Goal: Task Accomplishment & Management: Manage account settings

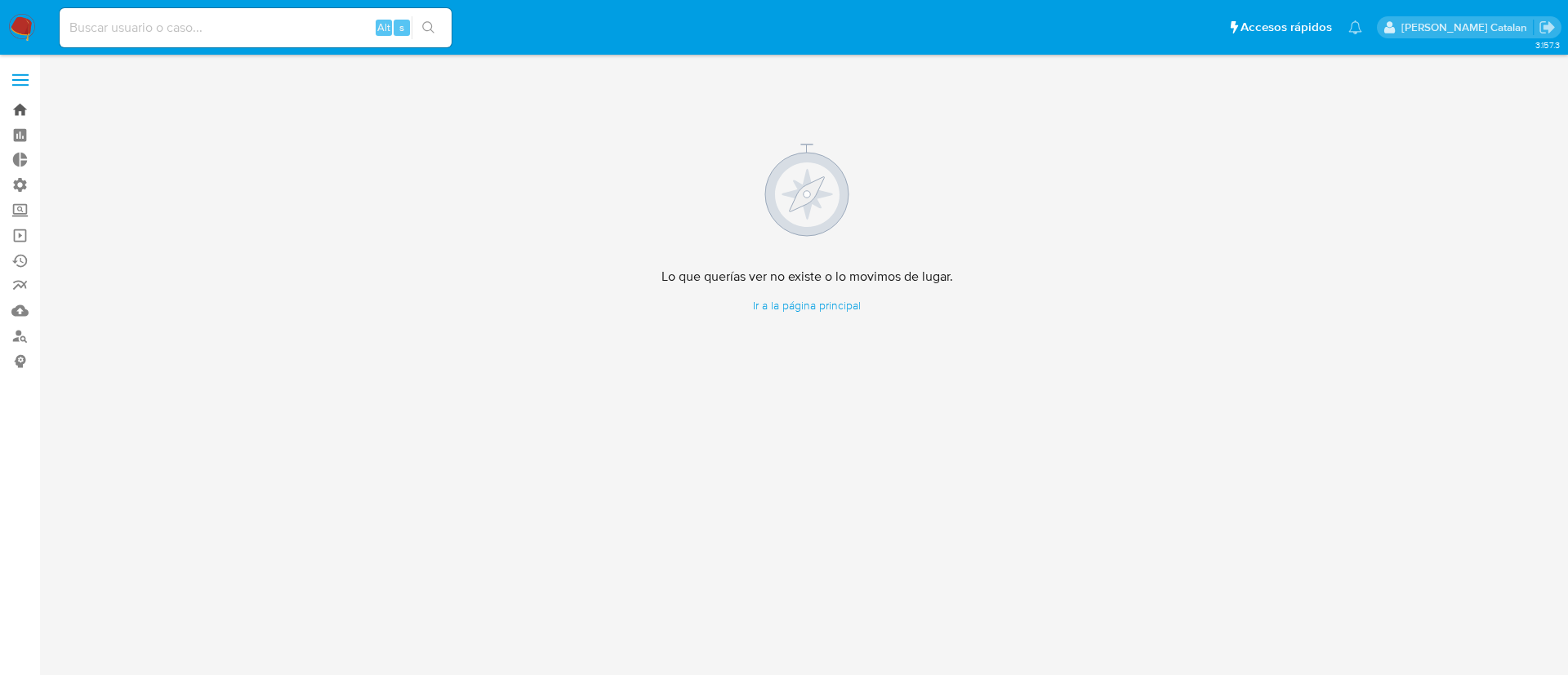
click at [28, 108] on link "Bandeja" at bounding box center [97, 110] width 195 height 25
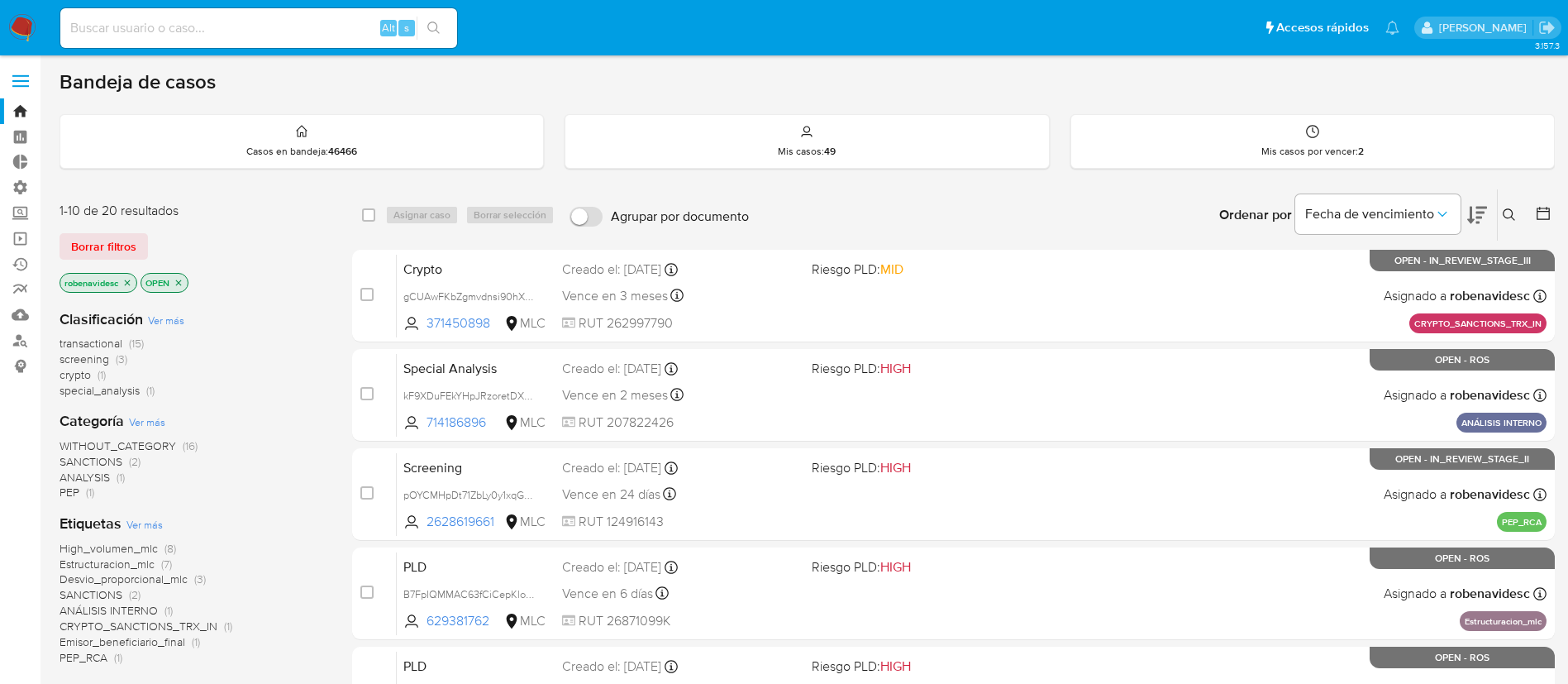
click at [1468, 217] on icon at bounding box center [1476, 215] width 20 height 20
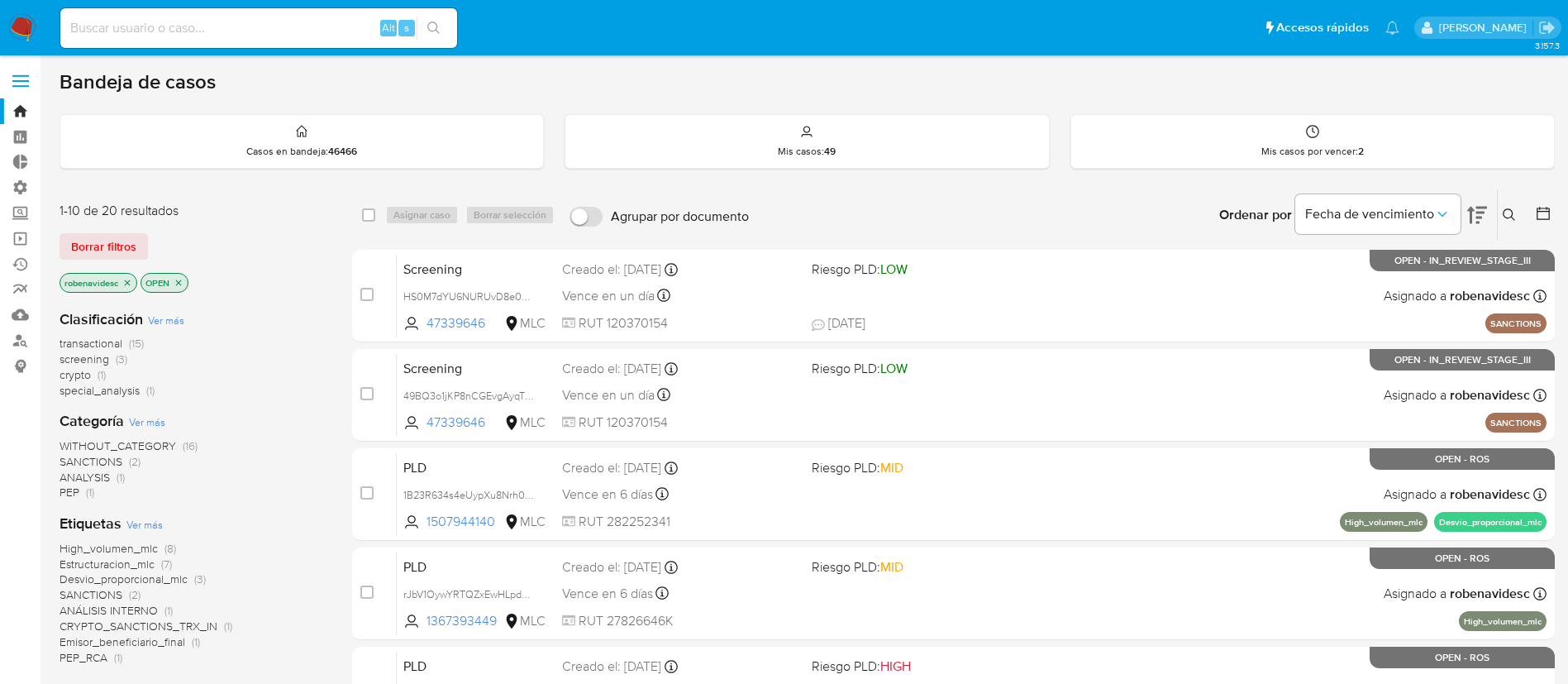
click at [1150, 220] on div "Ordenar por Fecha de vencimiento No es posible ordenar los resultados mientras …" at bounding box center [1156, 215] width 798 height 51
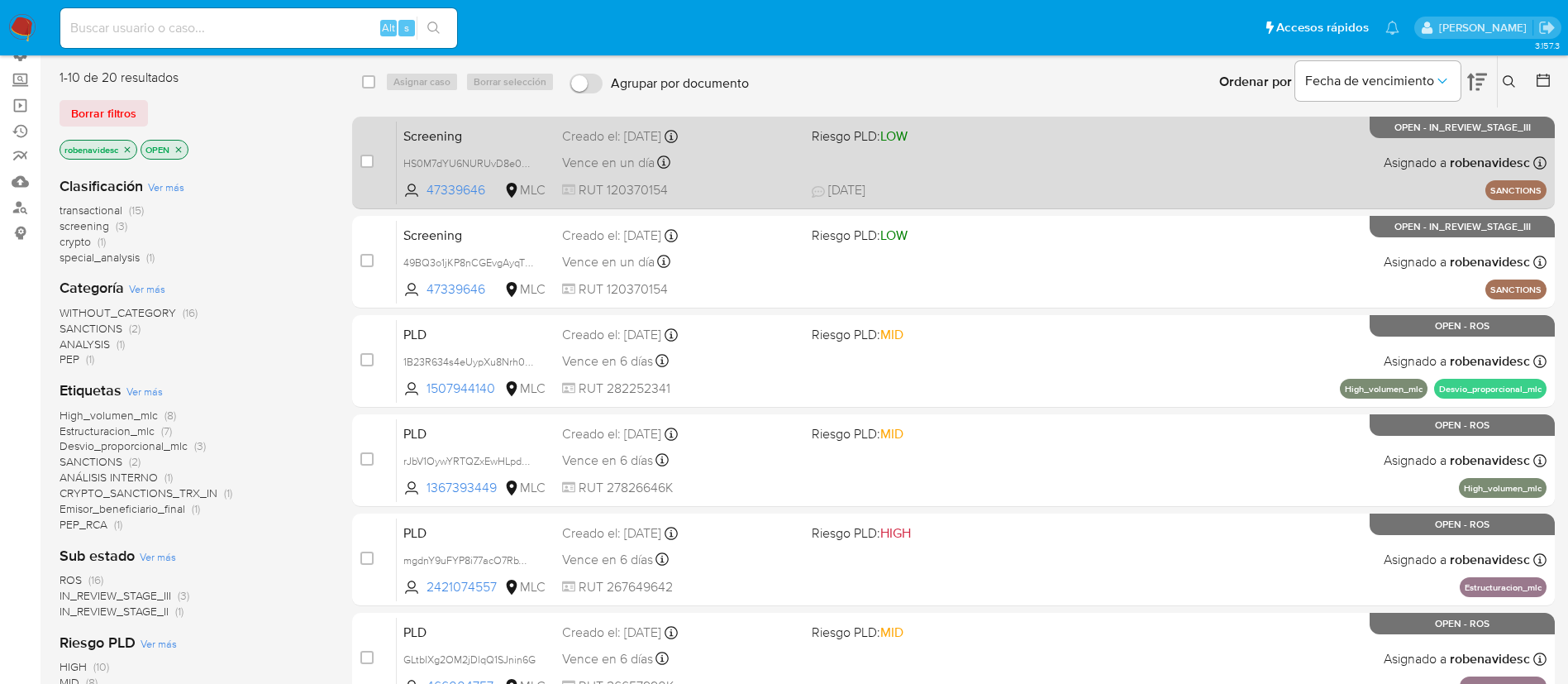
scroll to position [134, 0]
click at [1020, 186] on span "03/09/2025 03/09/2025 15:11" at bounding box center [1054, 189] width 486 height 18
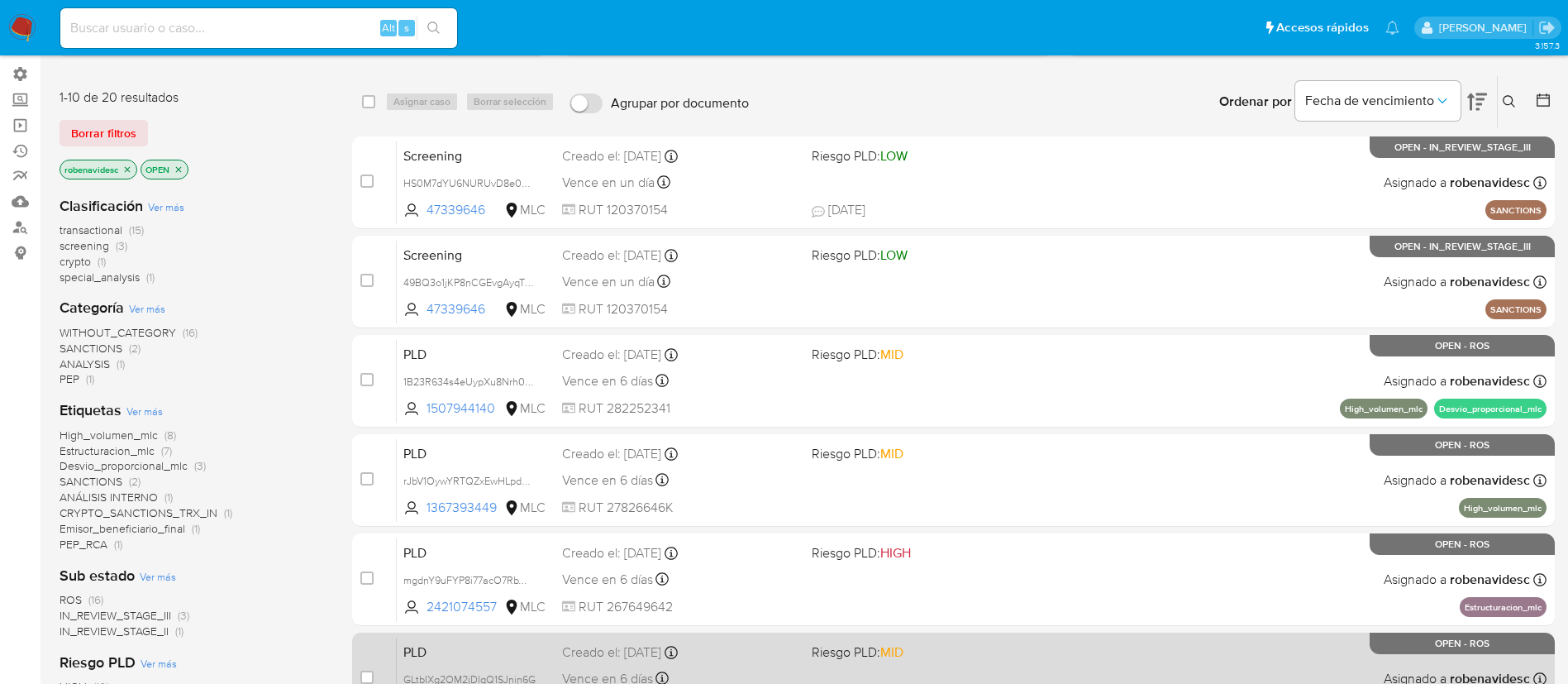
scroll to position [0, 0]
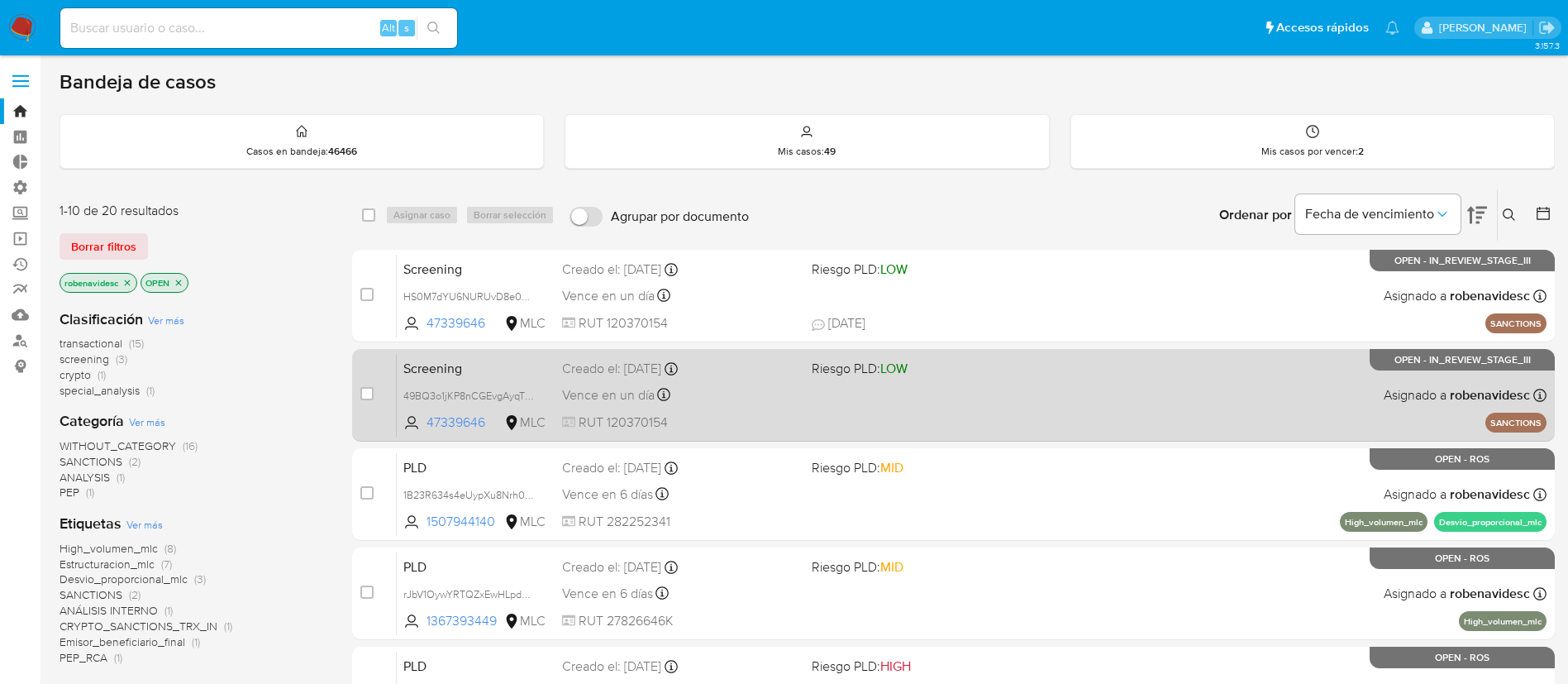
click at [770, 404] on div "Vence en un día Vence el 05/09/2025 15:11:13" at bounding box center [681, 394] width 236 height 23
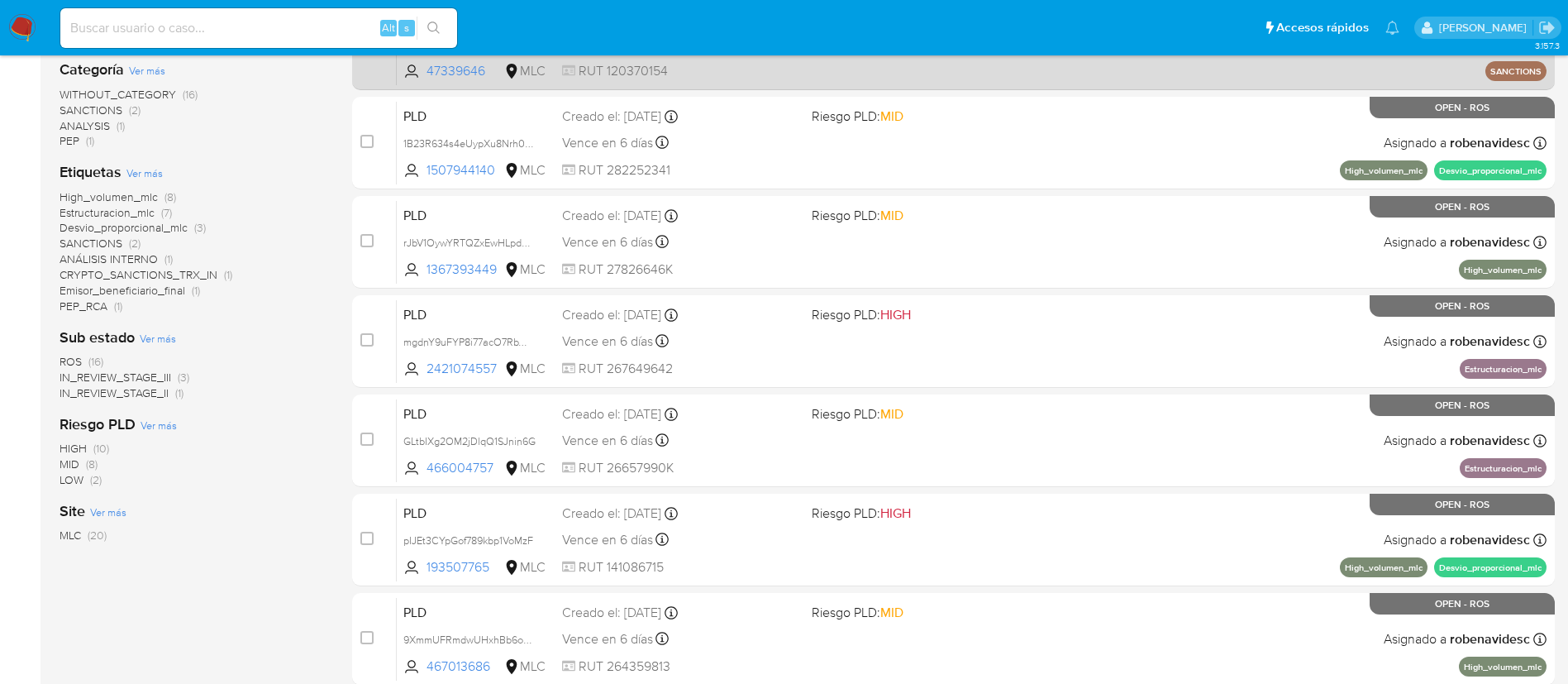
scroll to position [352, 0]
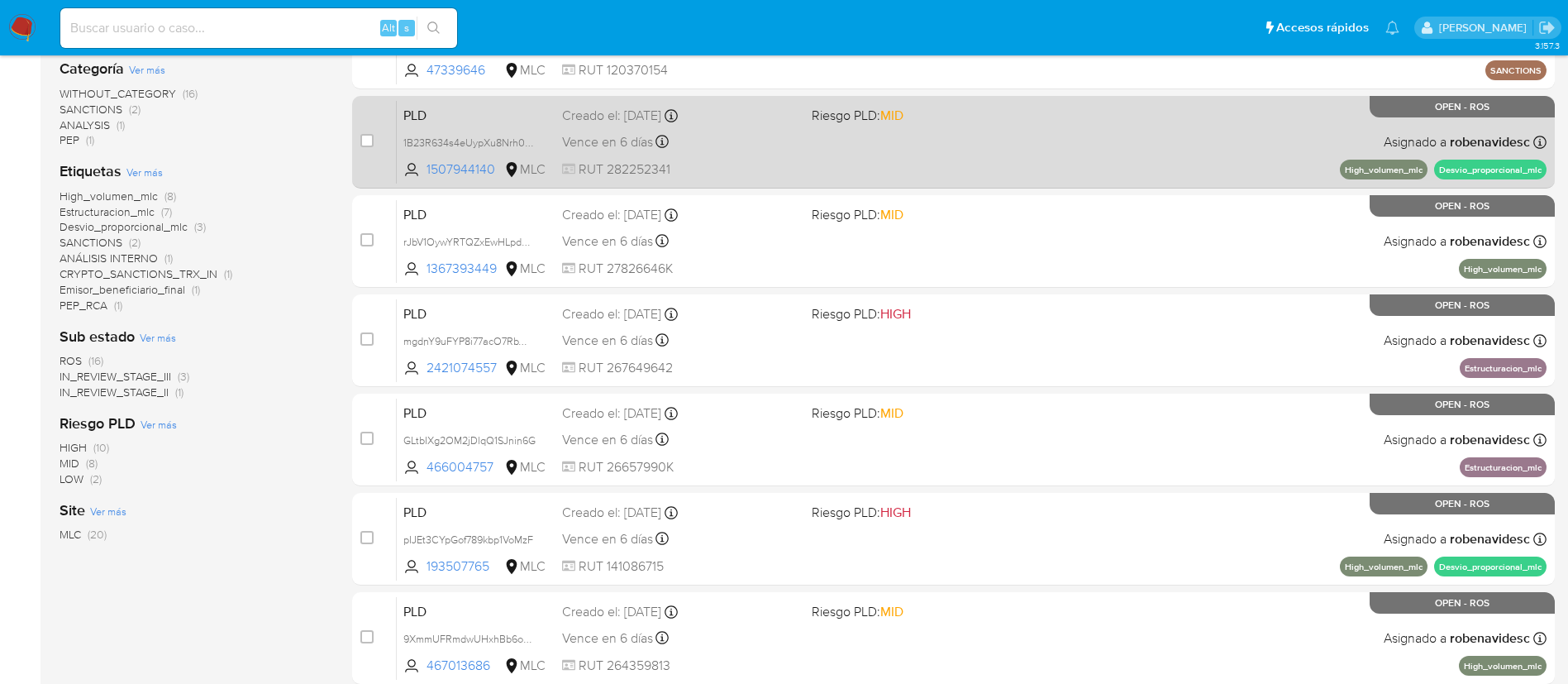
click at [987, 151] on div "PLD 1B23R634s4eUypXu8Nrh0c5h 1507944140 MLC Riesgo PLD: MID Creado el: 12/06/20…" at bounding box center [971, 142] width 1149 height 84
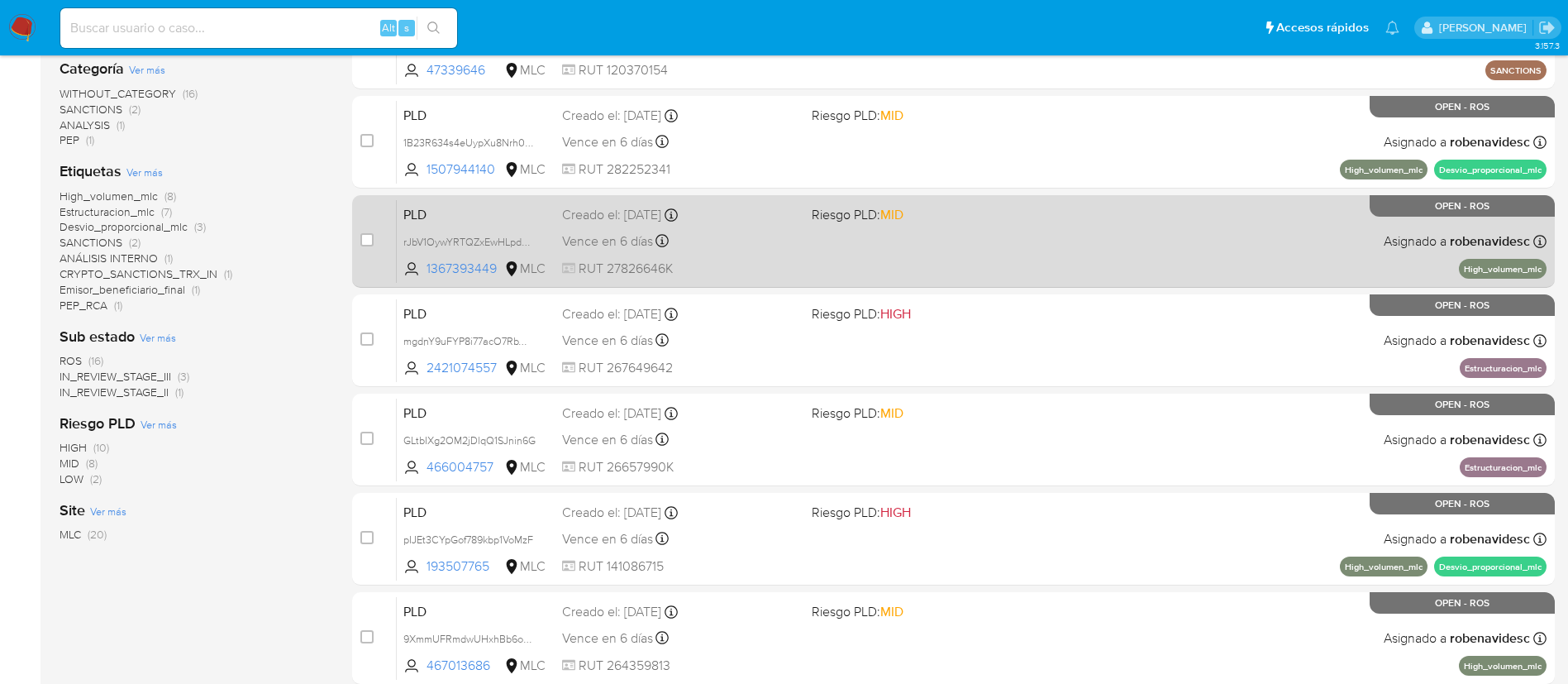
click at [984, 253] on div "PLD rJbV1OywYRTQZxEwHLpdPYRC 1367393449 MLC Riesgo PLD: MID Creado el: 12/06/20…" at bounding box center [971, 240] width 1149 height 84
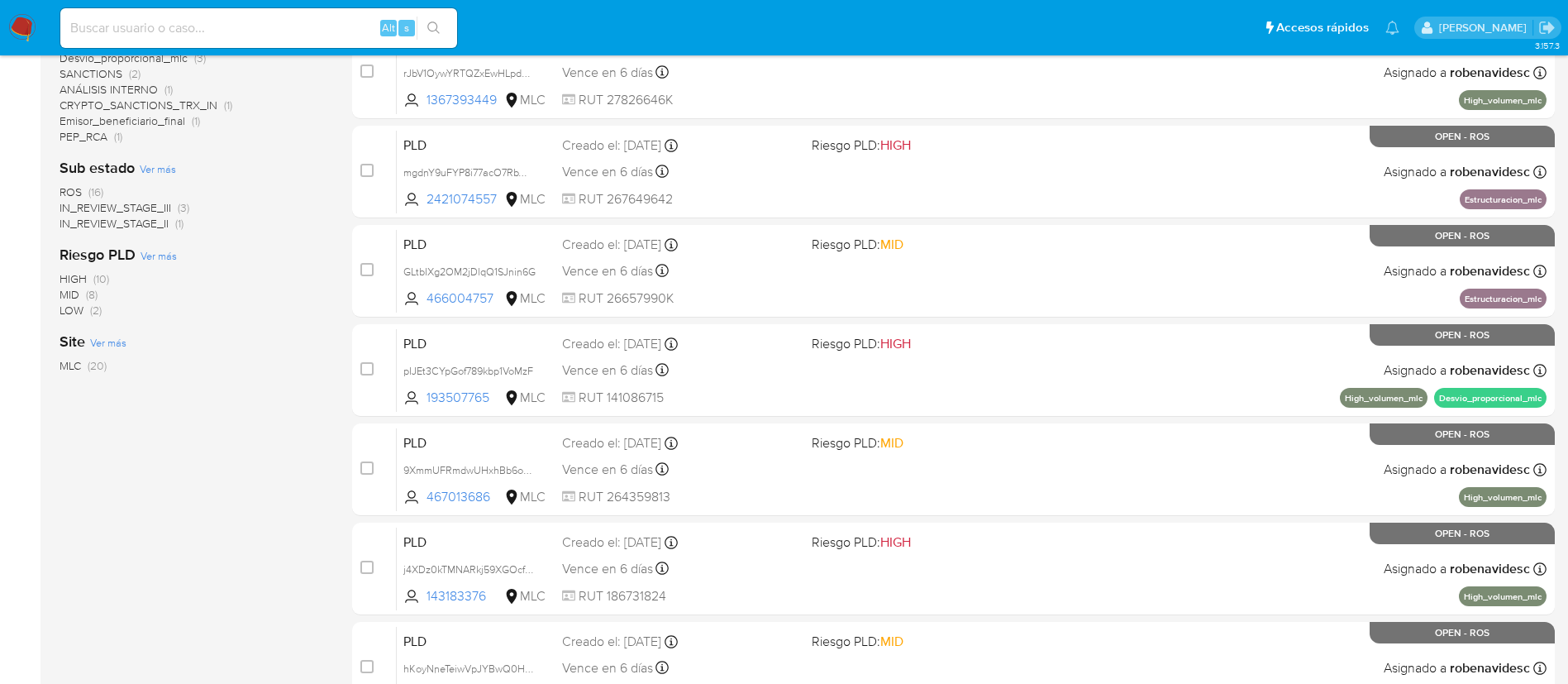
scroll to position [622, 0]
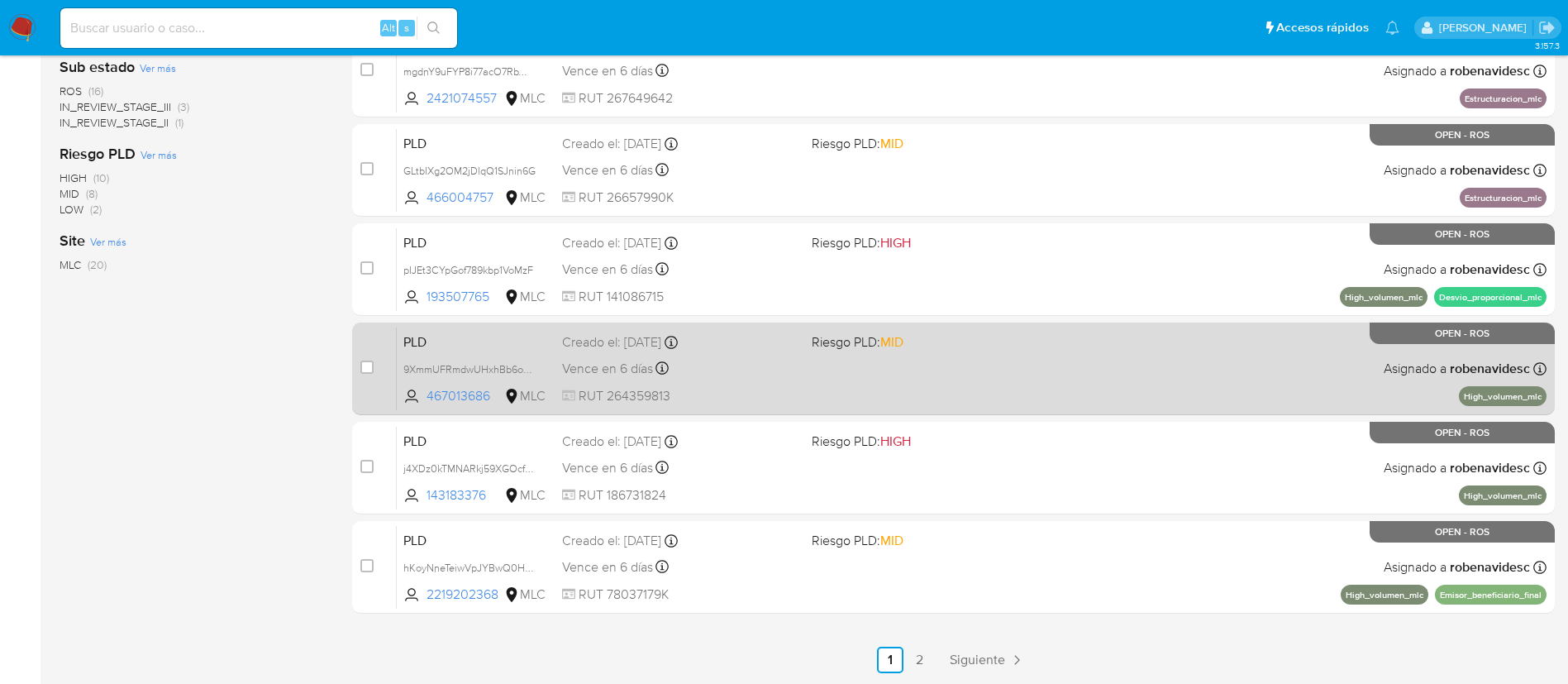
click at [1041, 383] on div "PLD 9XmmUFRmdwUHxhBb6oxGX0IS 467013686 MLC Riesgo PLD: MID Creado el: 12/06/202…" at bounding box center [971, 368] width 1149 height 84
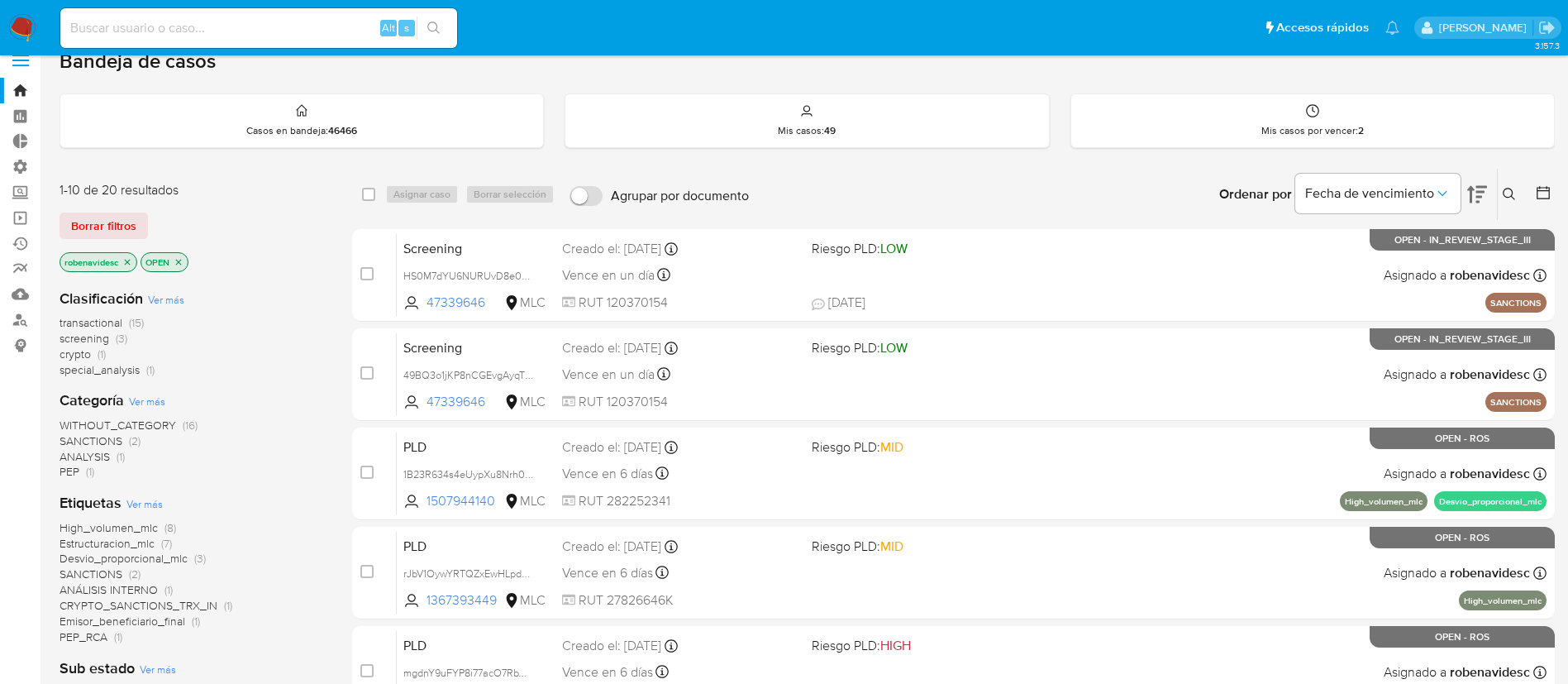
scroll to position [0, 0]
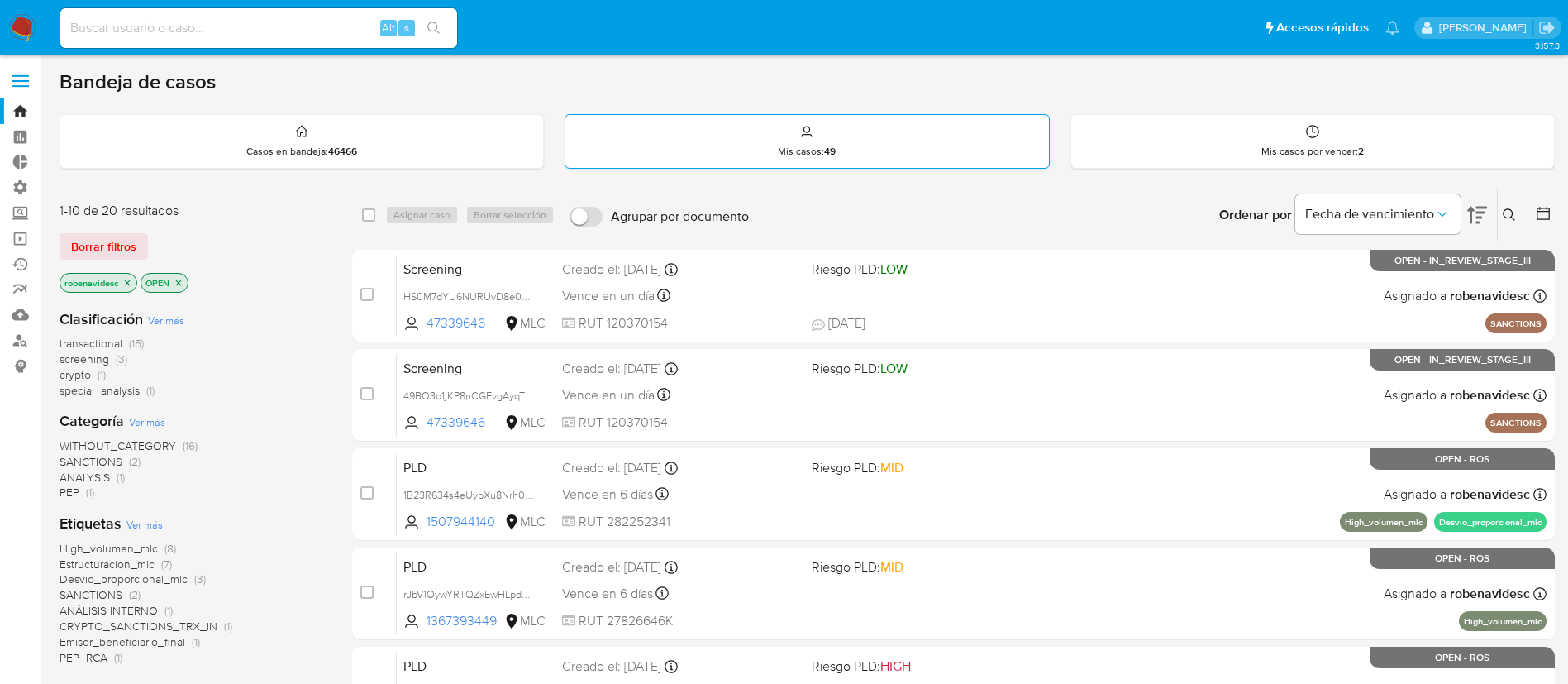
click at [774, 141] on div "Mis casos : 49" at bounding box center [807, 142] width 483 height 53
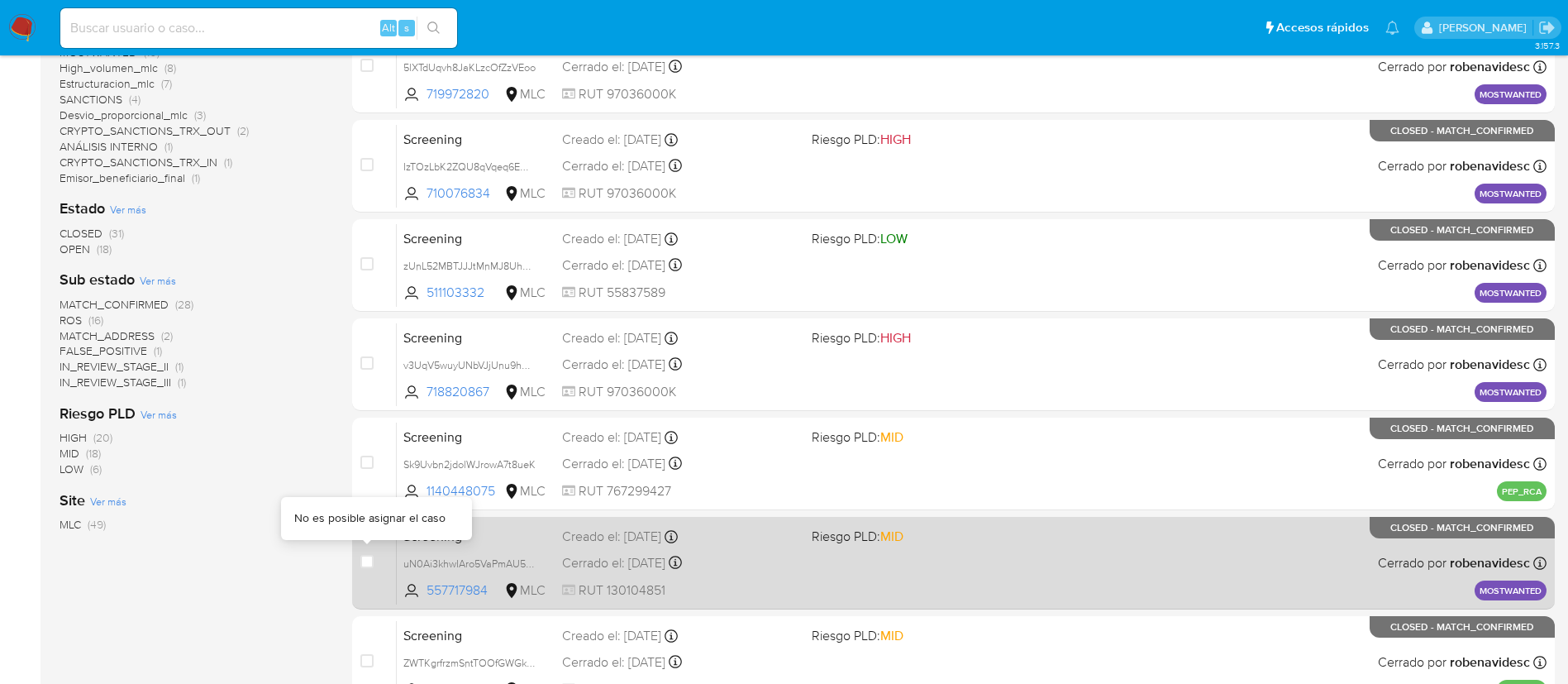
scroll to position [527, 0]
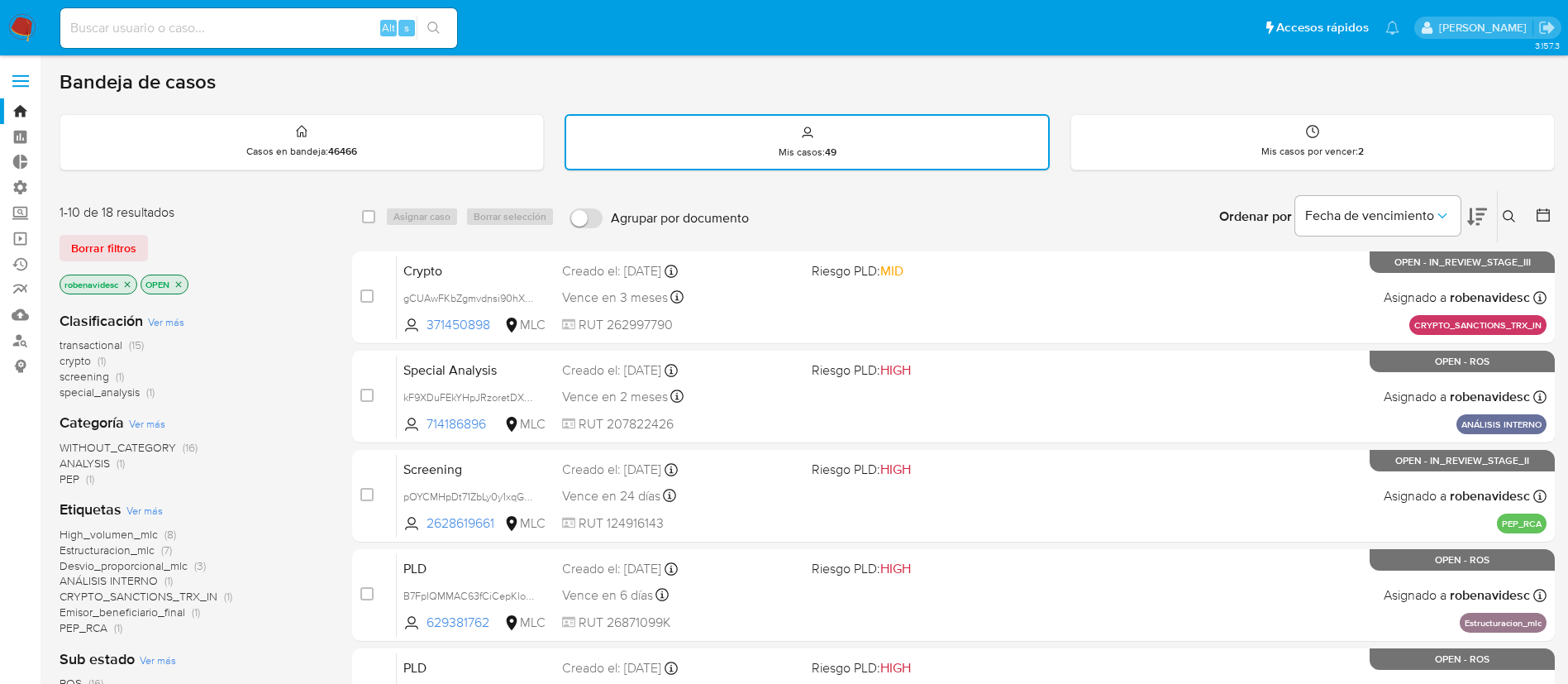
click at [1509, 211] on icon at bounding box center [1509, 216] width 13 height 13
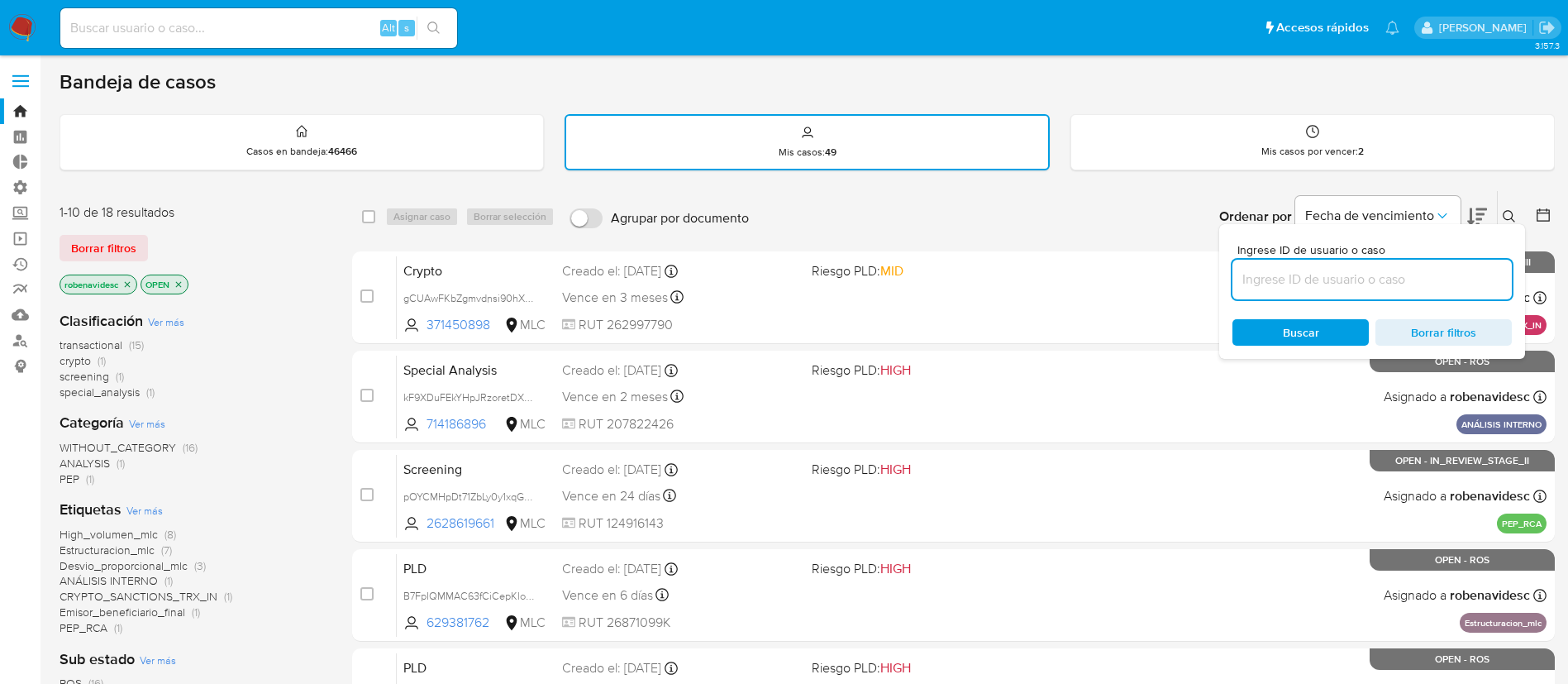
click at [1357, 270] on input at bounding box center [1372, 280] width 280 height 22
click at [1358, 270] on input at bounding box center [1372, 280] width 280 height 22
click at [313, 23] on input at bounding box center [258, 29] width 397 height 22
click at [218, 38] on input at bounding box center [258, 29] width 397 height 22
type input "2046928056"
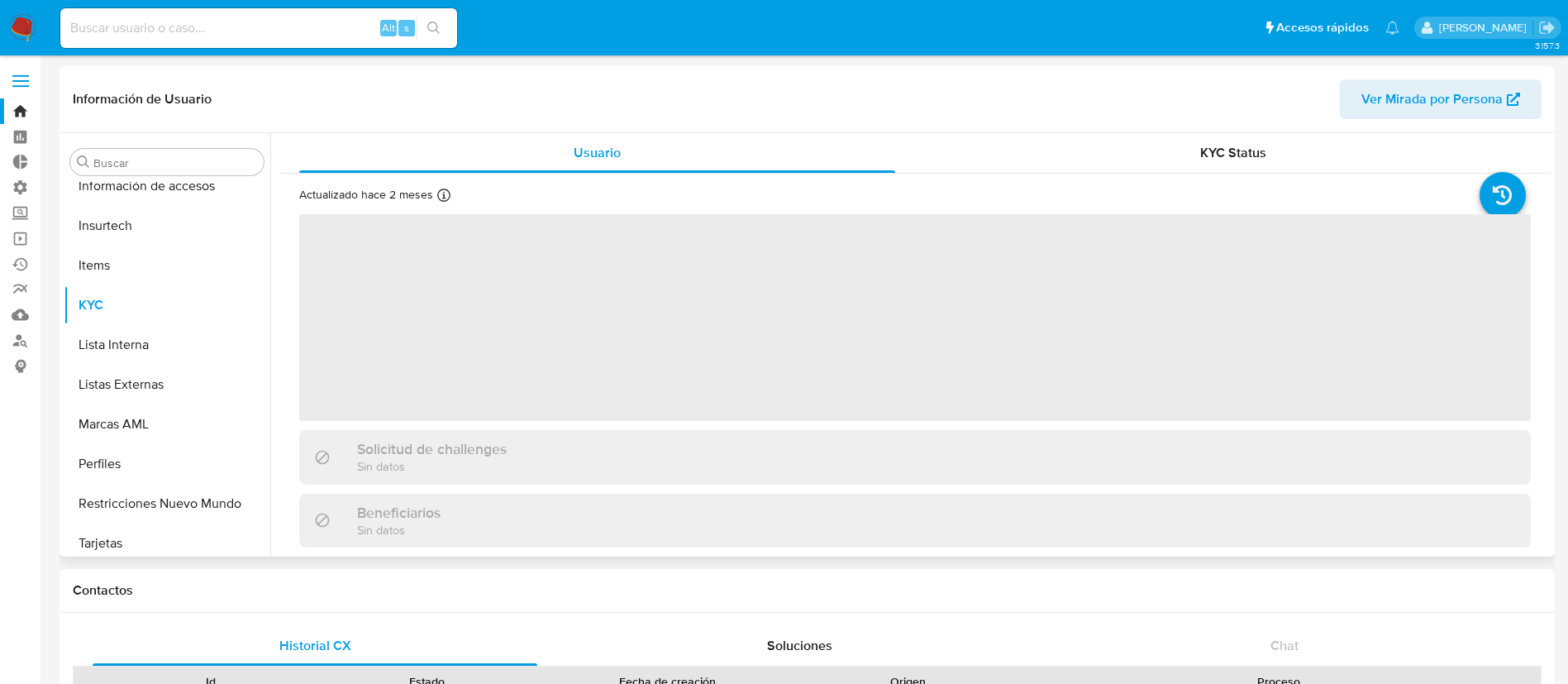
scroll to position [699, 0]
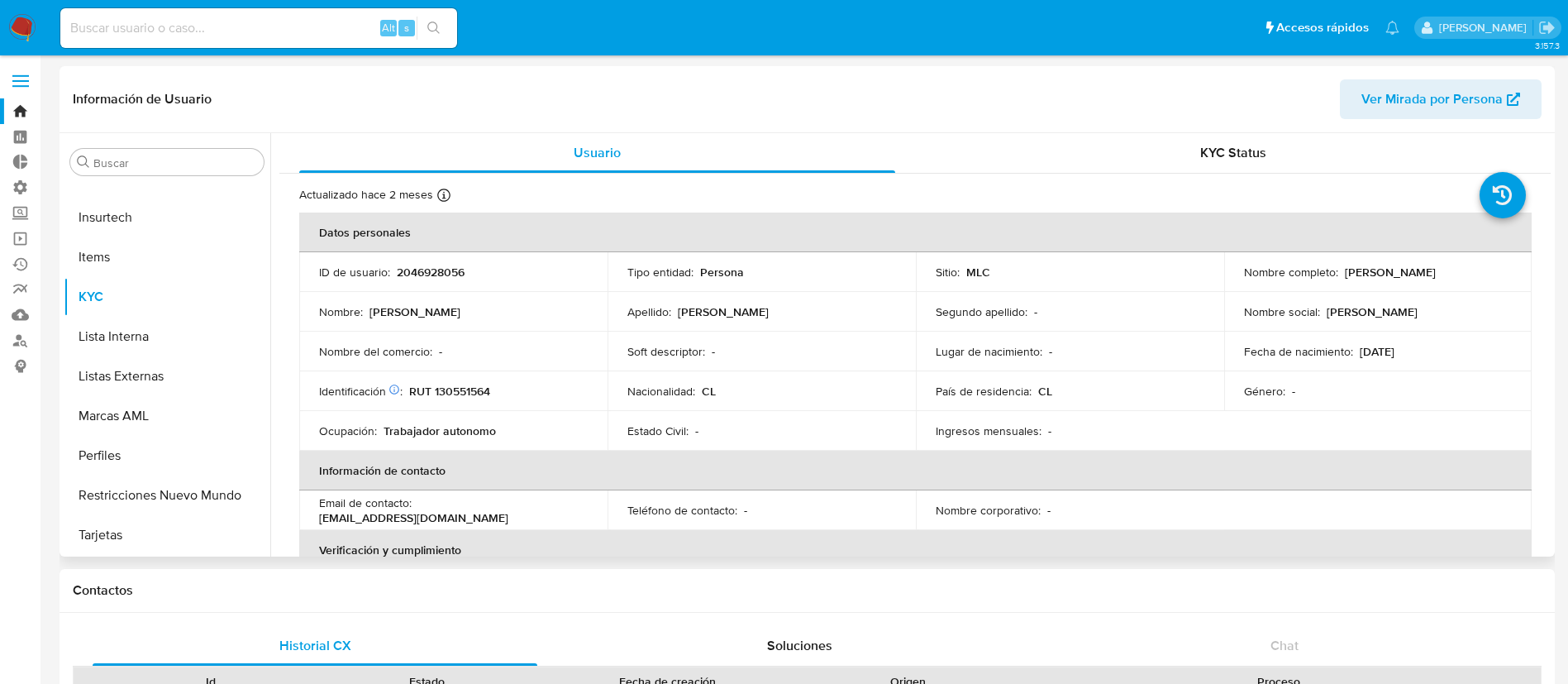
select select "10"
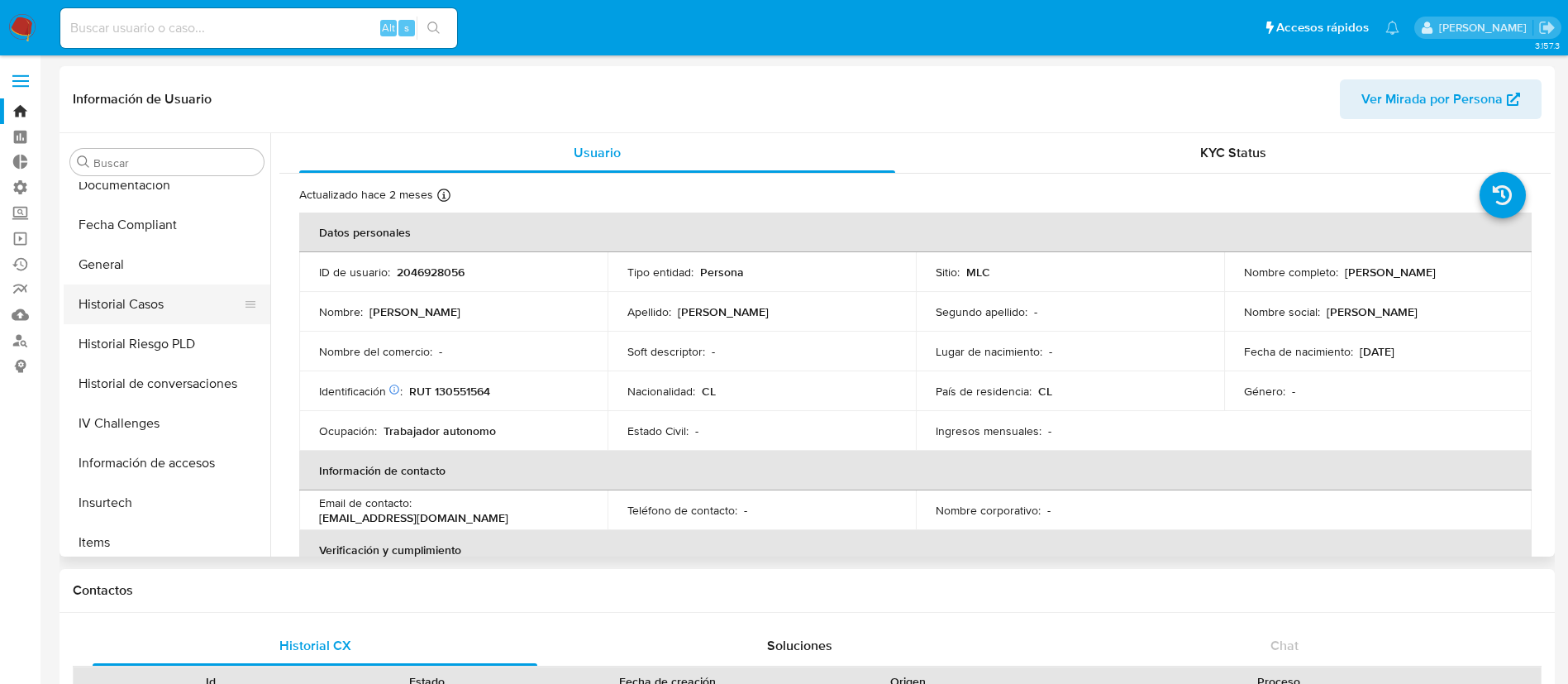
click at [140, 306] on button "Historial Casos" at bounding box center [161, 305] width 193 height 39
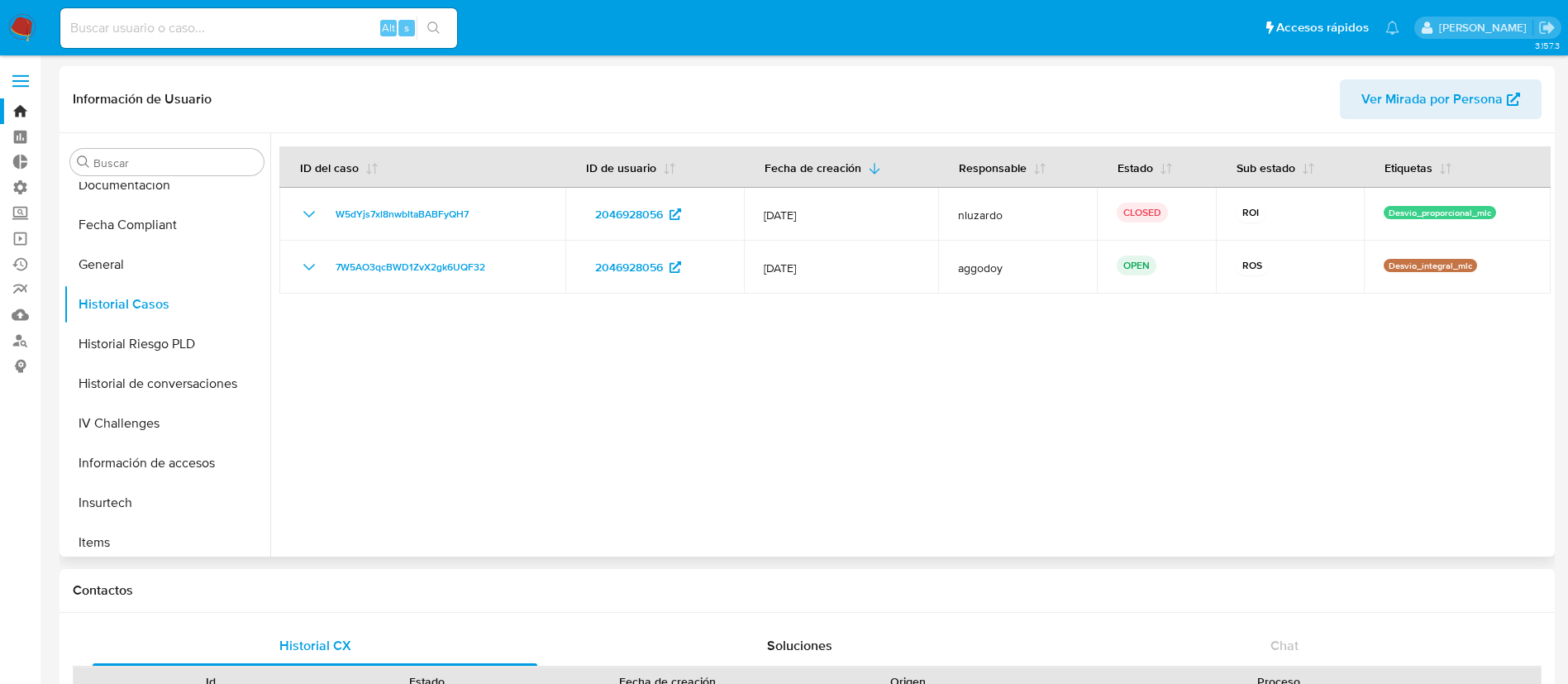
click at [987, 363] on div at bounding box center [910, 345] width 1280 height 424
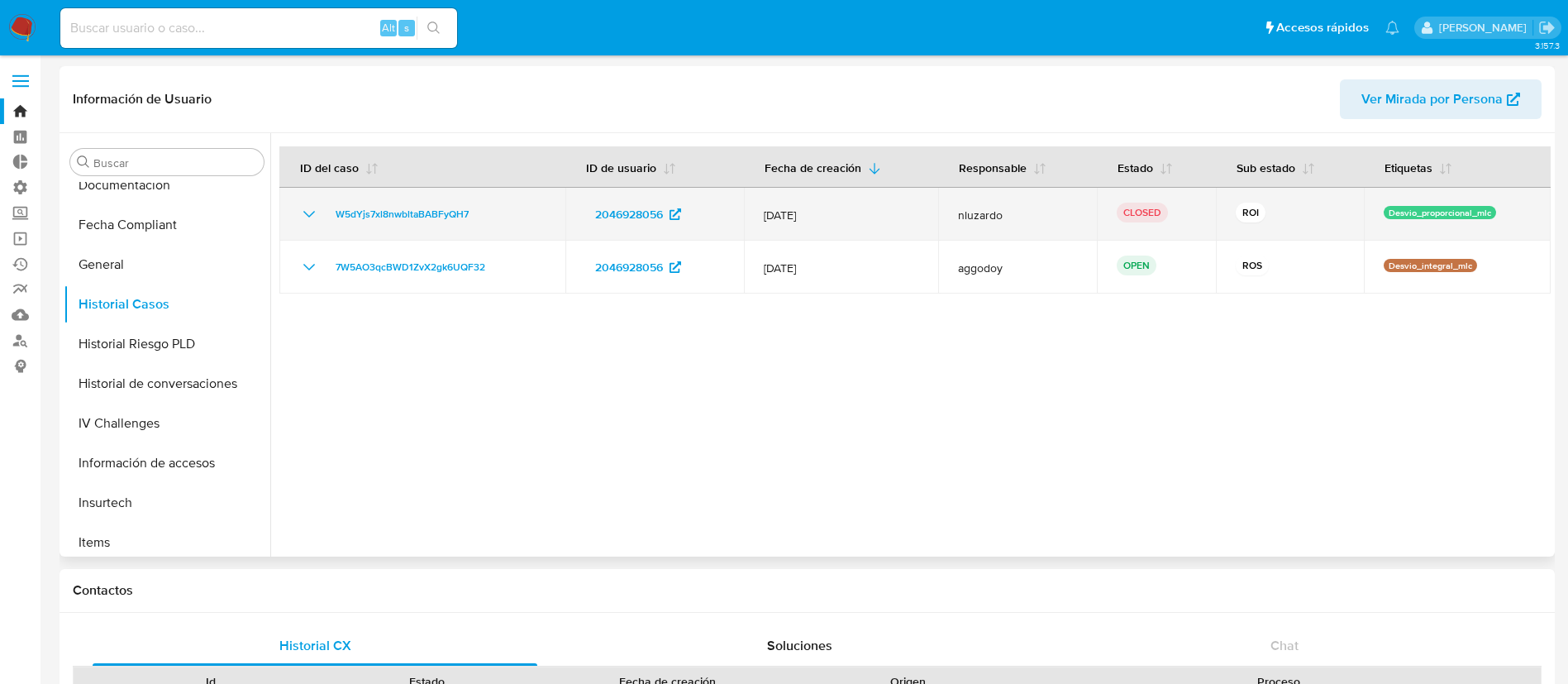
click at [312, 219] on icon "Mostrar/Ocultar" at bounding box center [309, 214] width 20 height 20
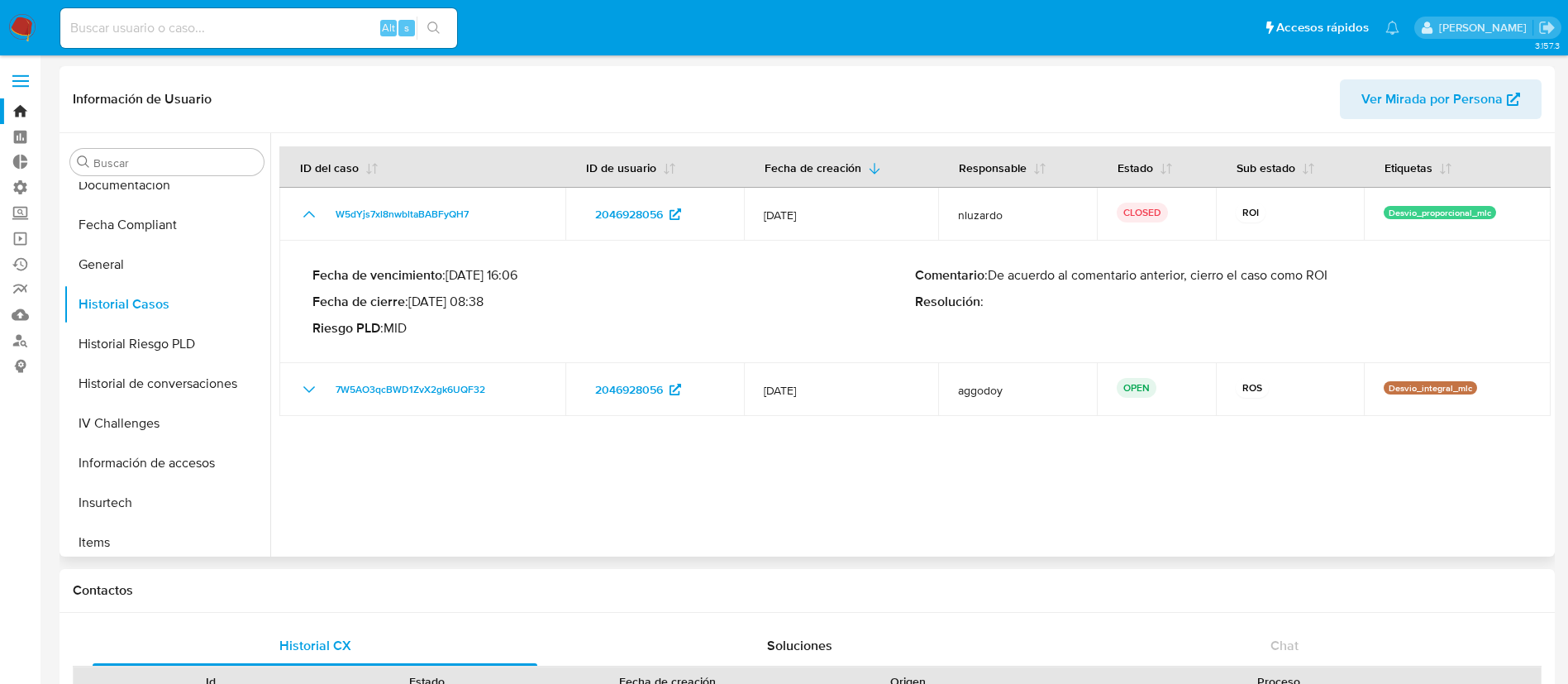
click at [712, 498] on div at bounding box center [910, 345] width 1280 height 424
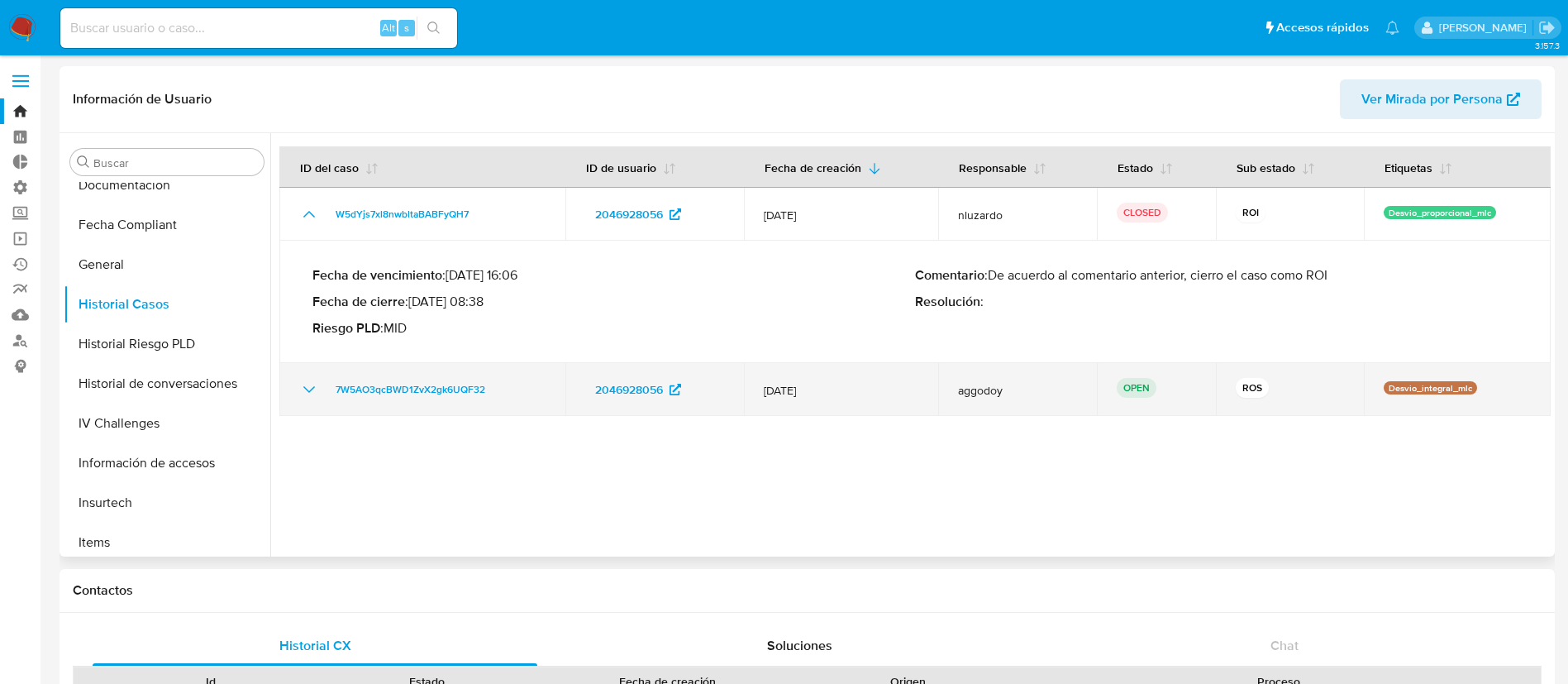
click at [311, 391] on icon "Mostrar/Ocultar" at bounding box center [309, 389] width 20 height 20
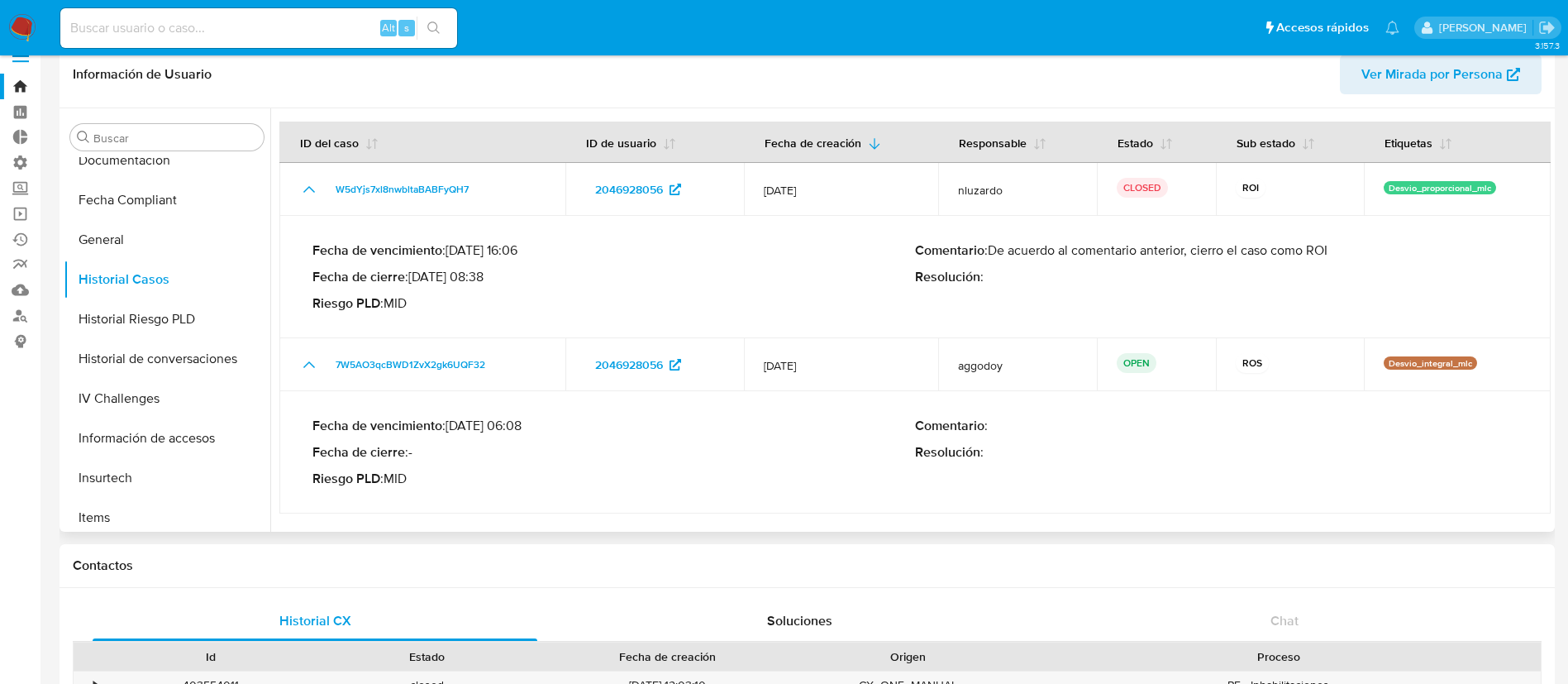
scroll to position [38, 0]
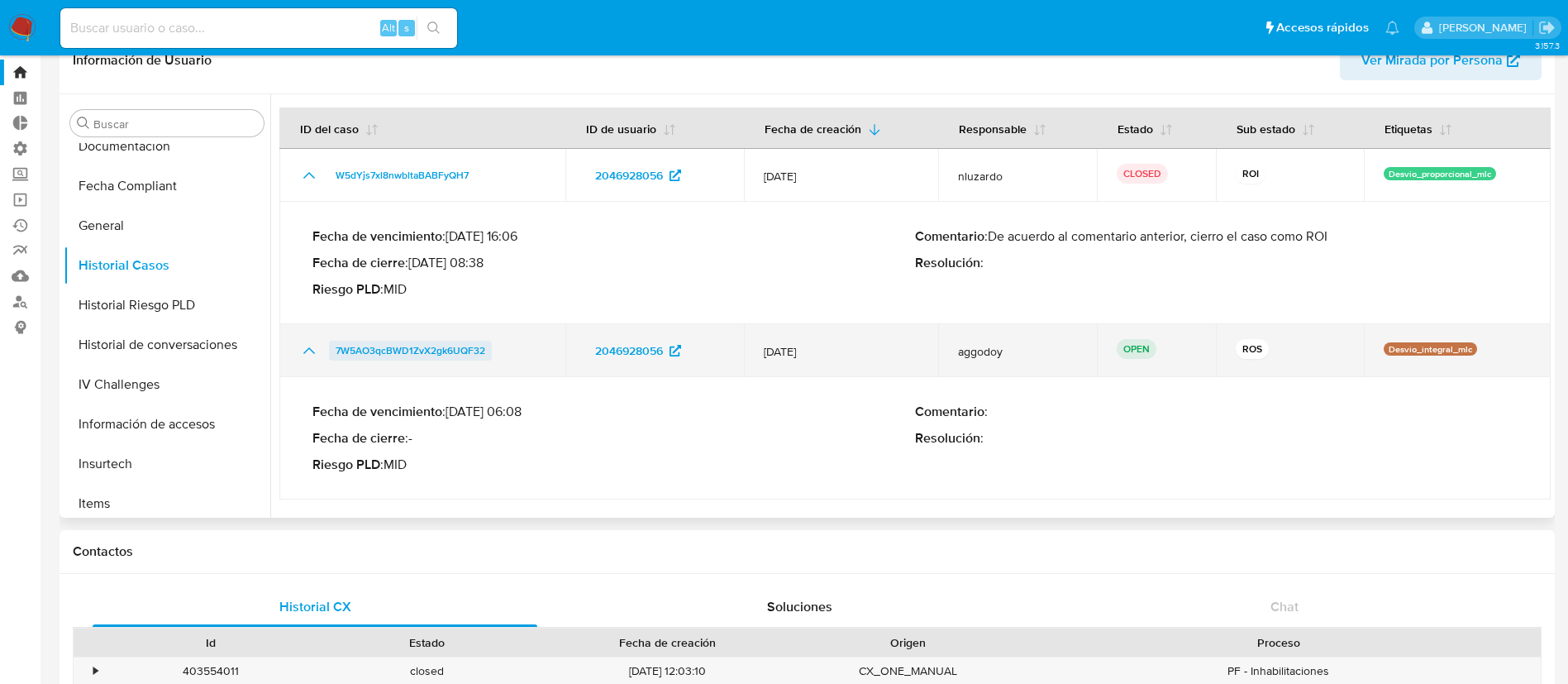
click at [461, 350] on span "7W5AO3qcBWD1ZvX2gk6UQF32" at bounding box center [411, 351] width 150 height 20
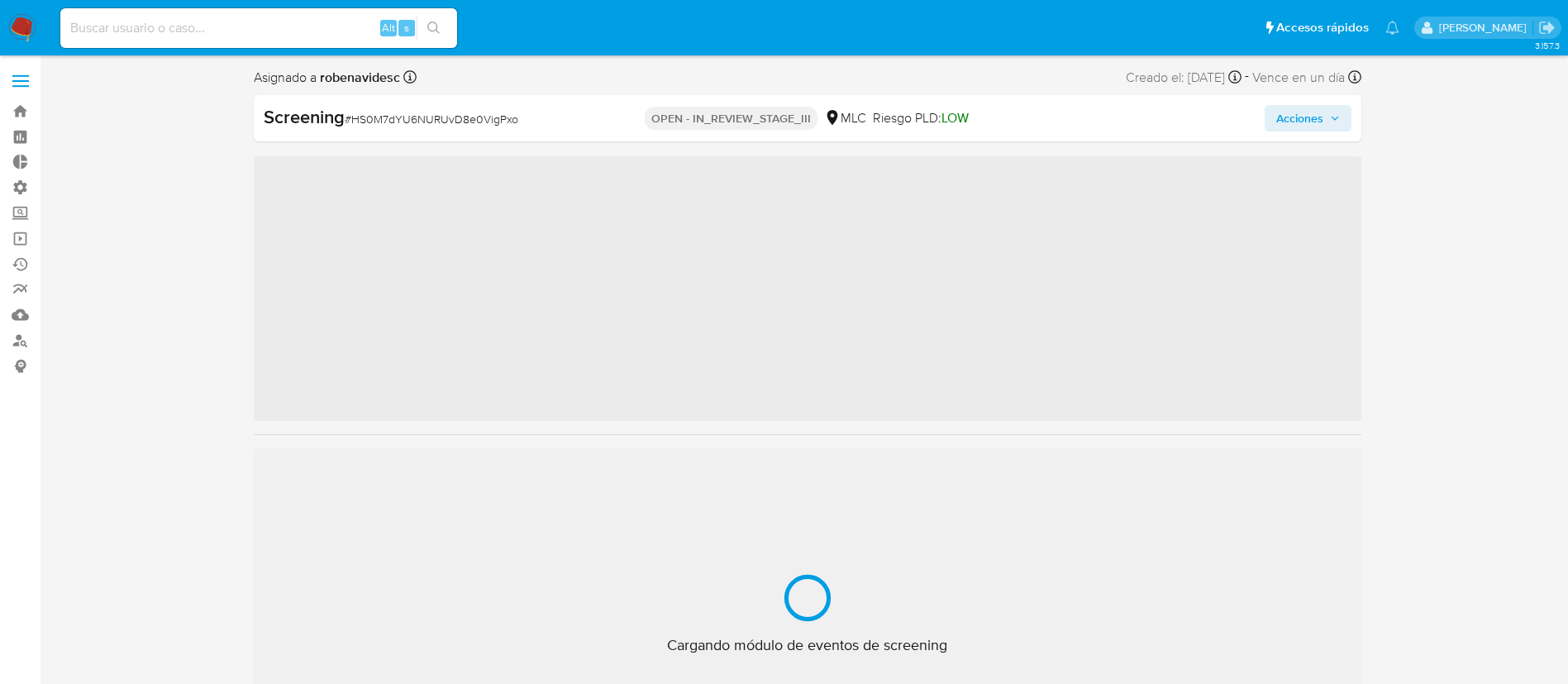
scroll to position [699, 0]
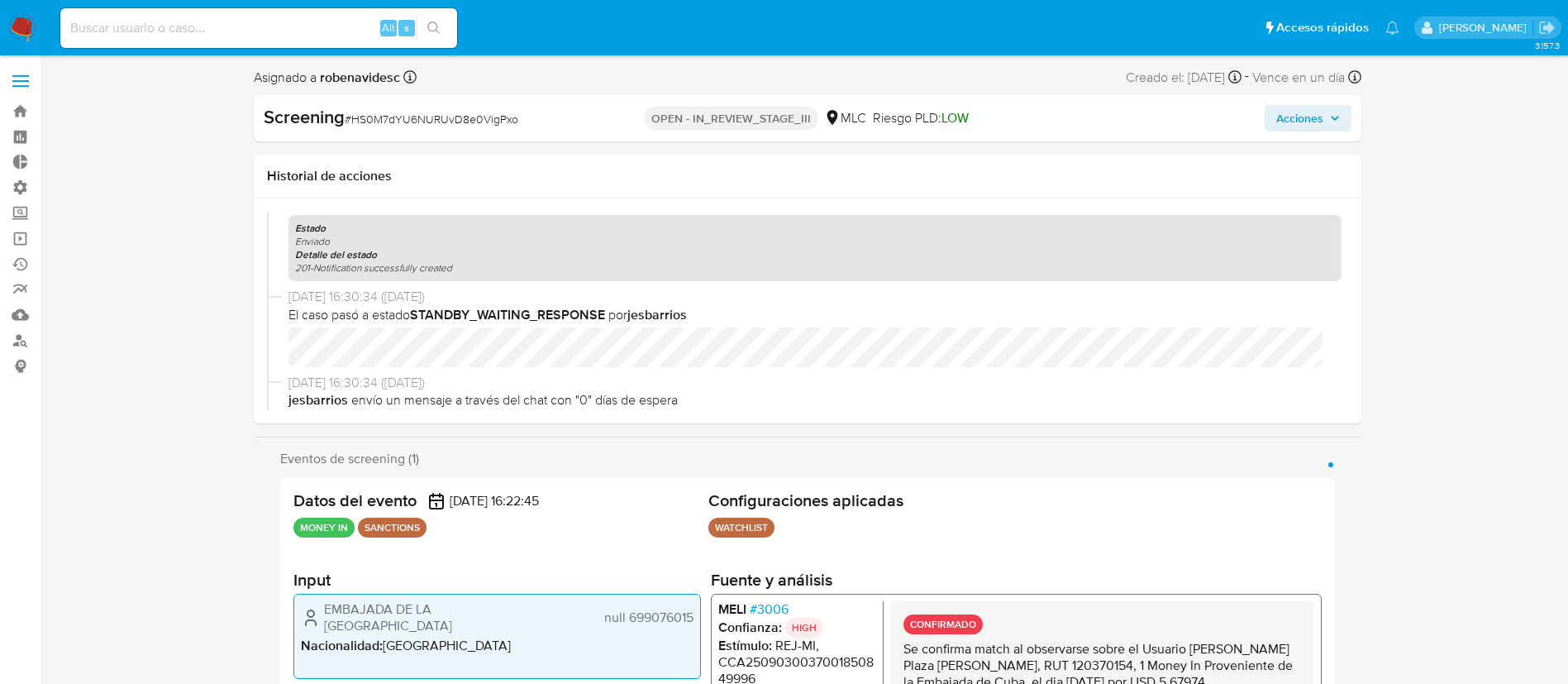
scroll to position [568, 0]
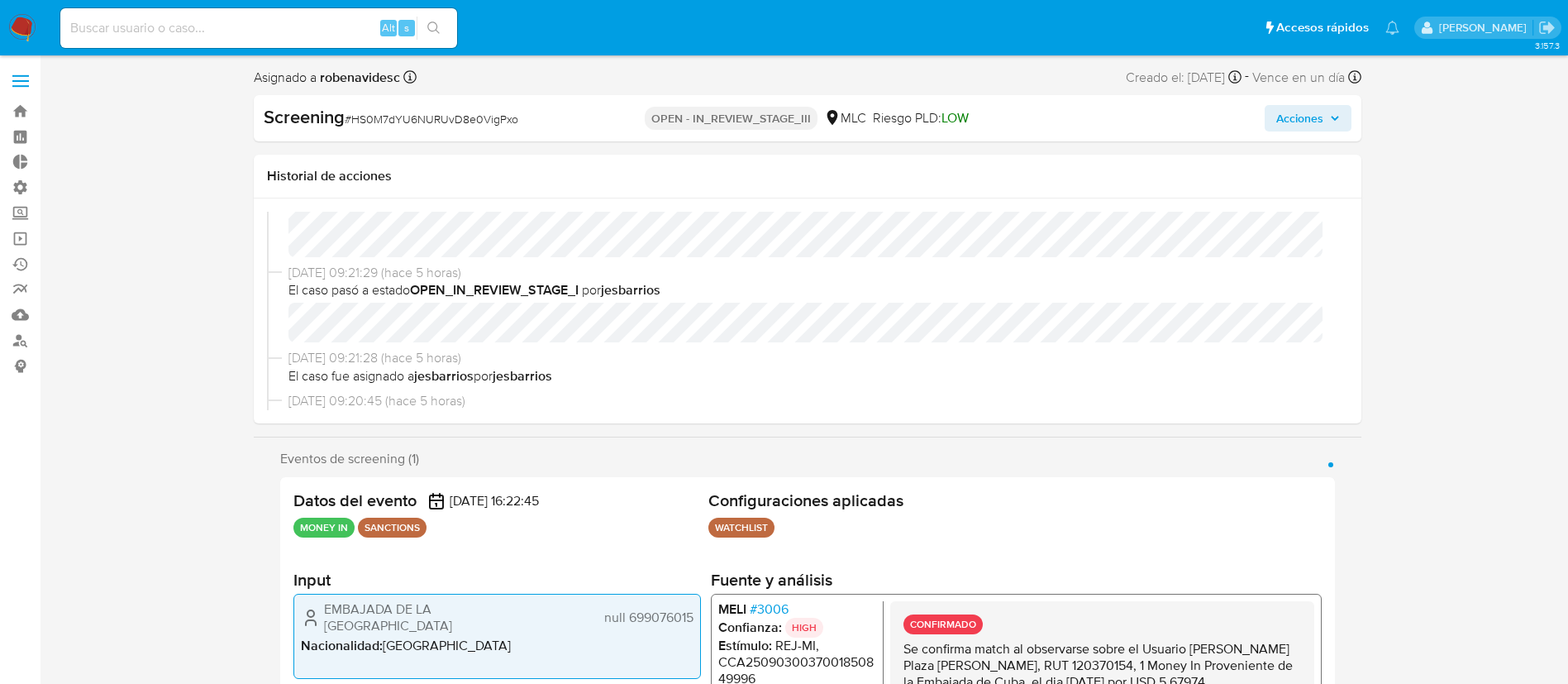
scroll to position [0, 0]
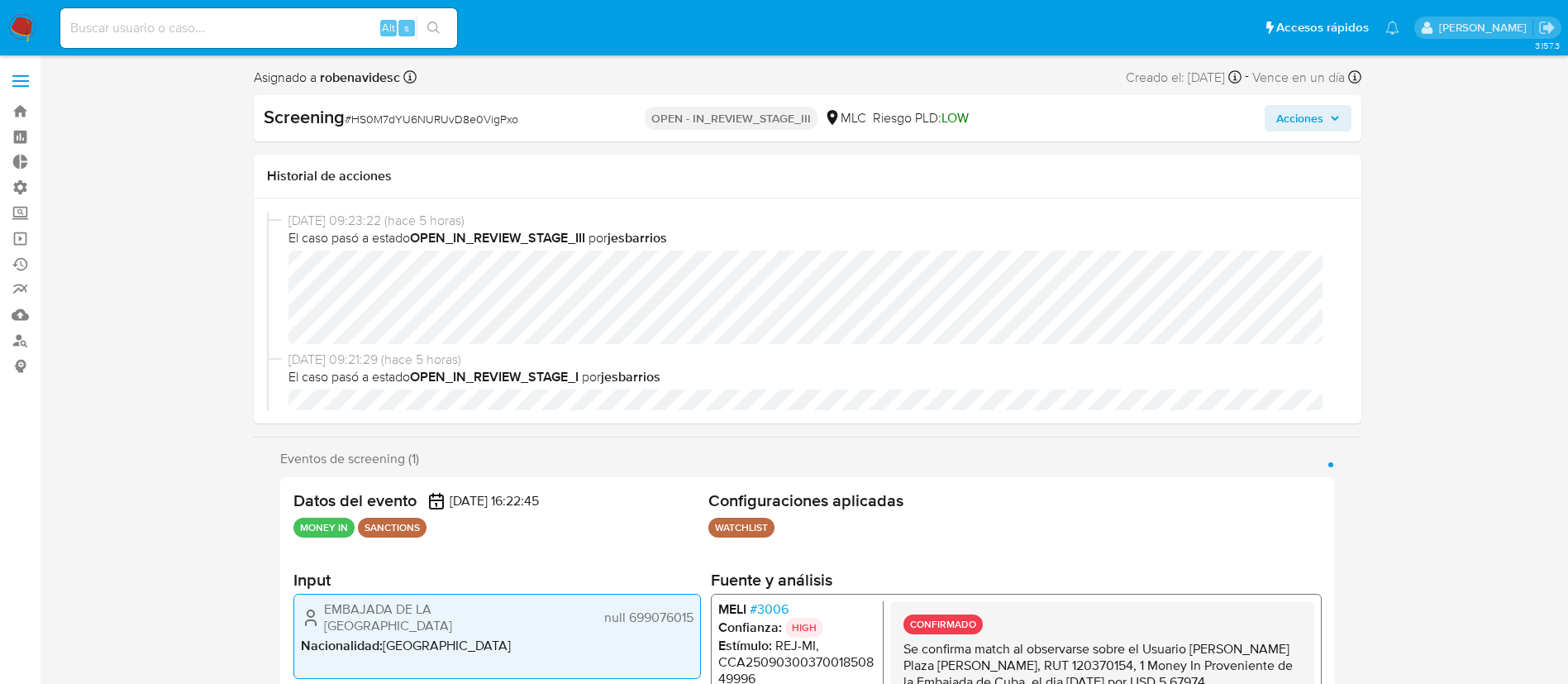
click at [1301, 117] on span "Acciones" at bounding box center [1300, 118] width 47 height 27
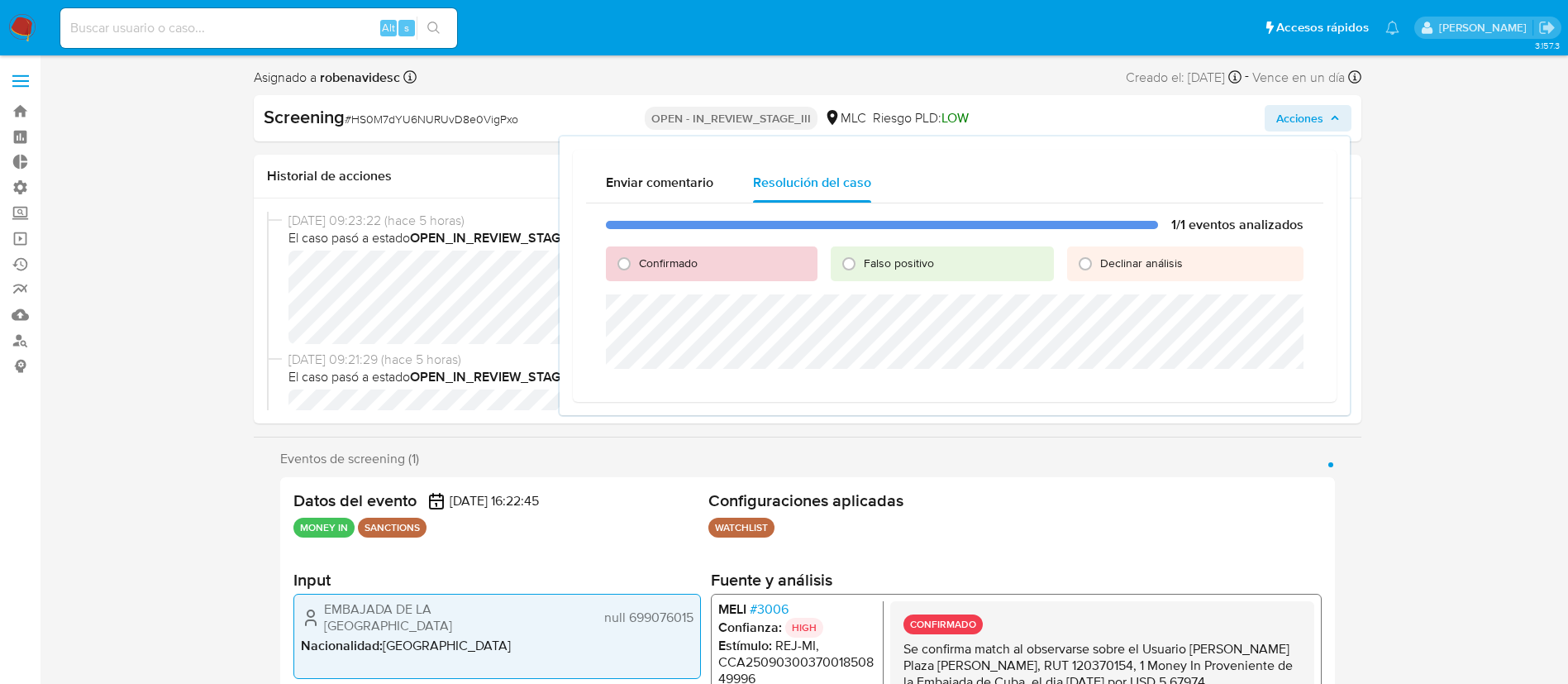
select select "10"
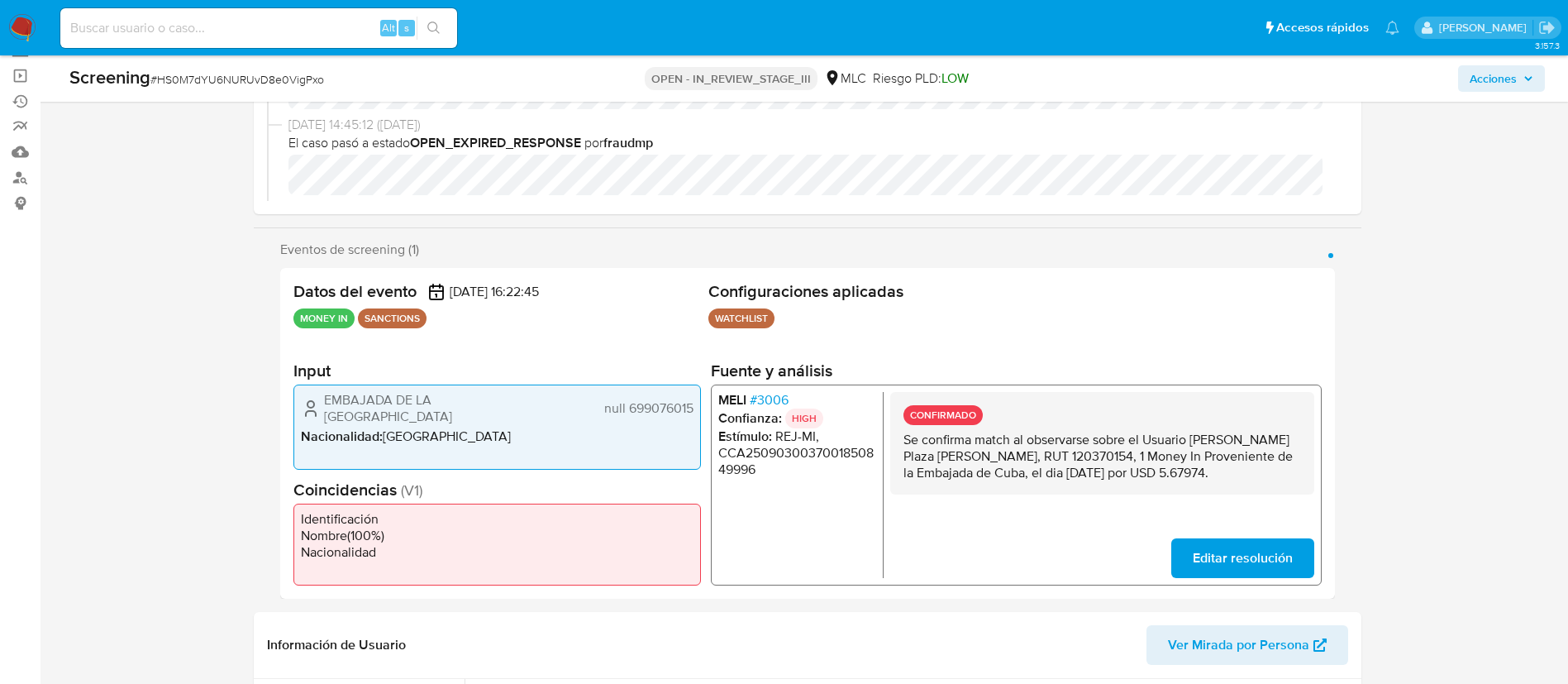
scroll to position [164, 0]
click at [1141, 376] on h2 "Fuente y análisis" at bounding box center [1015, 369] width 611 height 21
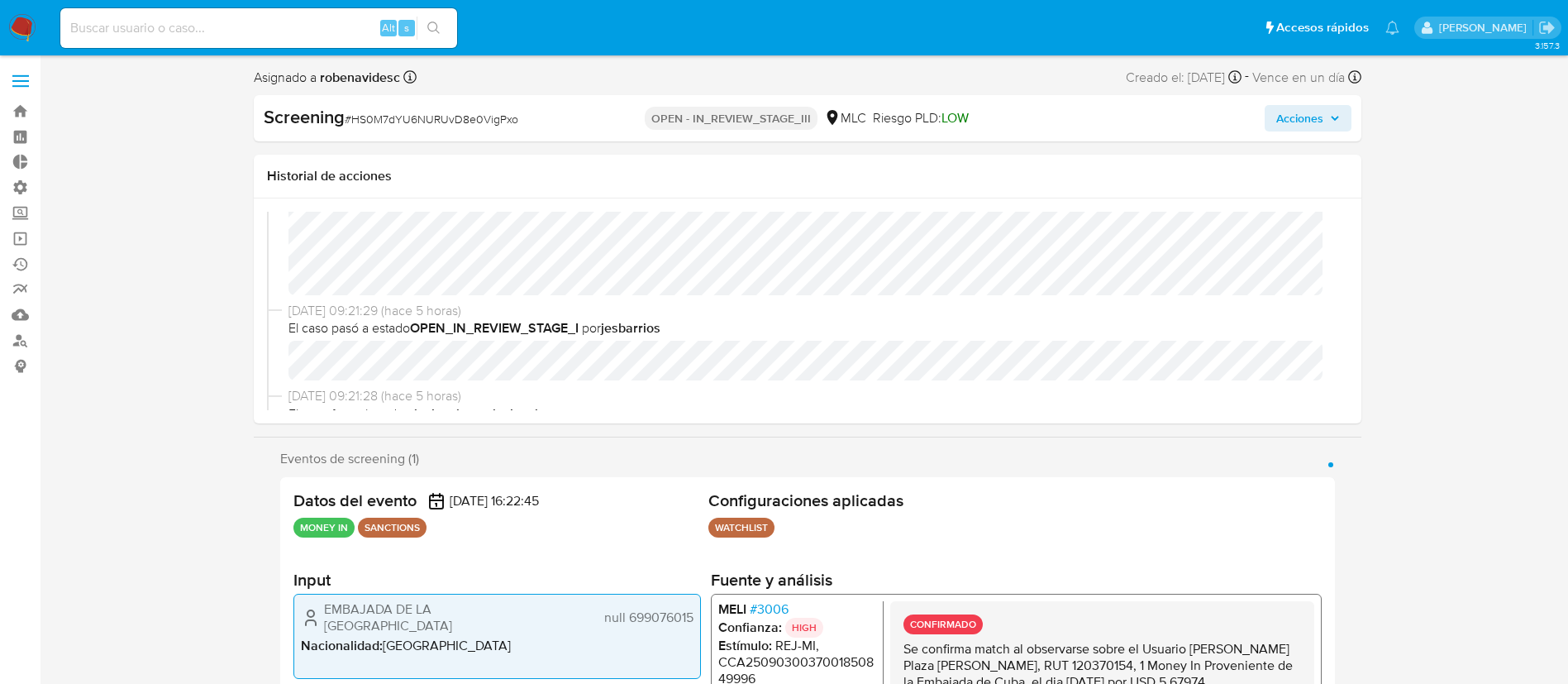
scroll to position [0, 0]
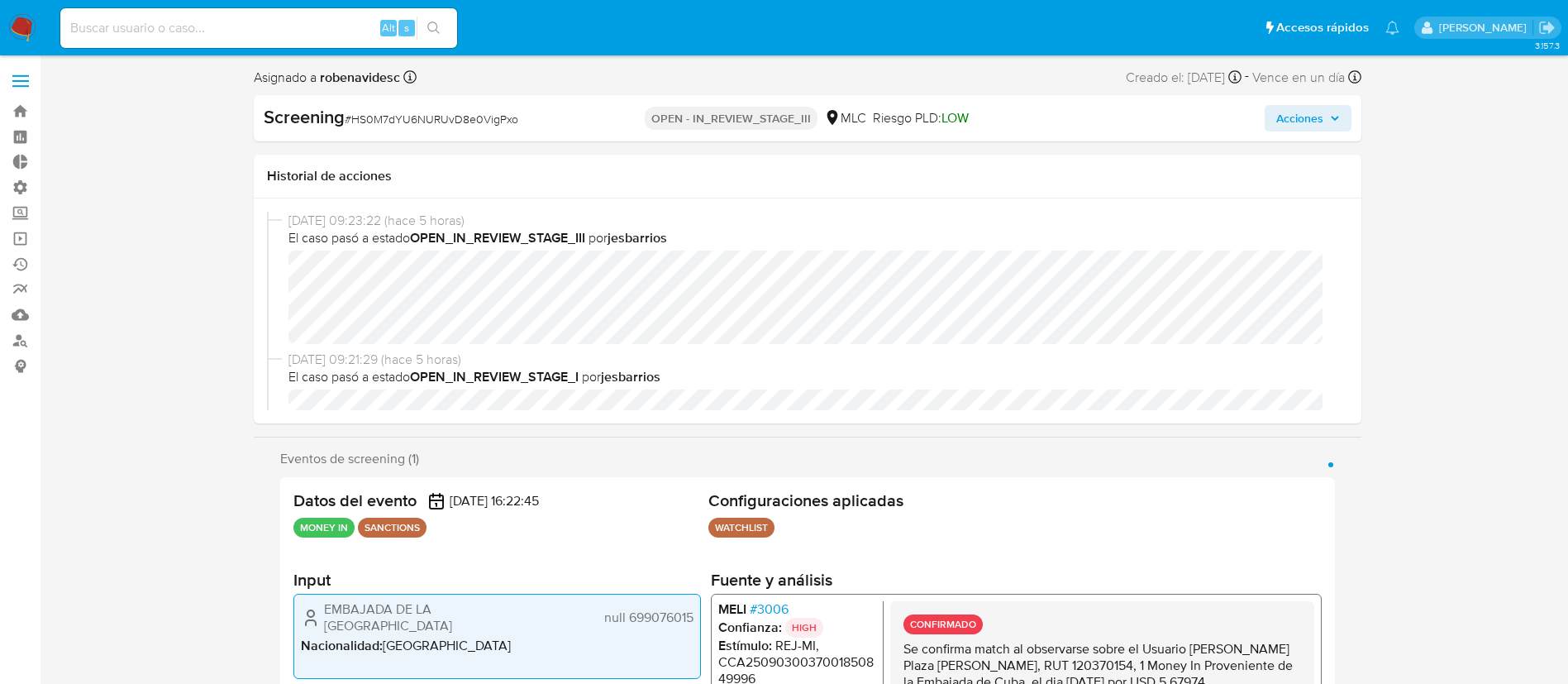
click at [1328, 109] on span "Acciones" at bounding box center [1308, 117] width 64 height 23
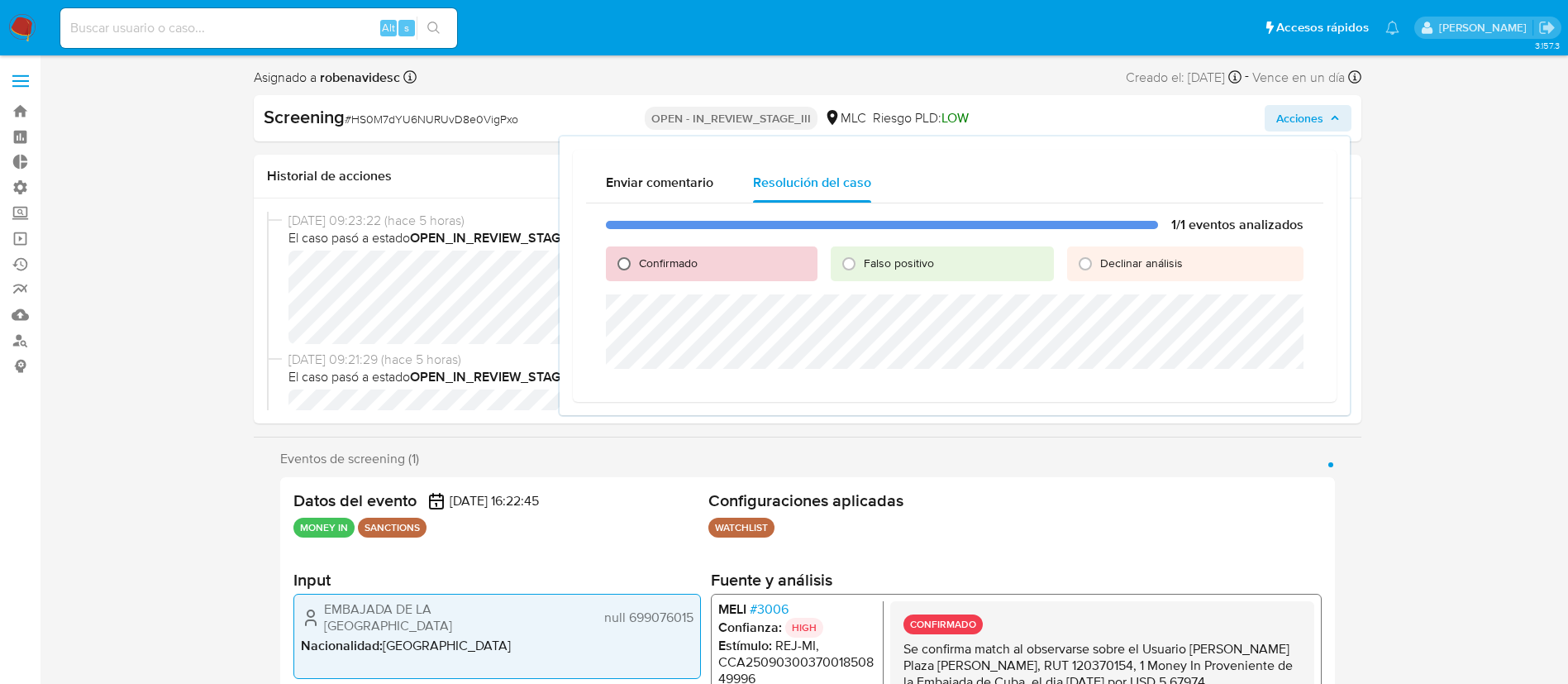
click at [617, 265] on input "Confirmado" at bounding box center [623, 263] width 27 height 27
radio input "true"
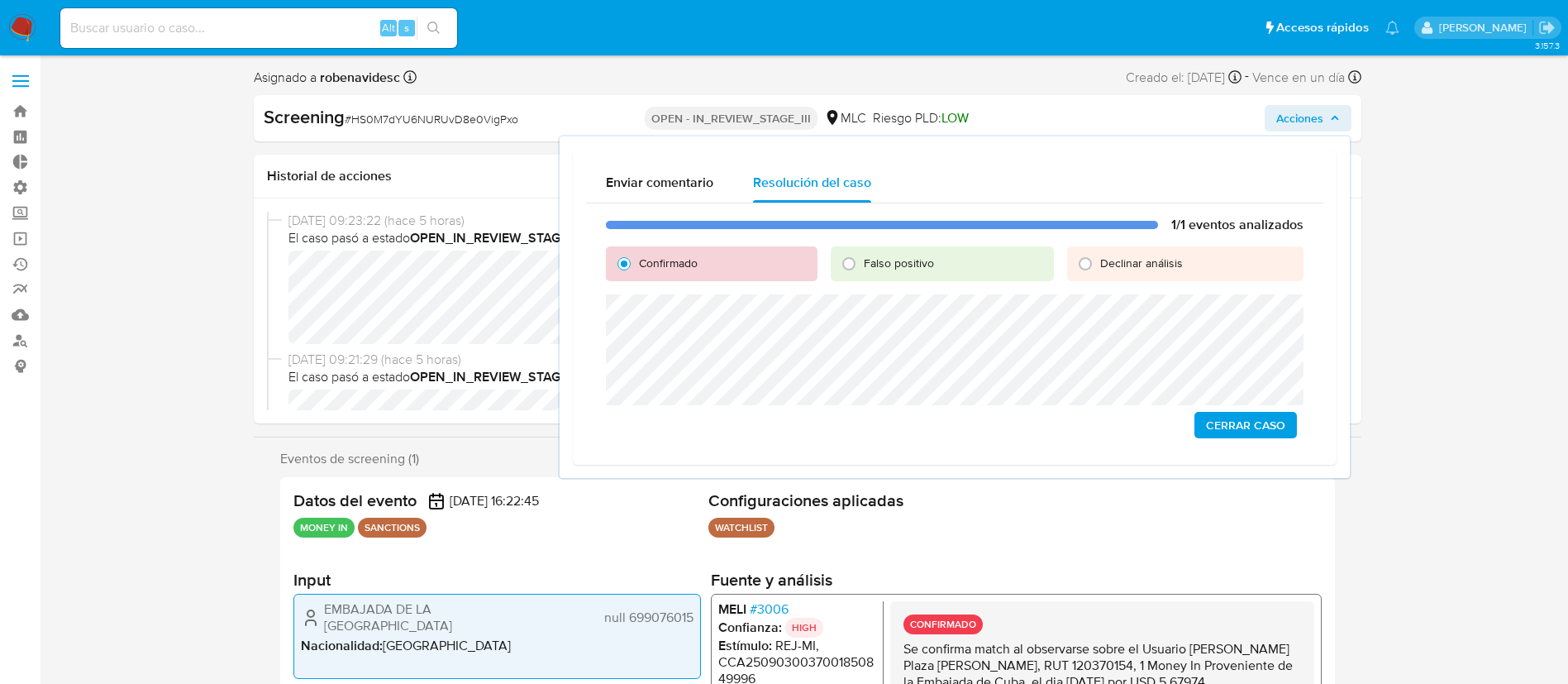
click at [602, 330] on div "1/1 eventos analizados Confirmado Falso positivo Declinar análisis Cerrar Caso" at bounding box center [954, 327] width 737 height 248
click at [1252, 419] on span "Cerrar Caso" at bounding box center [1245, 425] width 80 height 23
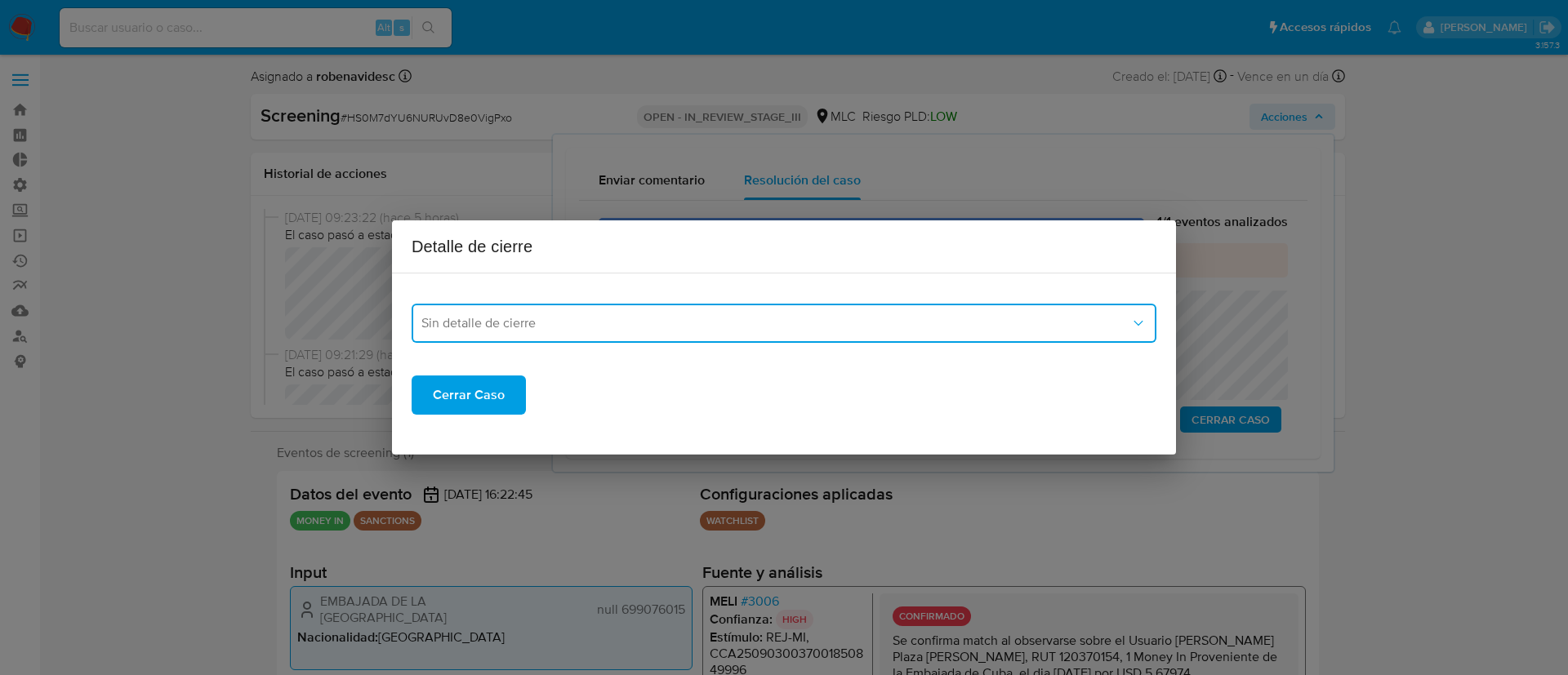
click at [571, 319] on span "Sin detalle de cierre" at bounding box center [776, 323] width 709 height 17
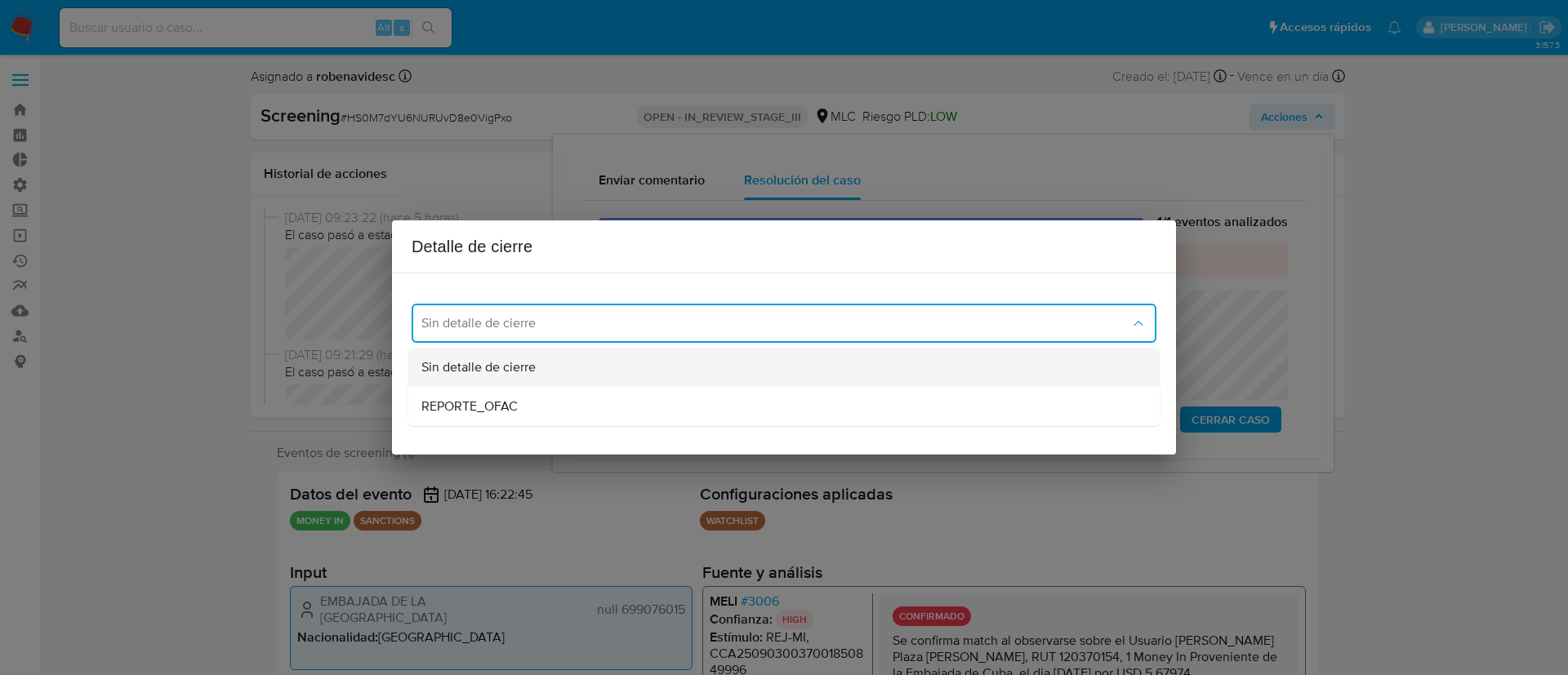
click at [586, 363] on div "Sin detalle de cierre" at bounding box center [784, 367] width 725 height 39
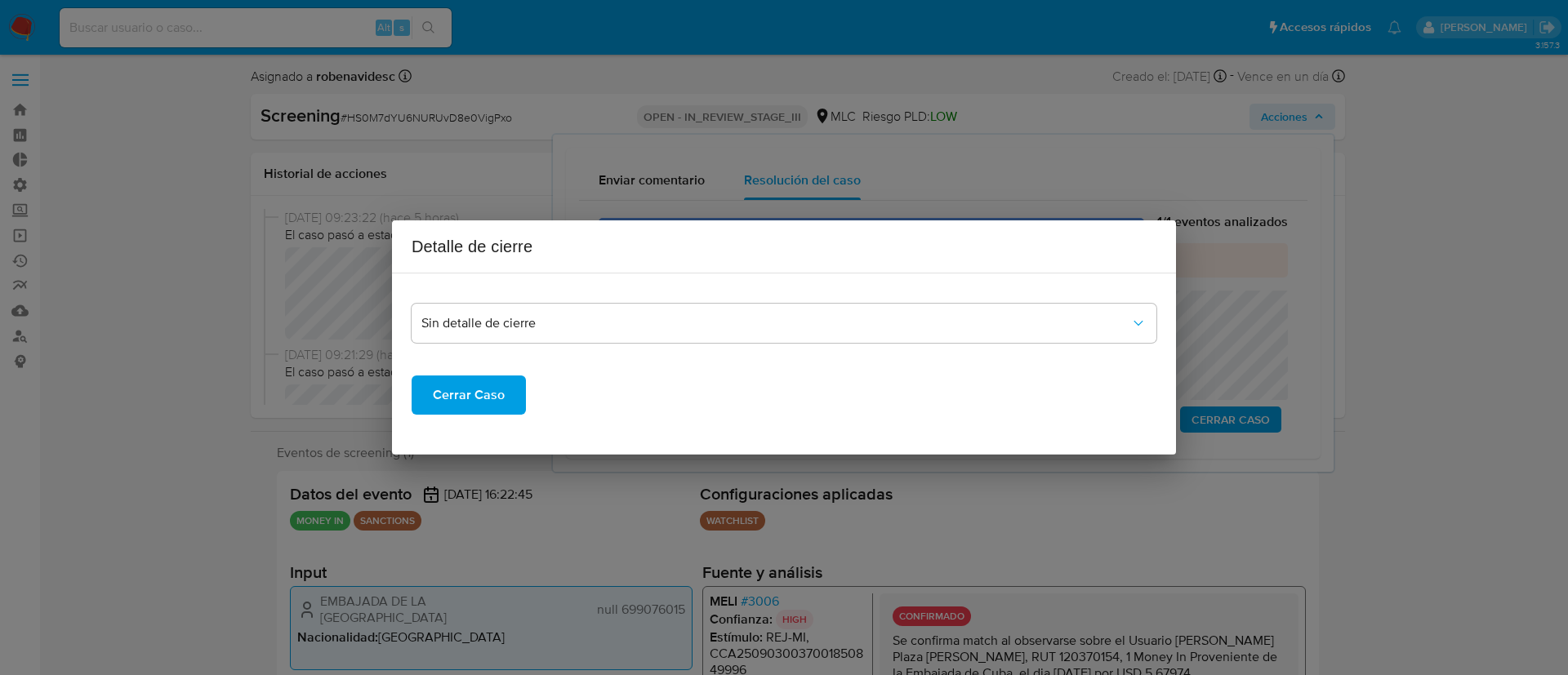
click at [476, 381] on span "Cerrar Caso" at bounding box center [469, 395] width 72 height 36
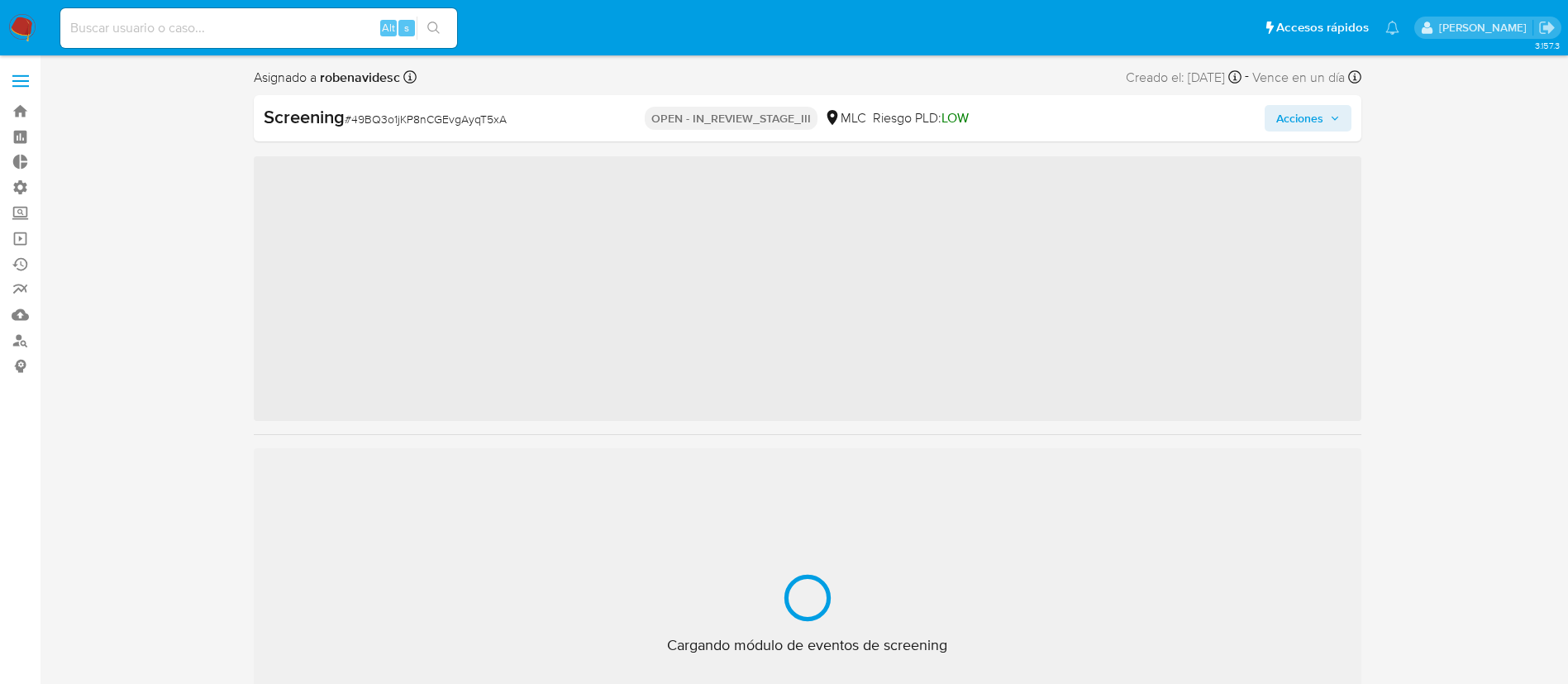
scroll to position [699, 0]
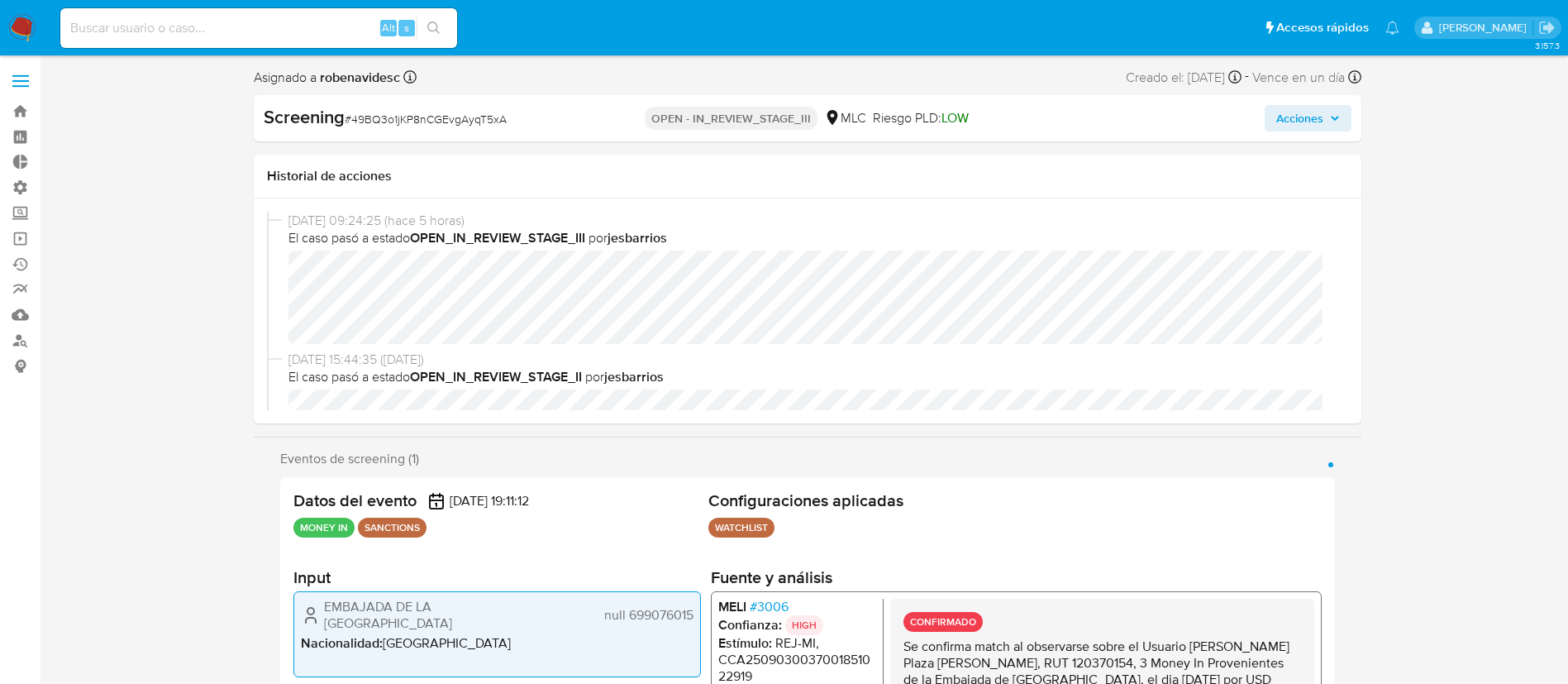
select select "10"
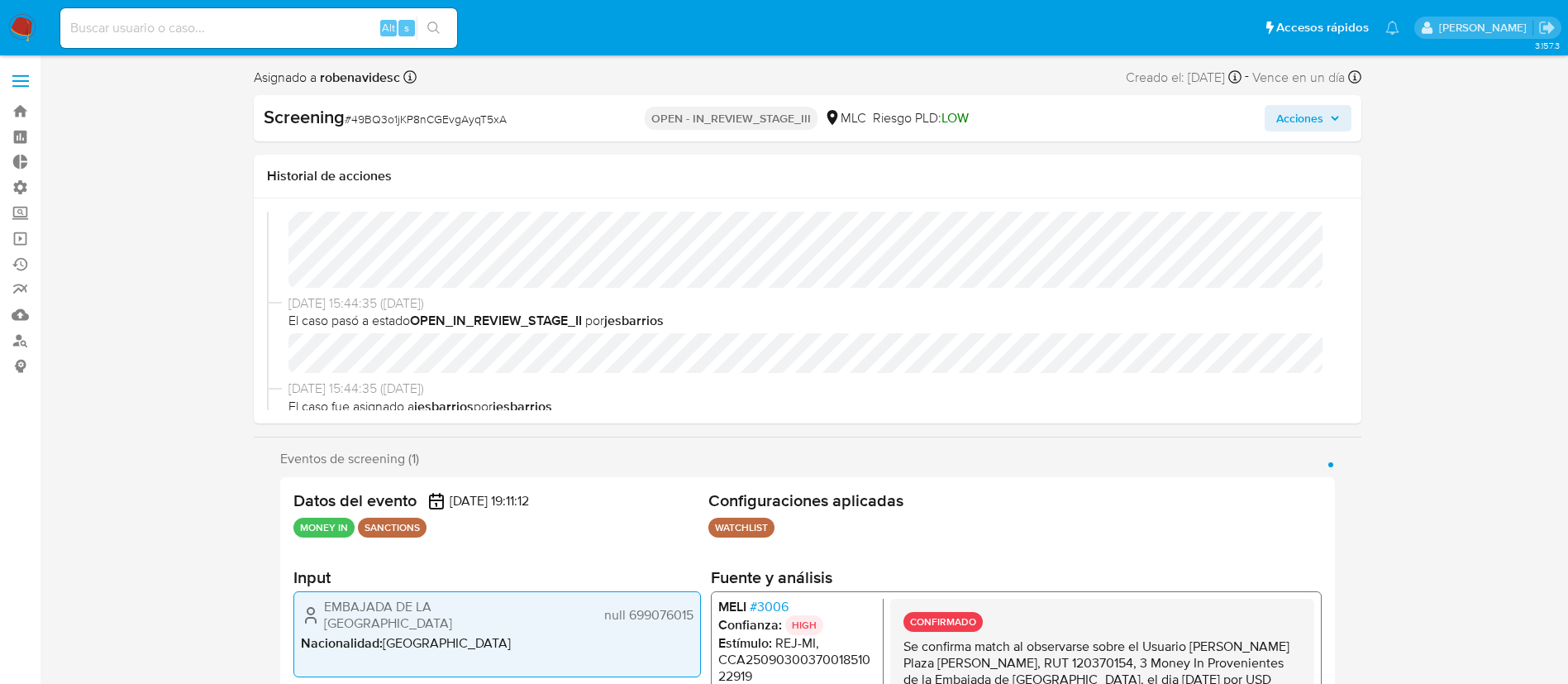
scroll to position [59, 0]
click at [796, 311] on span "El caso pasó a estado OPEN_IN_REVIEW_STAGE_II por jesbarrios" at bounding box center [815, 318] width 1053 height 18
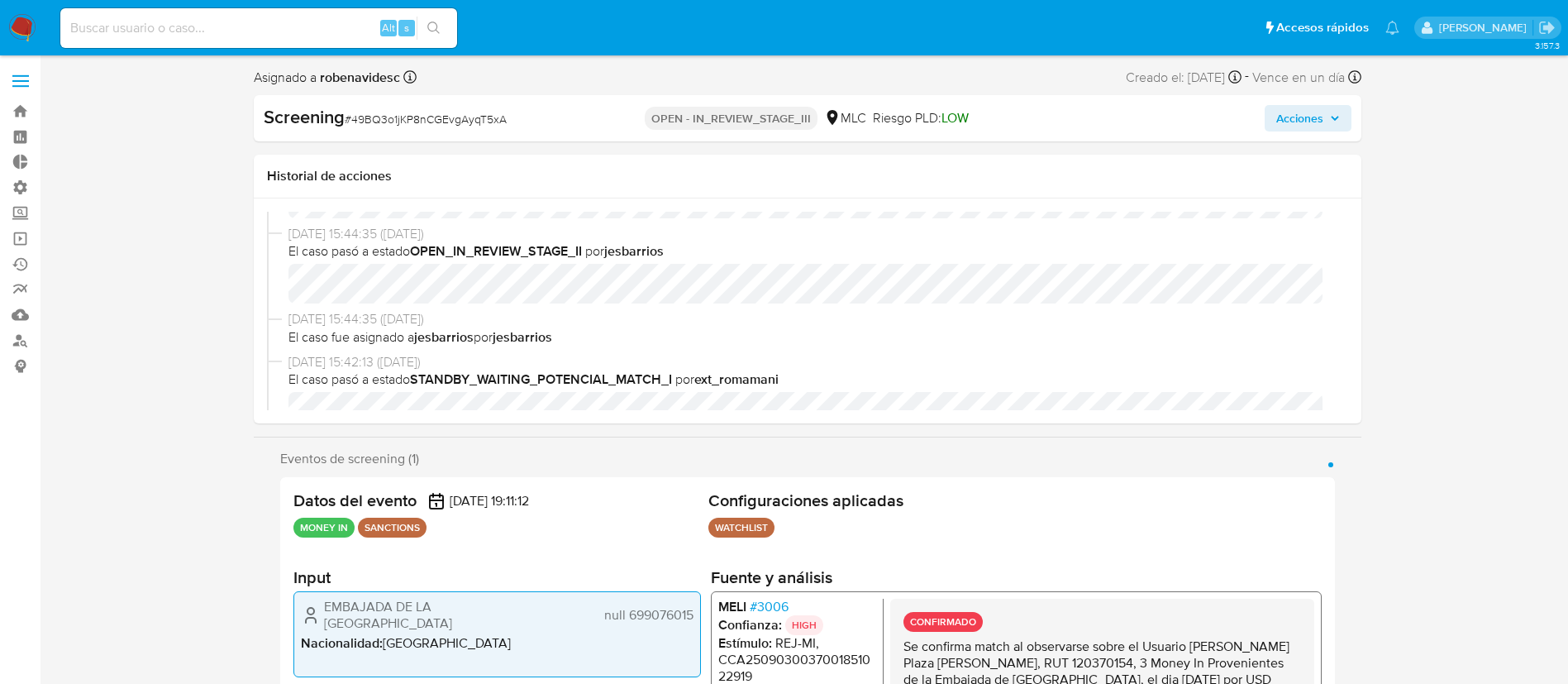
scroll to position [0, 0]
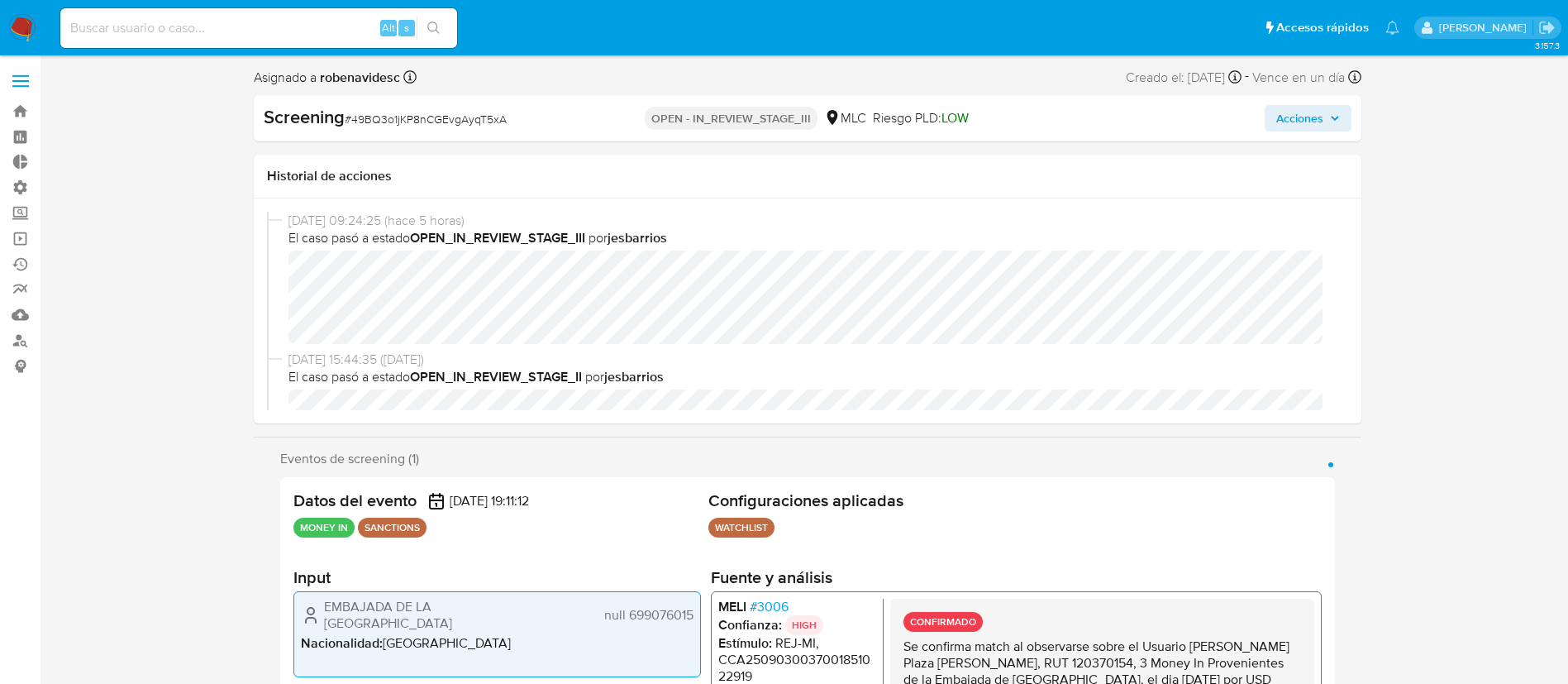
click at [1285, 129] on span "Acciones" at bounding box center [1300, 118] width 47 height 27
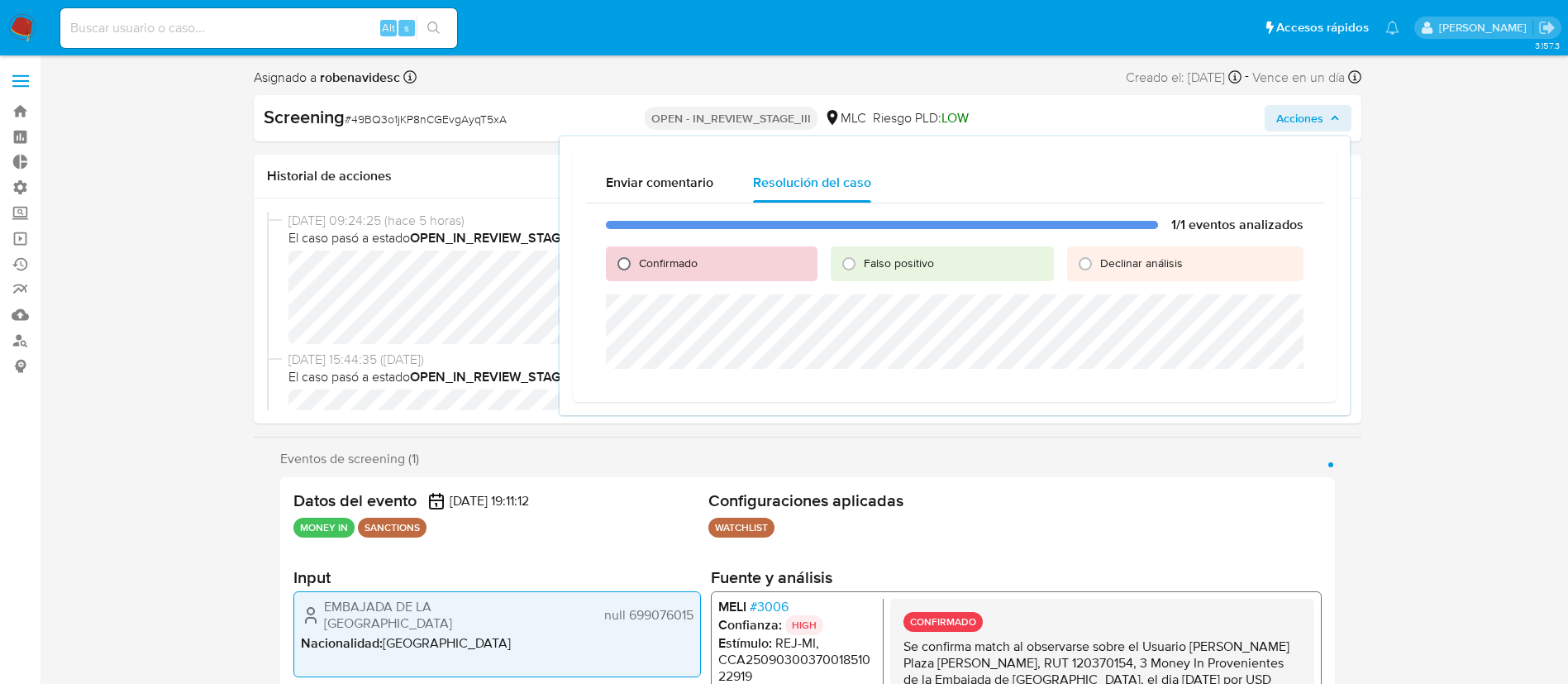
click at [623, 266] on input "Confirmado" at bounding box center [623, 263] width 27 height 27
radio input "true"
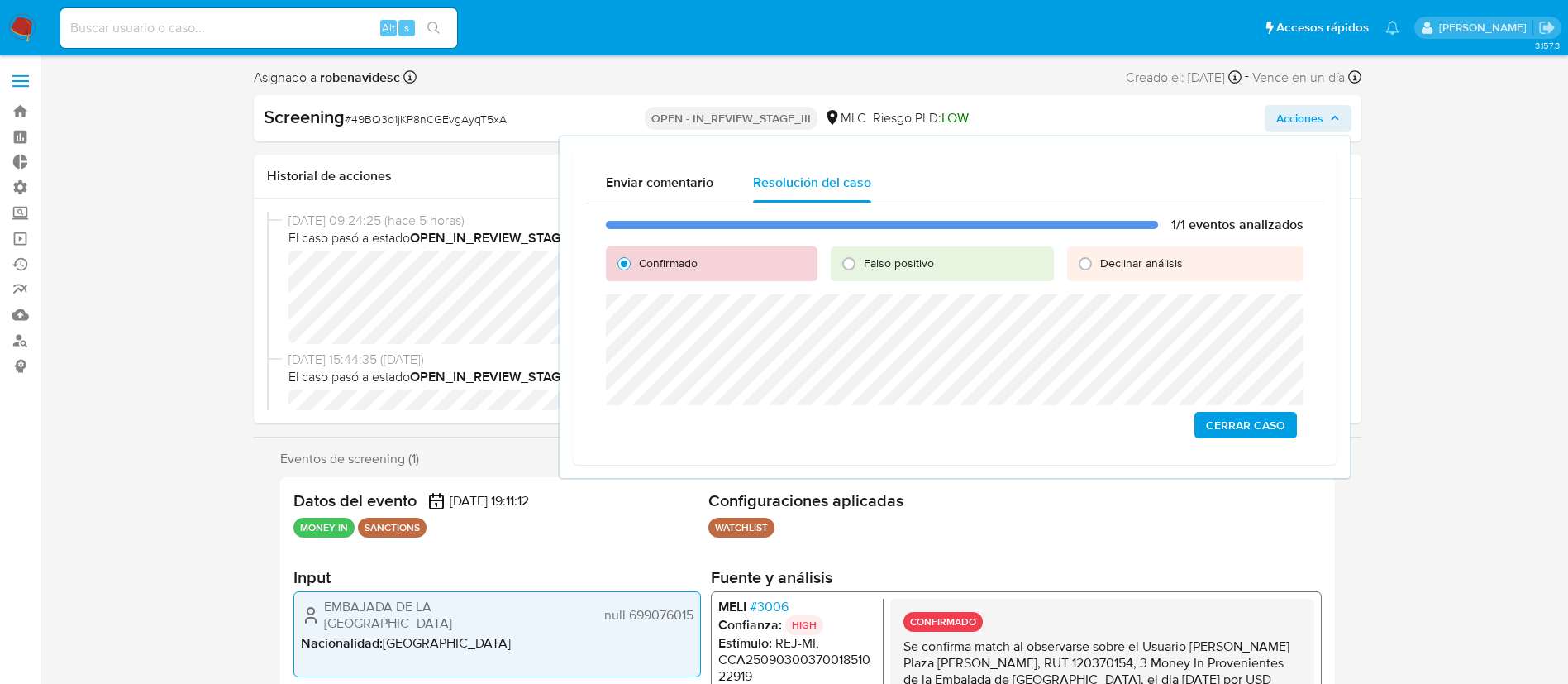
click at [1219, 424] on span "Cerrar Caso" at bounding box center [1245, 425] width 80 height 23
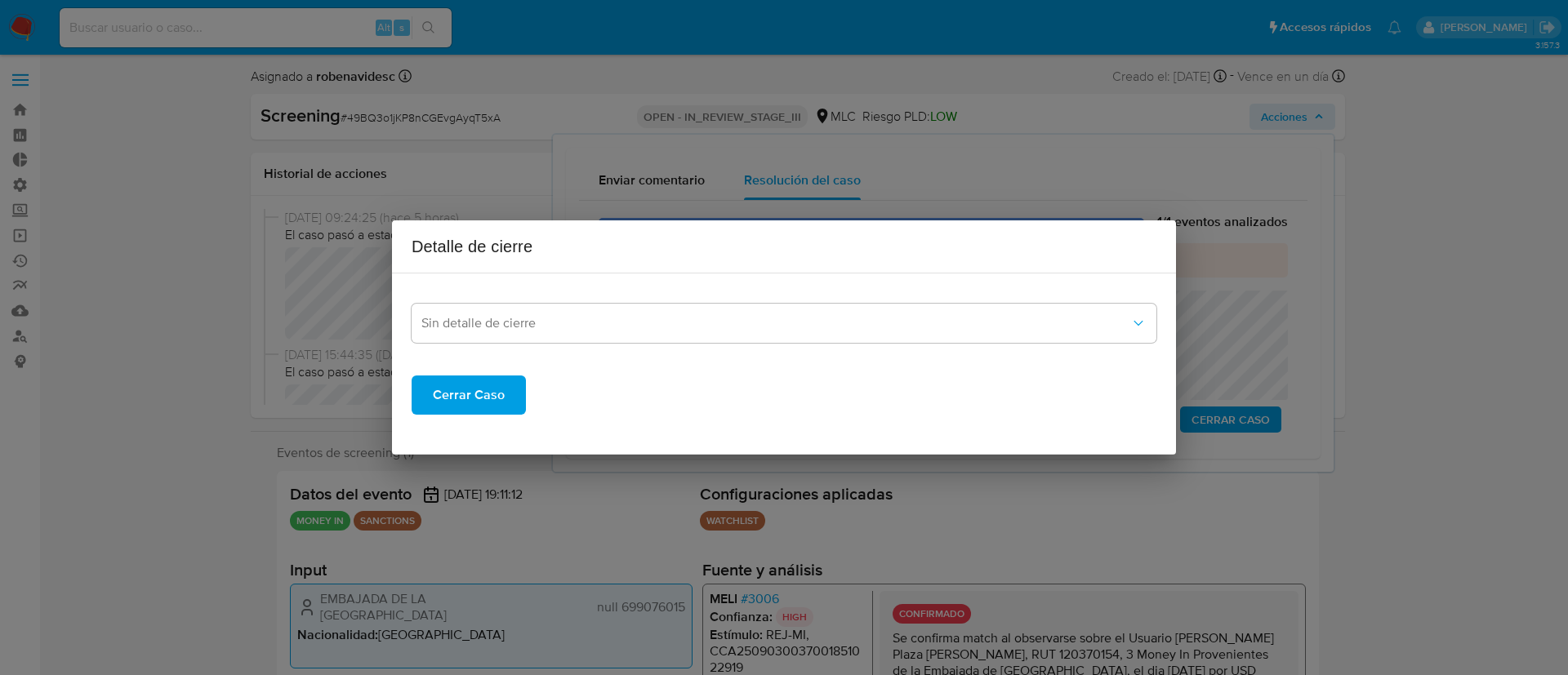
click at [475, 401] on span "Cerrar Caso" at bounding box center [469, 395] width 72 height 36
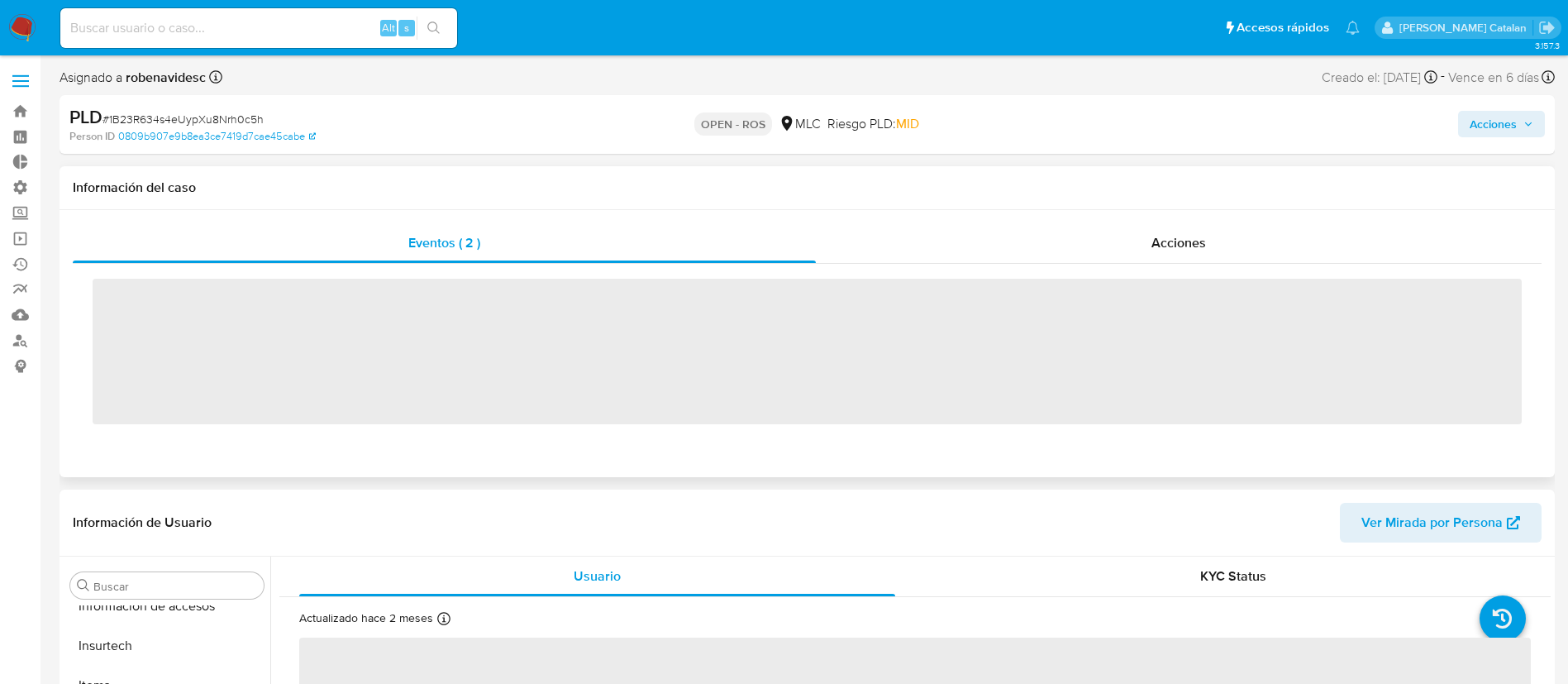
scroll to position [699, 0]
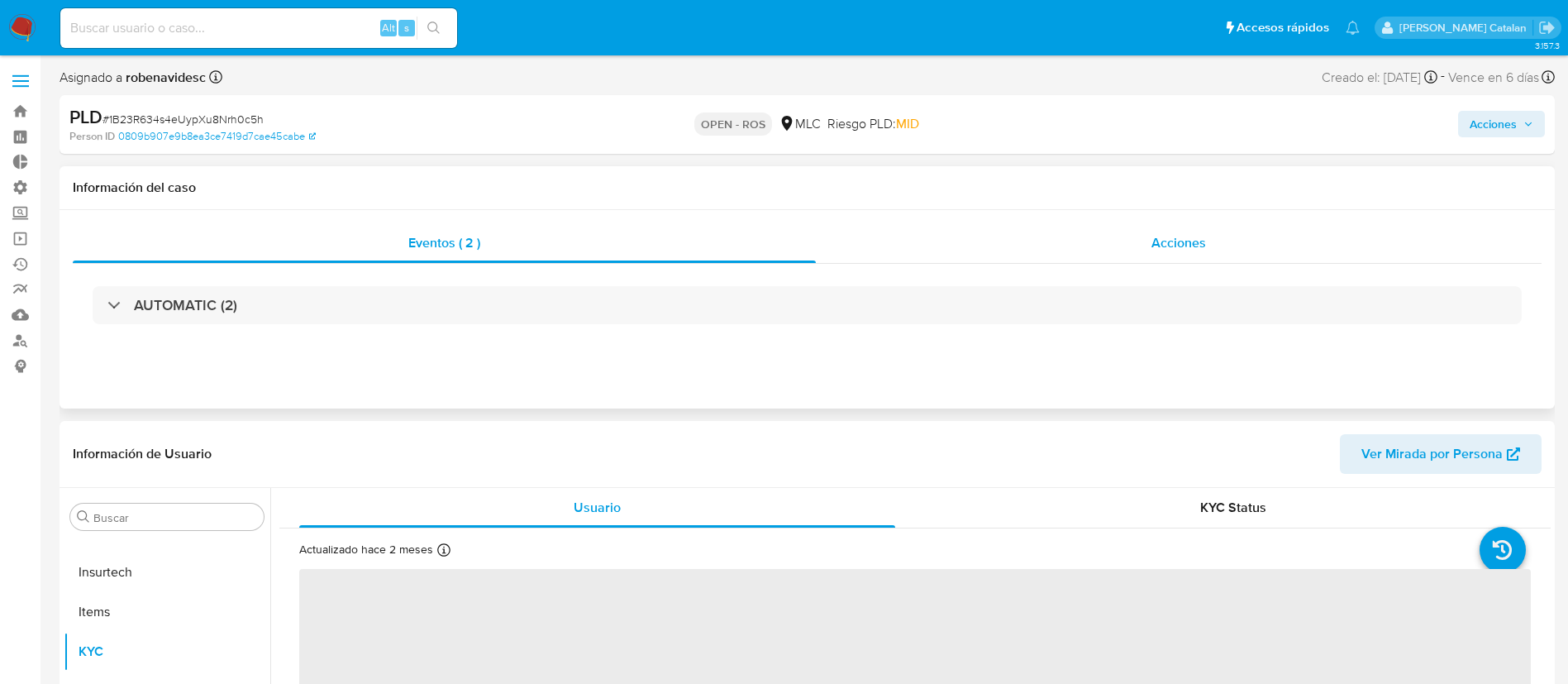
click at [1208, 232] on div "Acciones" at bounding box center [1178, 243] width 726 height 39
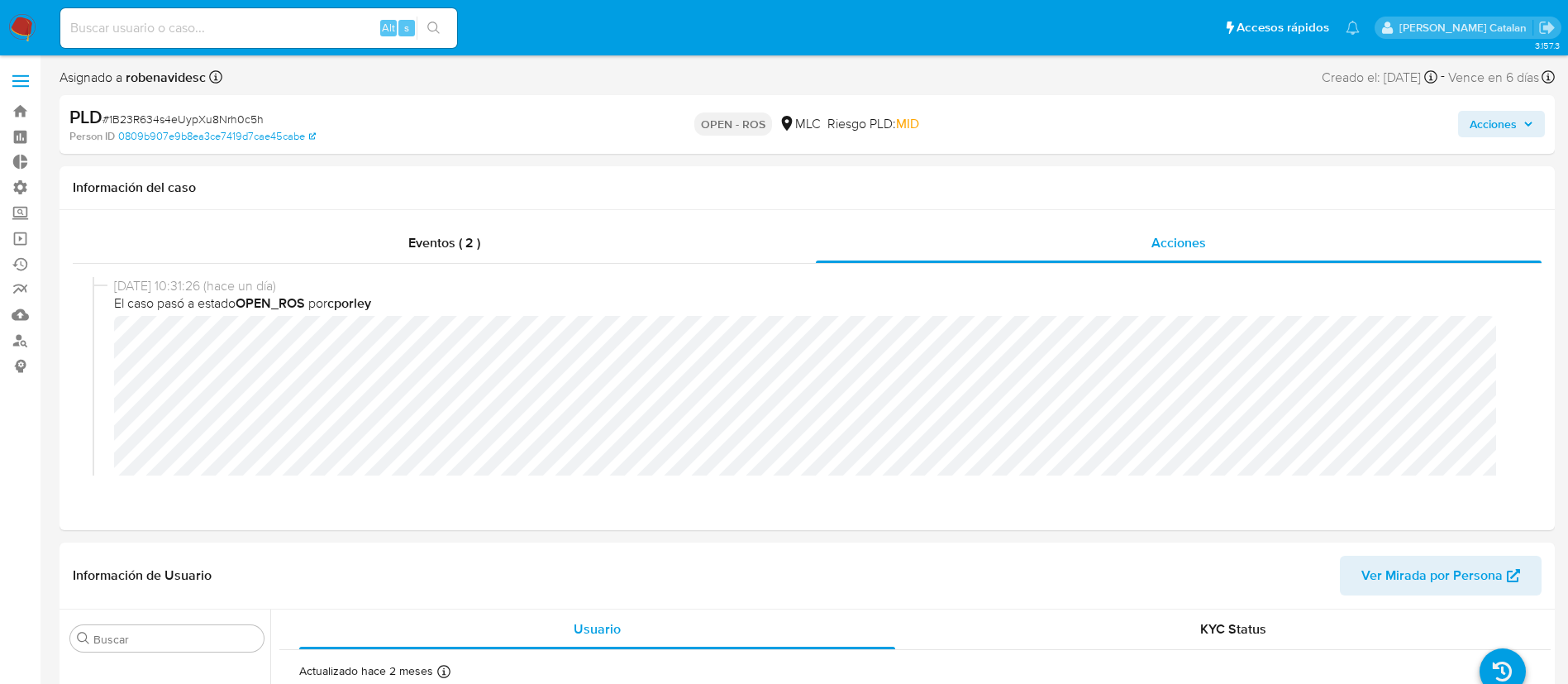
select select "10"
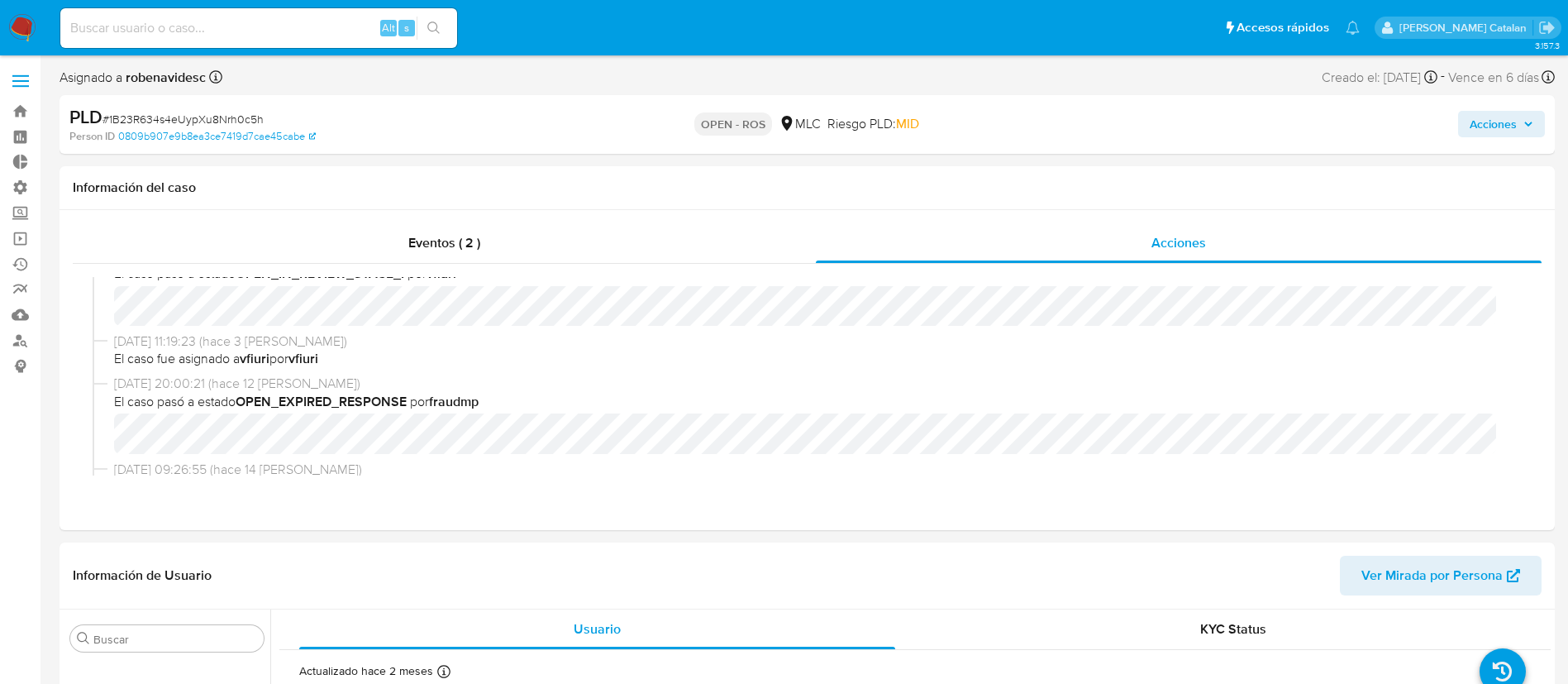
scroll to position [568, 0]
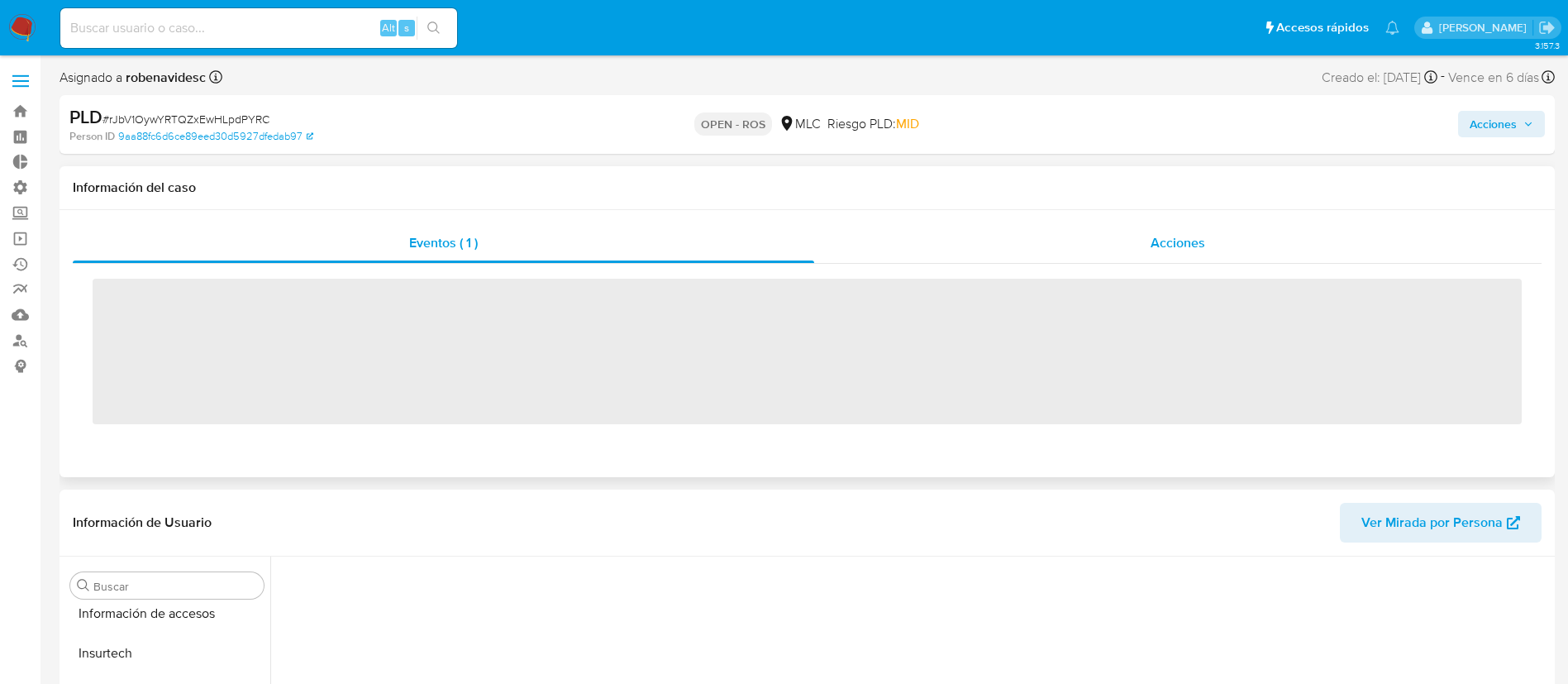
scroll to position [699, 0]
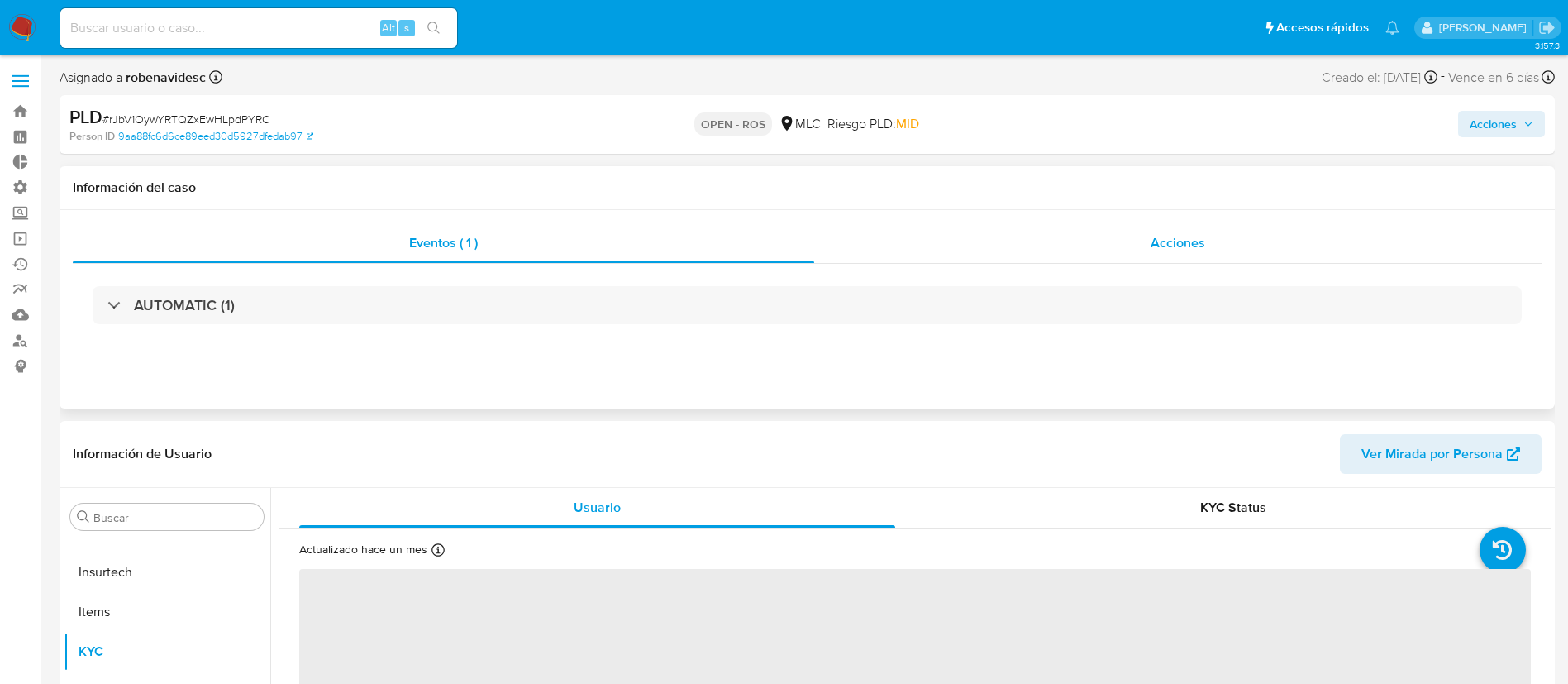
click at [1046, 246] on div "Acciones" at bounding box center [1178, 243] width 727 height 39
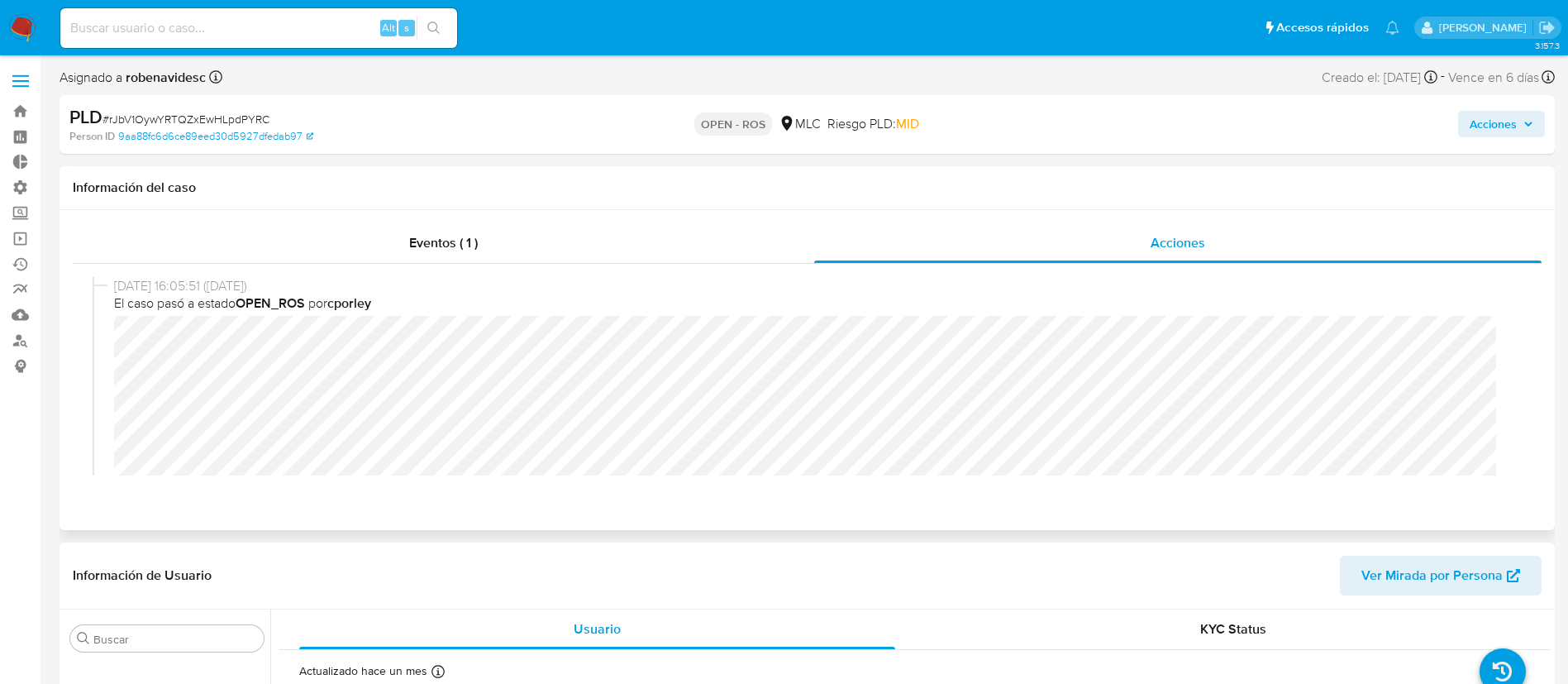
select select "10"
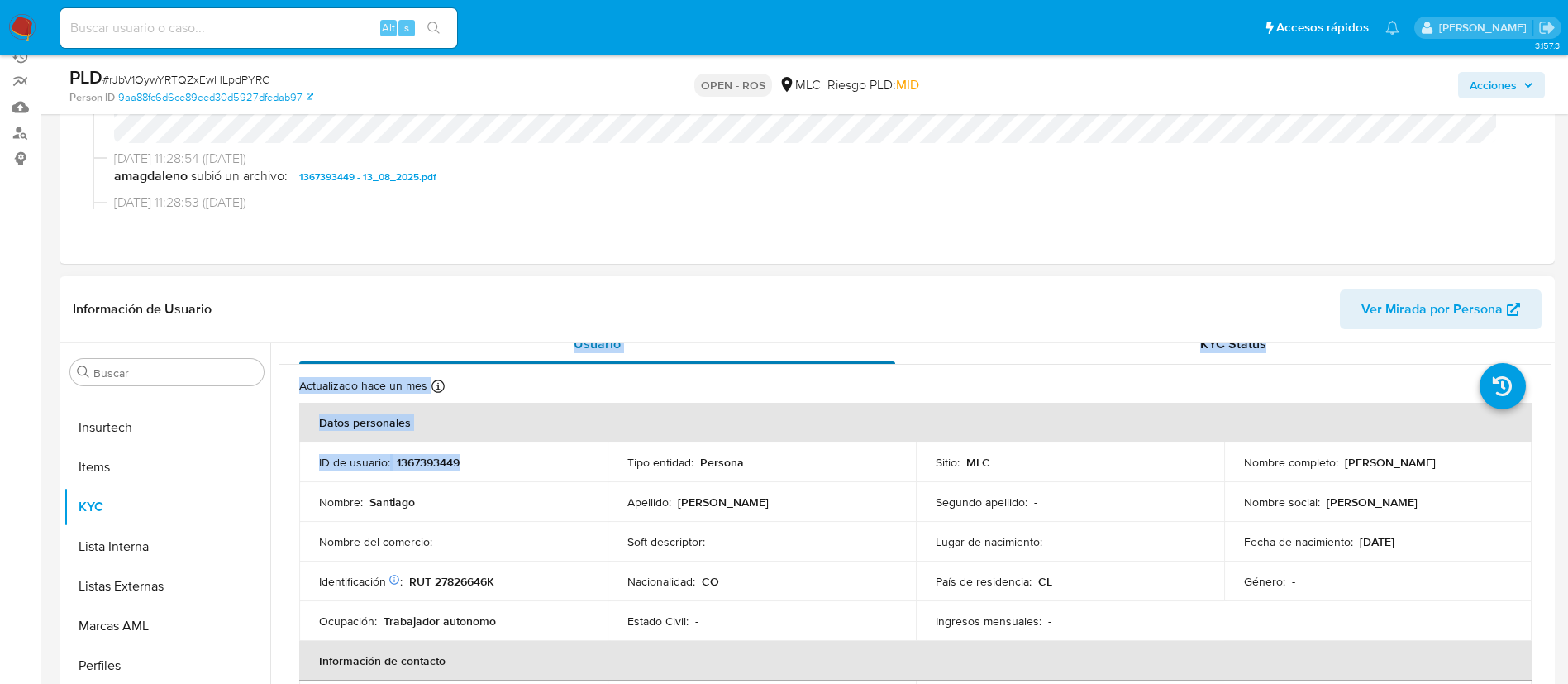
scroll to position [0, 0]
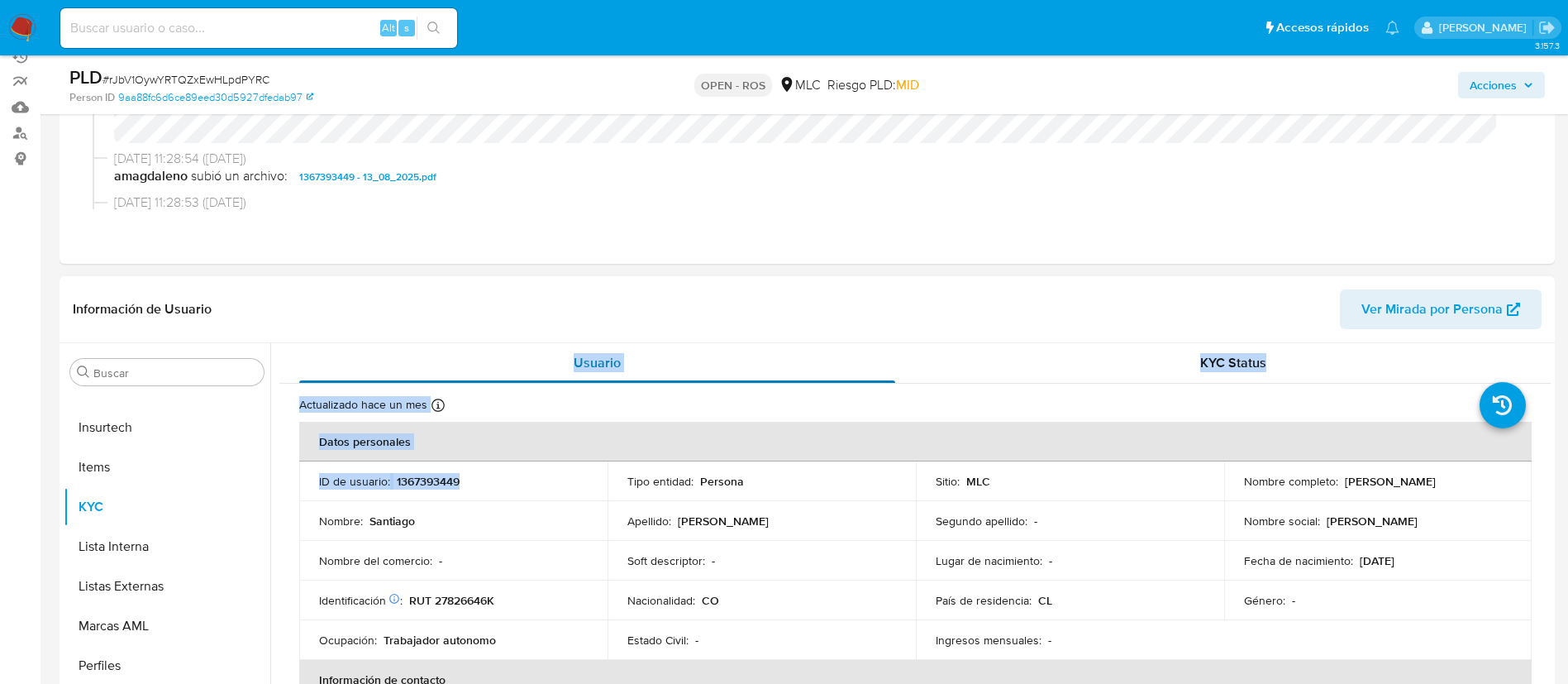
drag, startPoint x: 506, startPoint y: 364, endPoint x: 410, endPoint y: 372, distance: 96.3
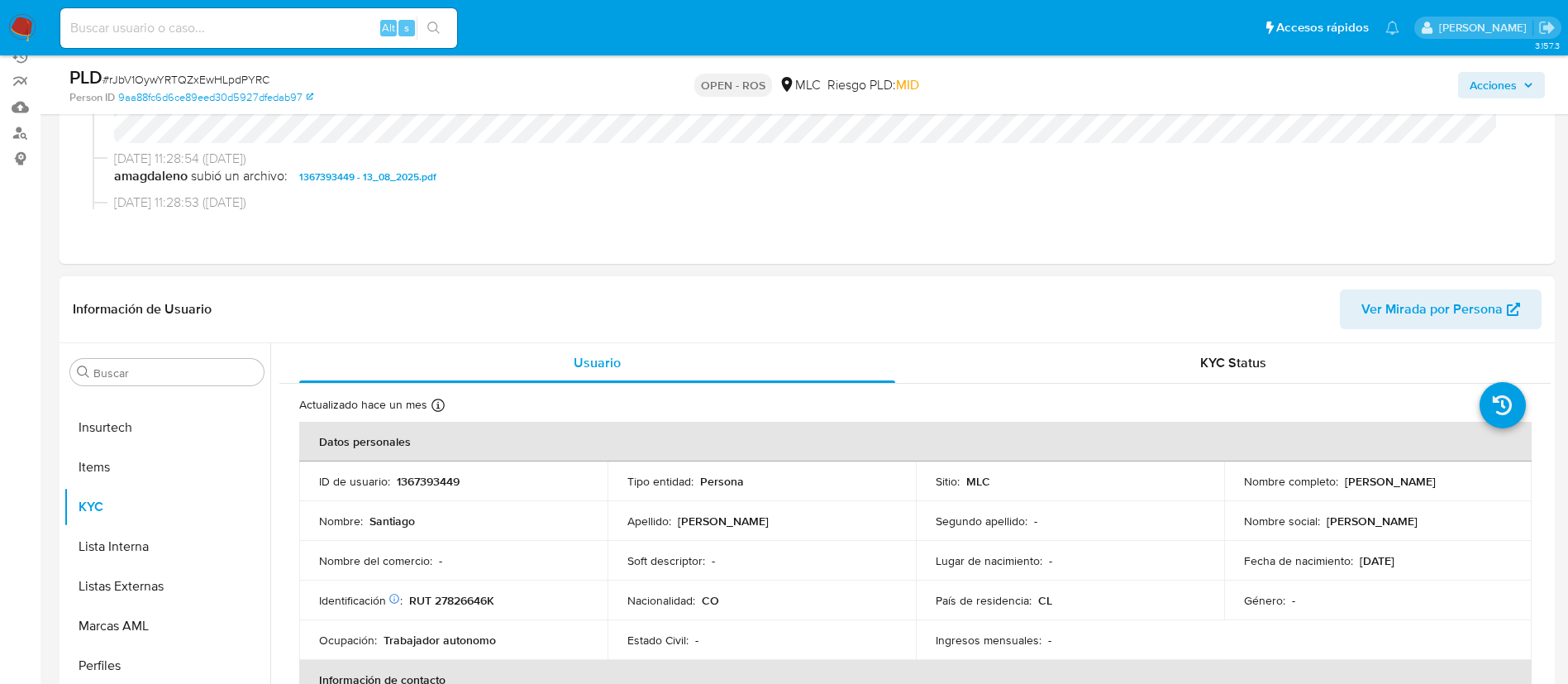
scroll to position [1, 0]
click at [417, 498] on td "ID de usuario : 1367393449" at bounding box center [453, 480] width 308 height 39
drag, startPoint x: 395, startPoint y: 486, endPoint x: 473, endPoint y: 472, distance: 79.2
click at [473, 473] on div "ID de usuario : 1367393449" at bounding box center [453, 480] width 269 height 15
copy p "1367393449"
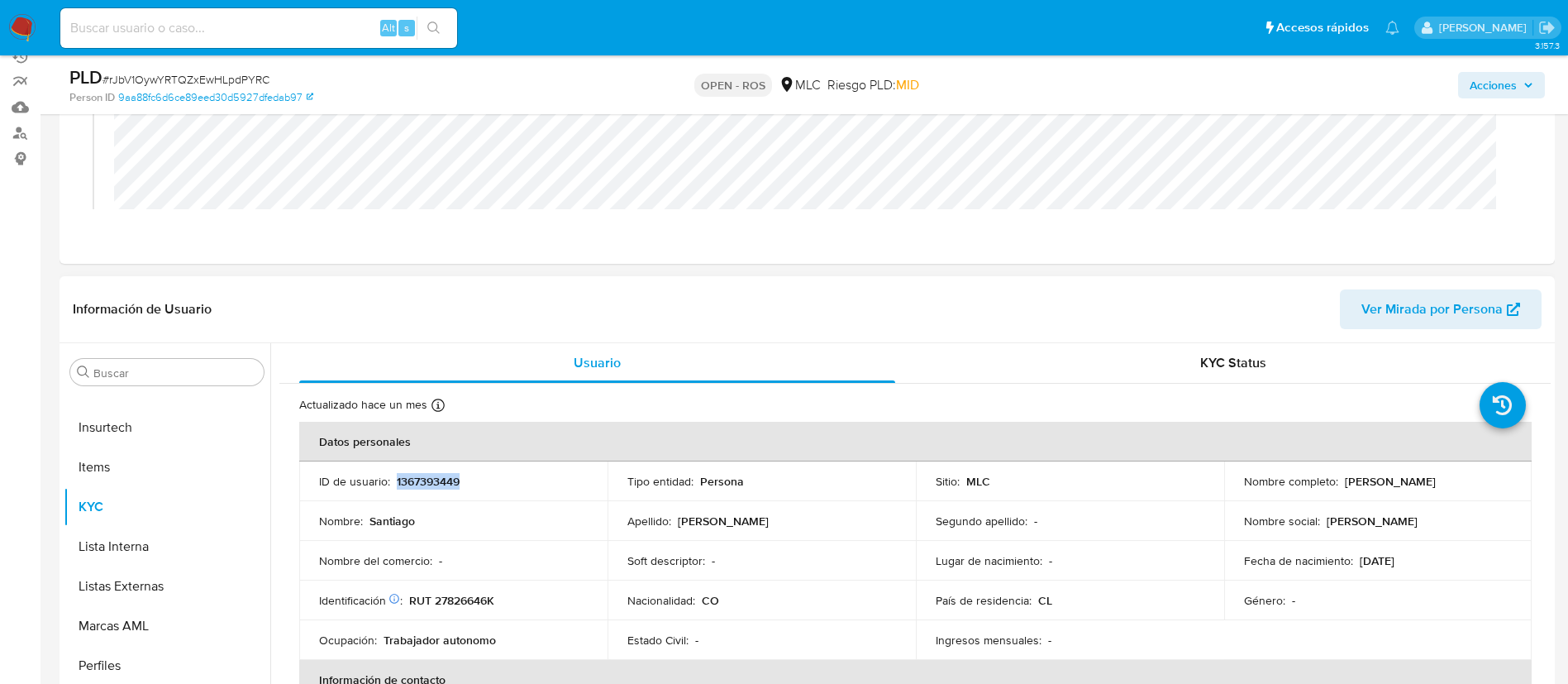
scroll to position [0, 0]
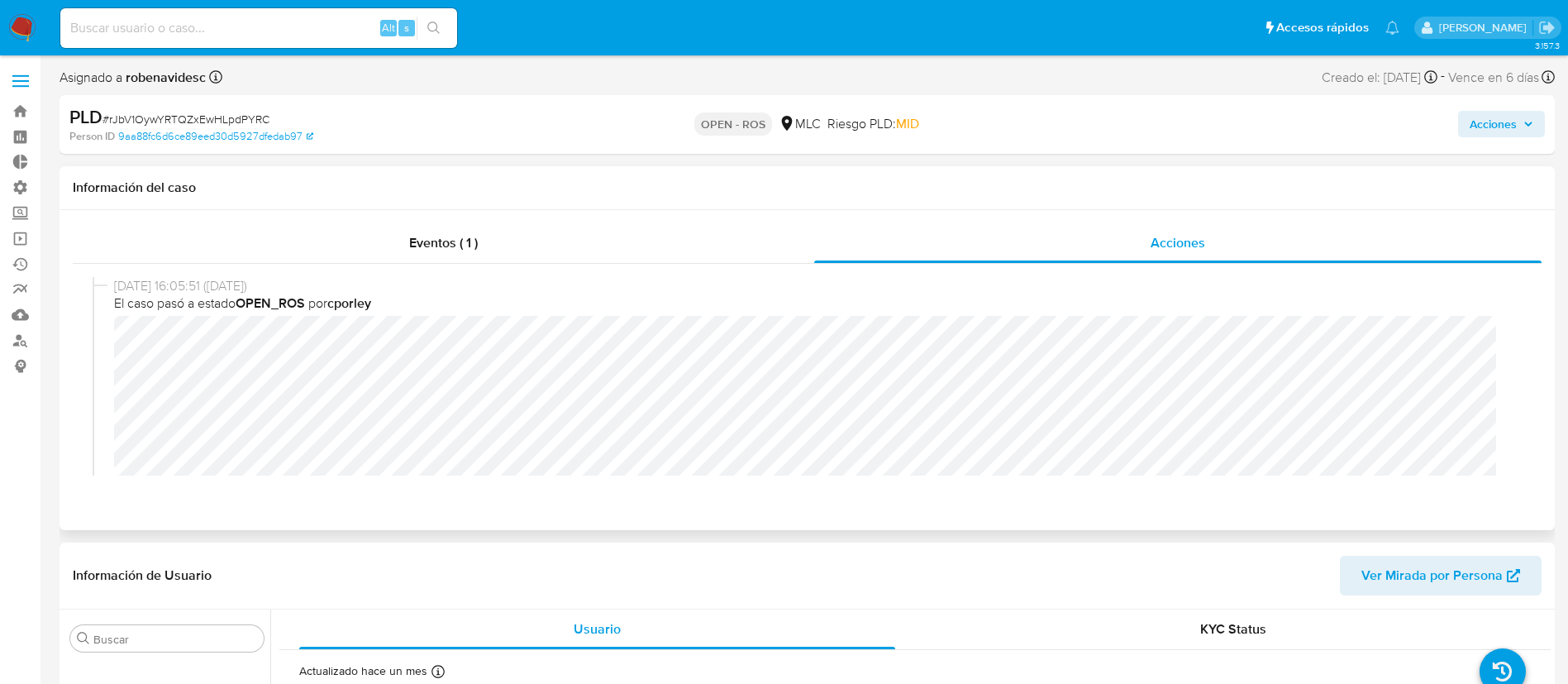
click at [869, 289] on span "[DATE] 16:05:51 ([DATE])" at bounding box center [815, 286] width 1401 height 18
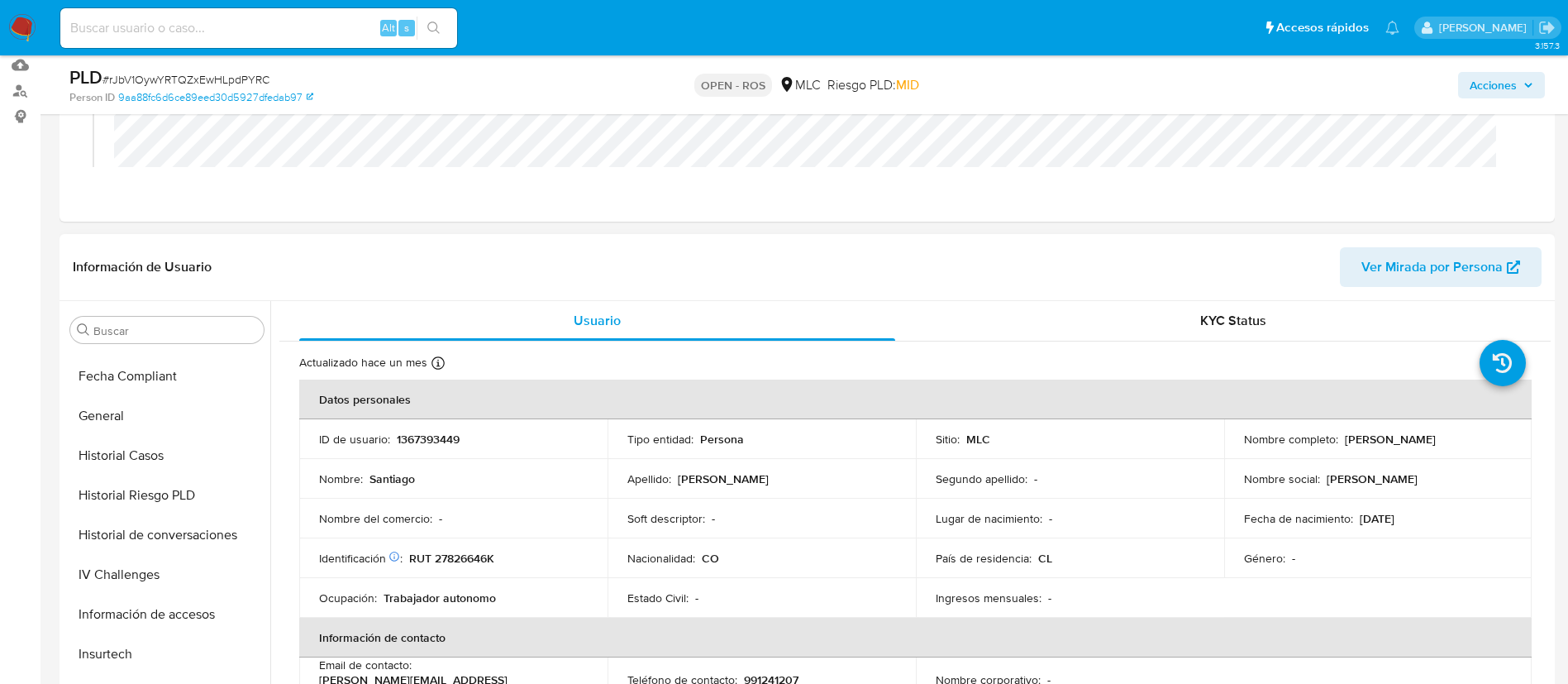
scroll to position [429, 0]
click at [143, 456] on button "Historial Casos" at bounding box center [167, 457] width 207 height 39
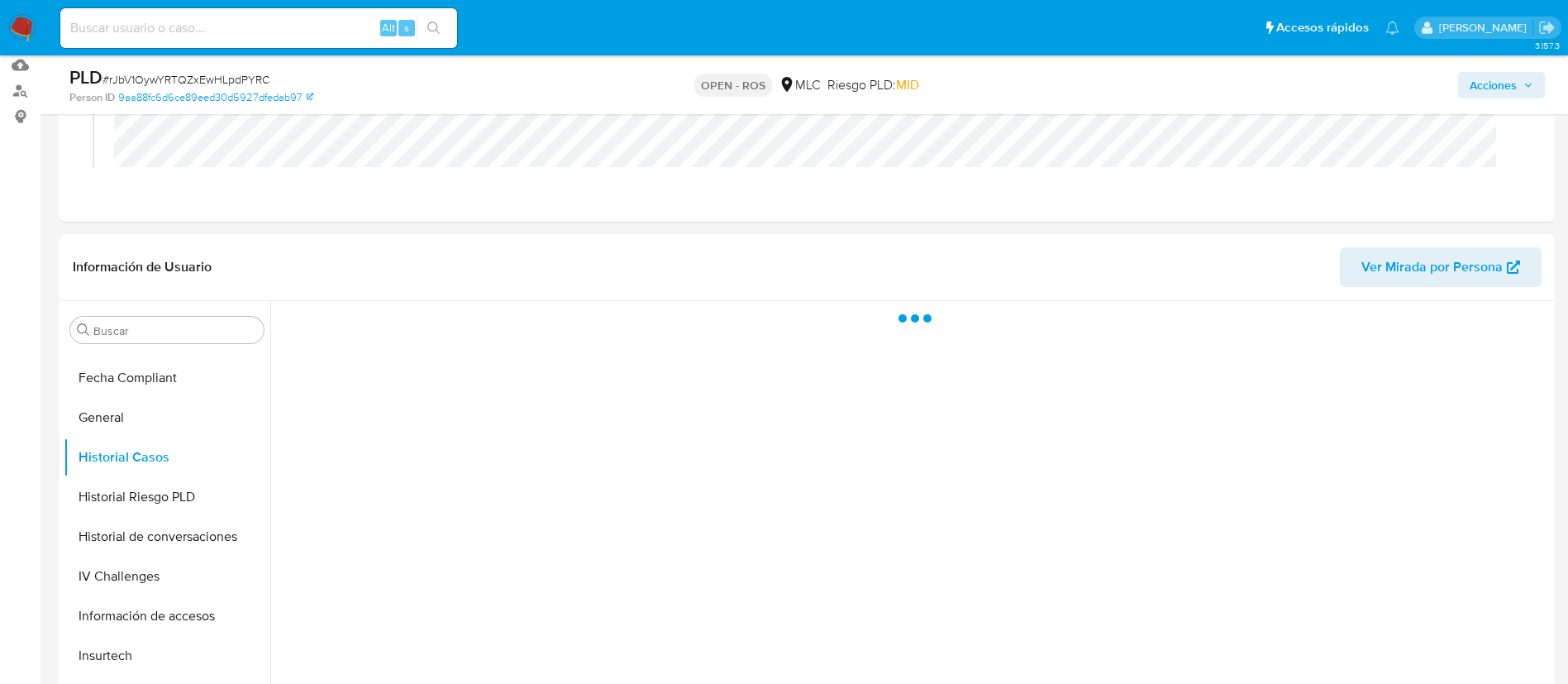
click at [143, 456] on button "Historial Casos" at bounding box center [167, 457] width 207 height 39
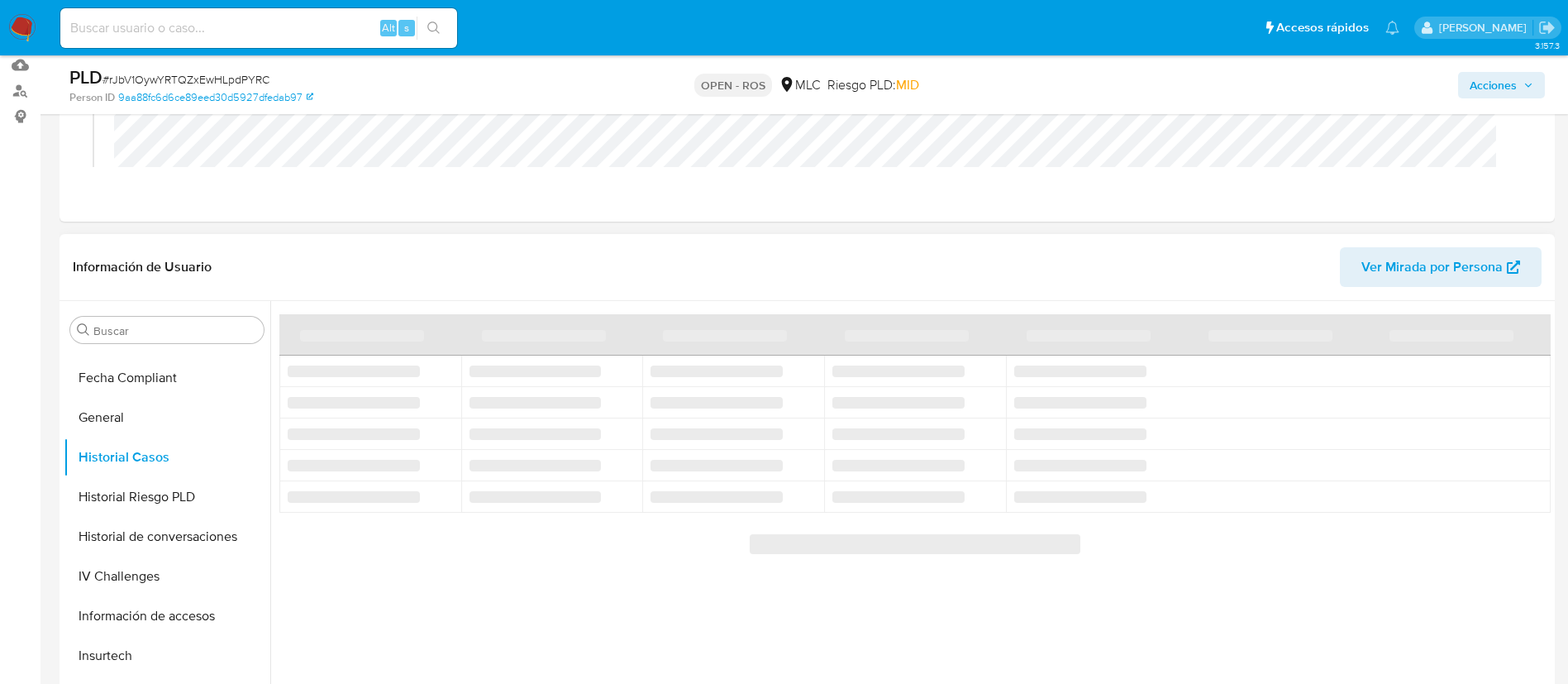
click at [802, 265] on header "Información de Usuario Ver Mirada por Persona" at bounding box center [807, 267] width 1469 height 39
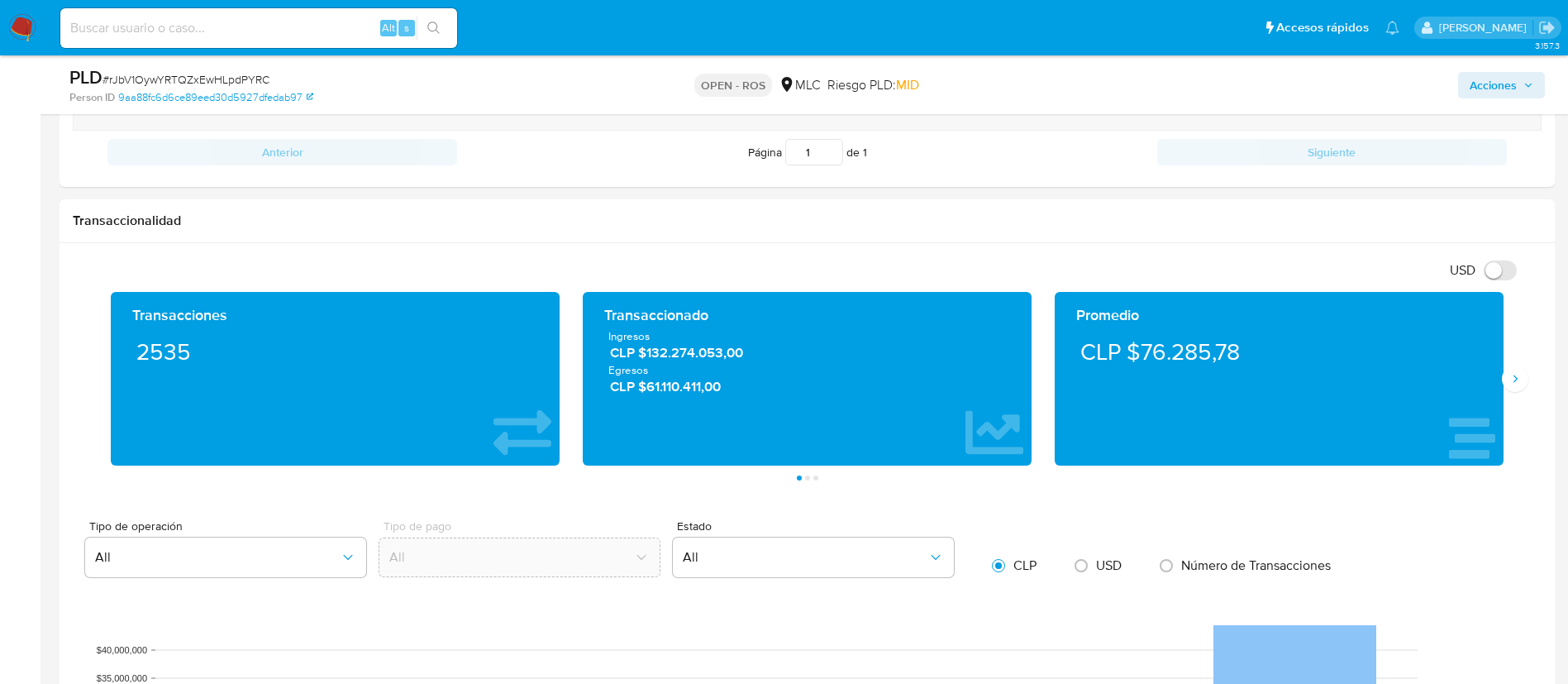
scroll to position [1130, 0]
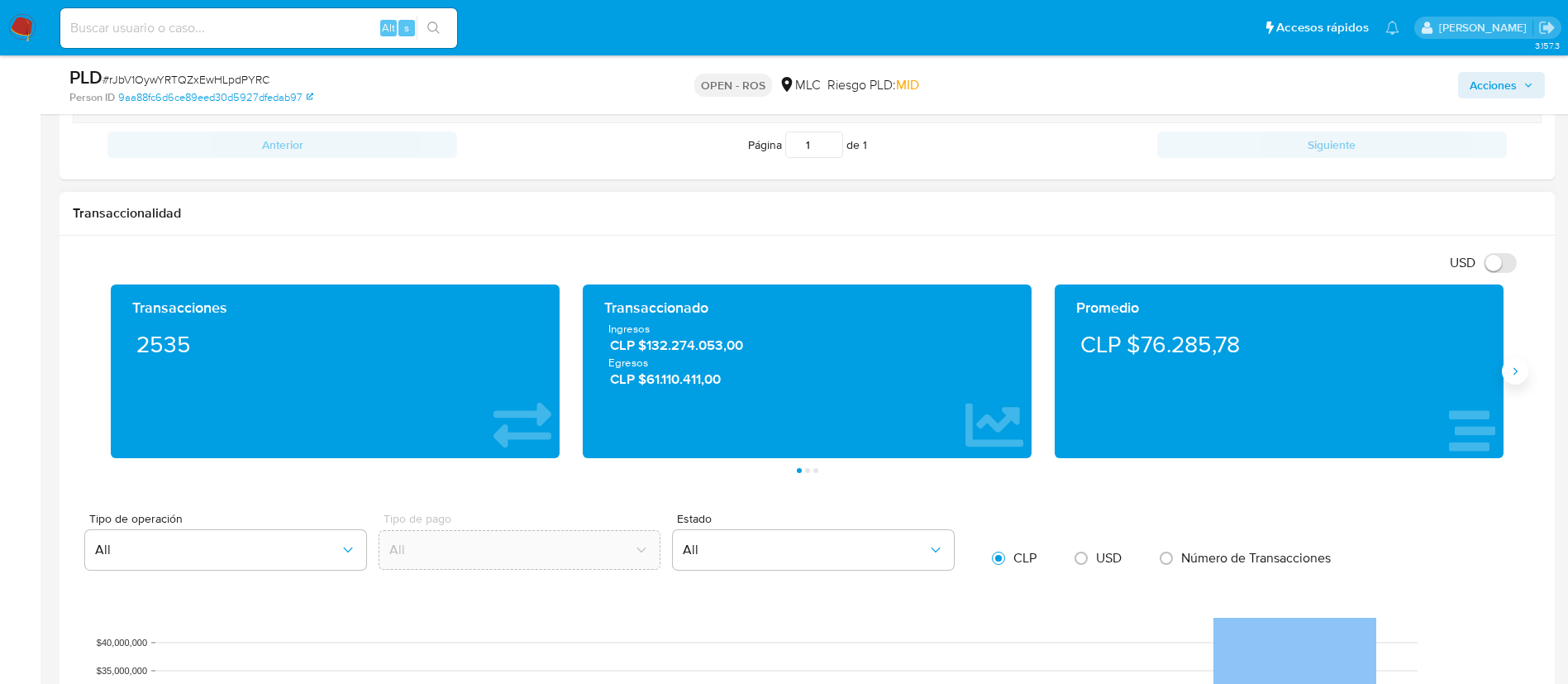
click at [1515, 374] on icon "Siguiente" at bounding box center [1514, 371] width 13 height 13
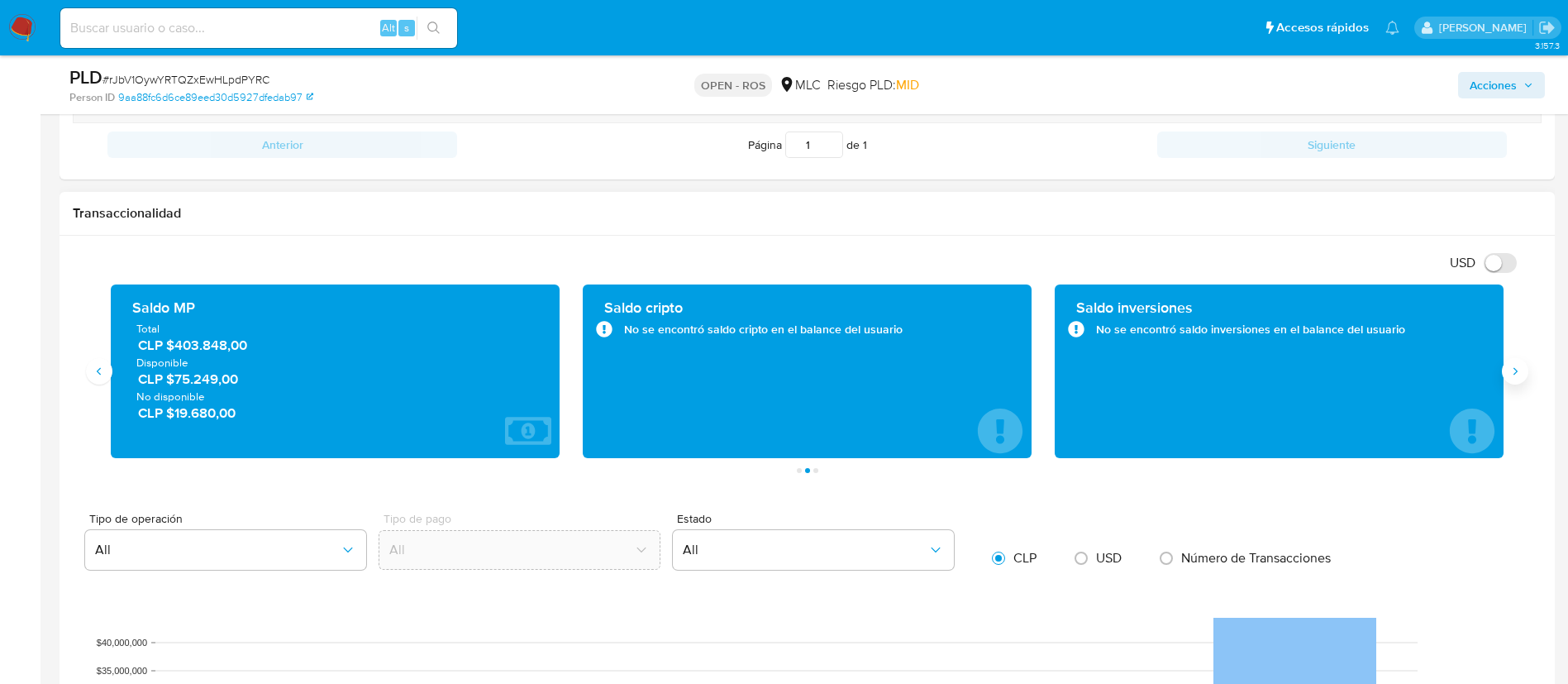
click at [1515, 374] on icon "Siguiente" at bounding box center [1514, 371] width 13 height 13
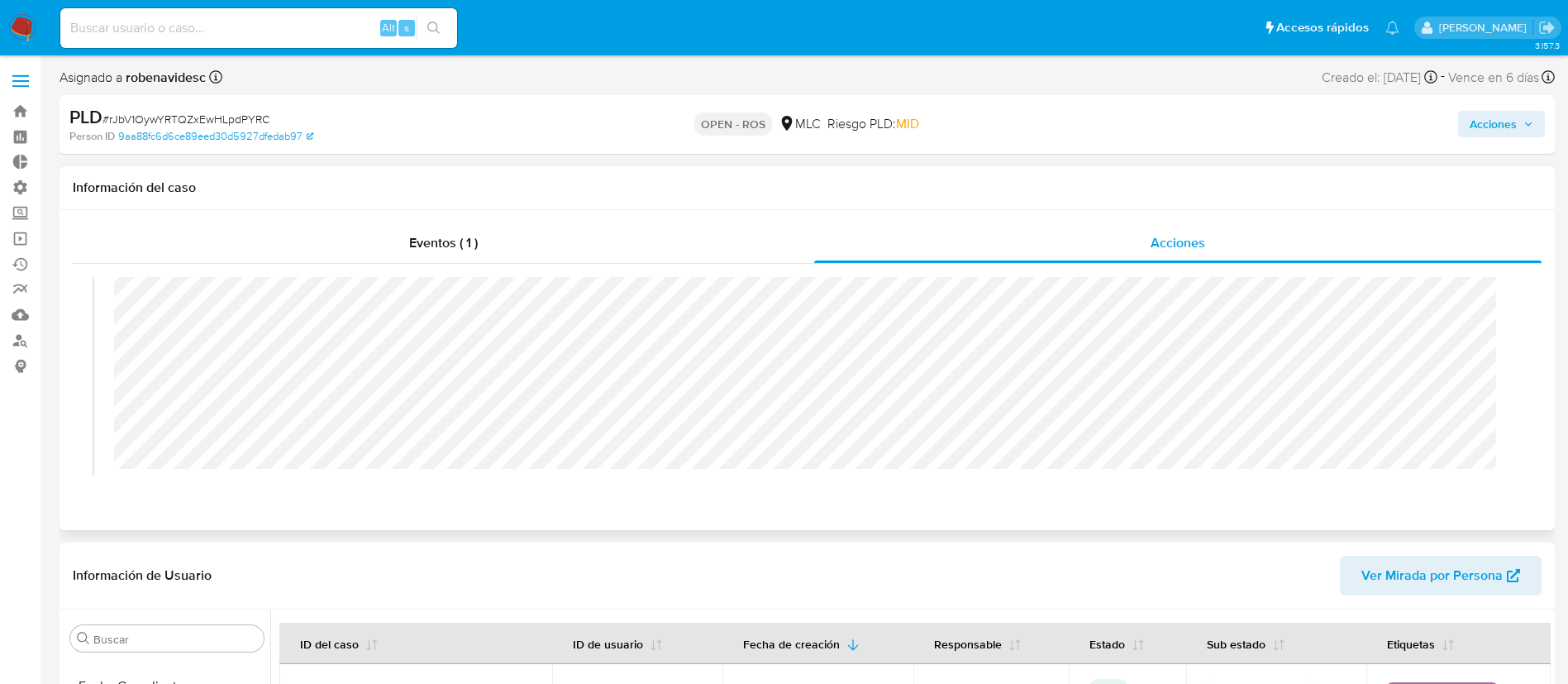
scroll to position [0, 0]
click at [1402, 579] on span "Ver Mirada por Persona" at bounding box center [1431, 576] width 141 height 39
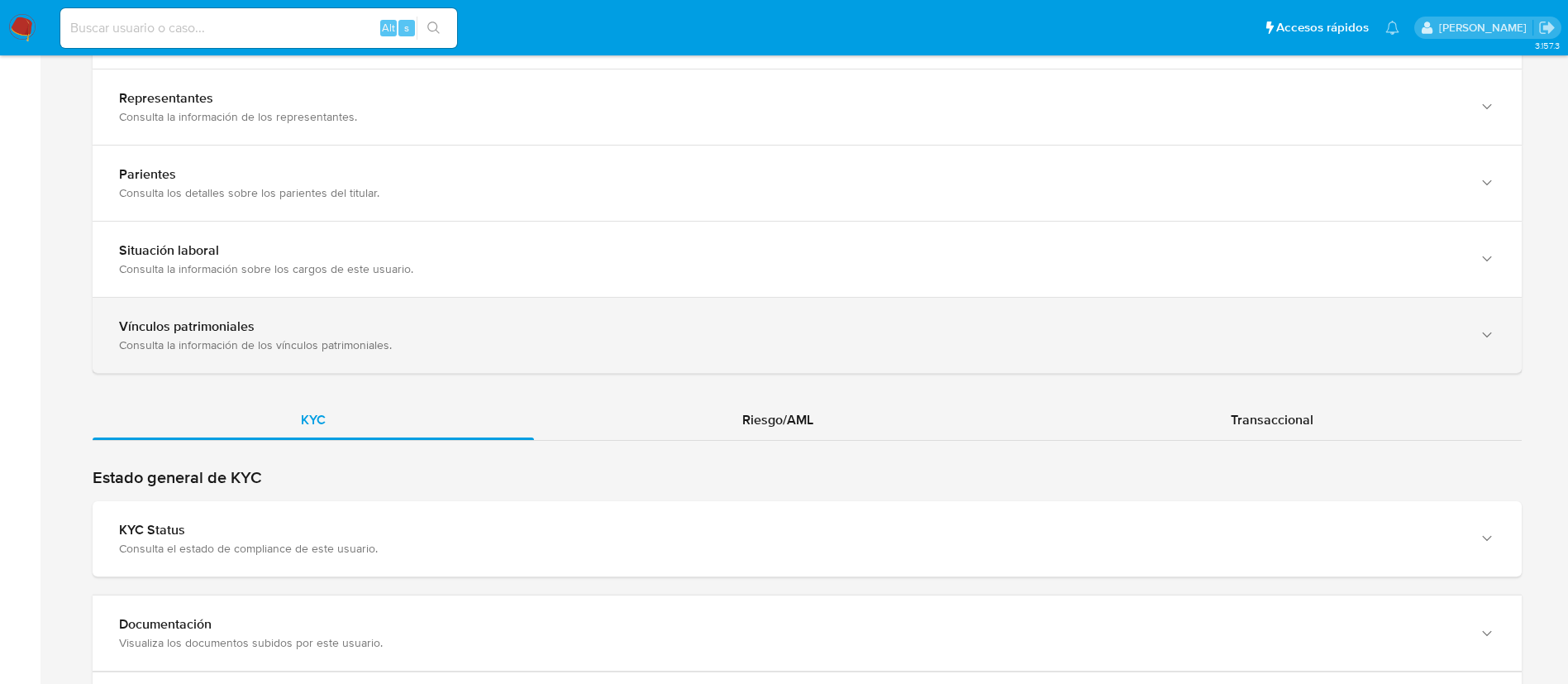
scroll to position [1191, 0]
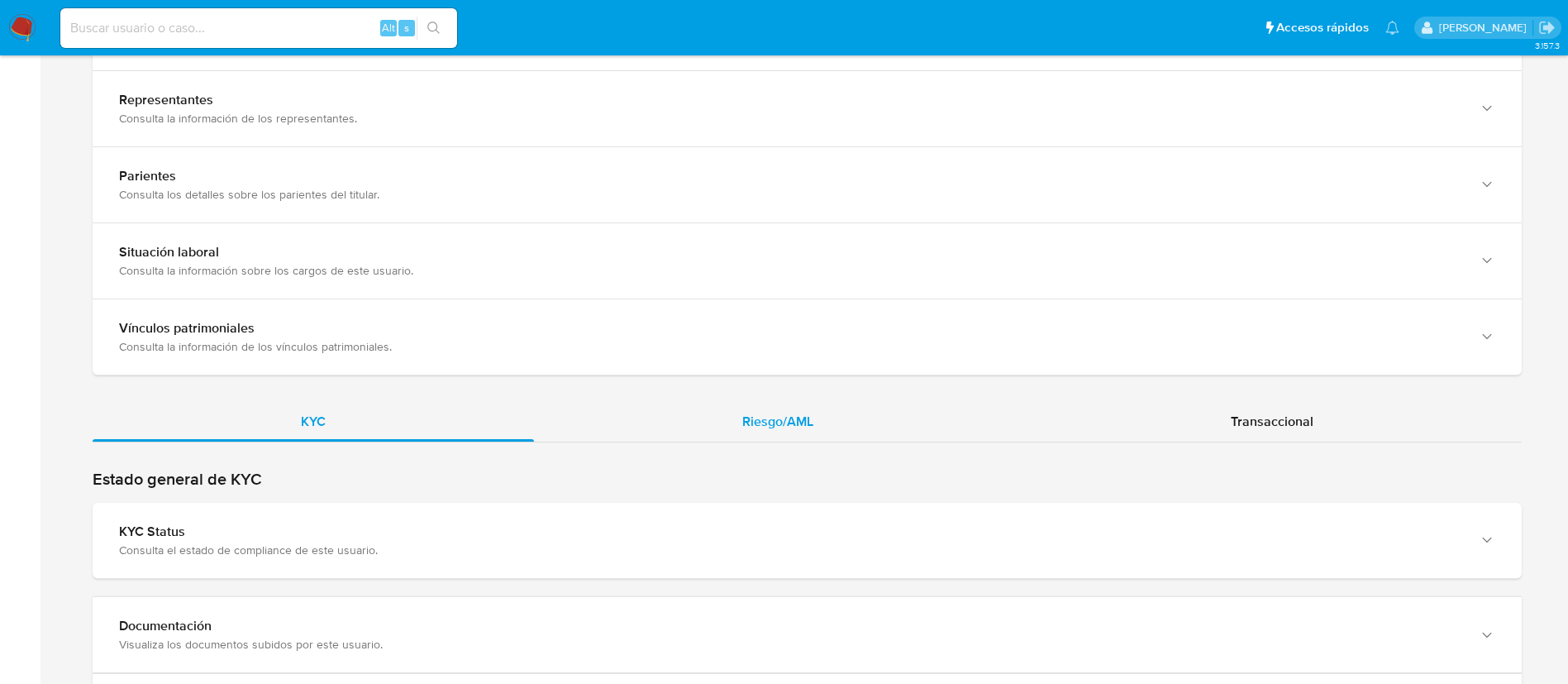
click at [884, 412] on div "Riesgo/AML" at bounding box center [777, 422] width 488 height 39
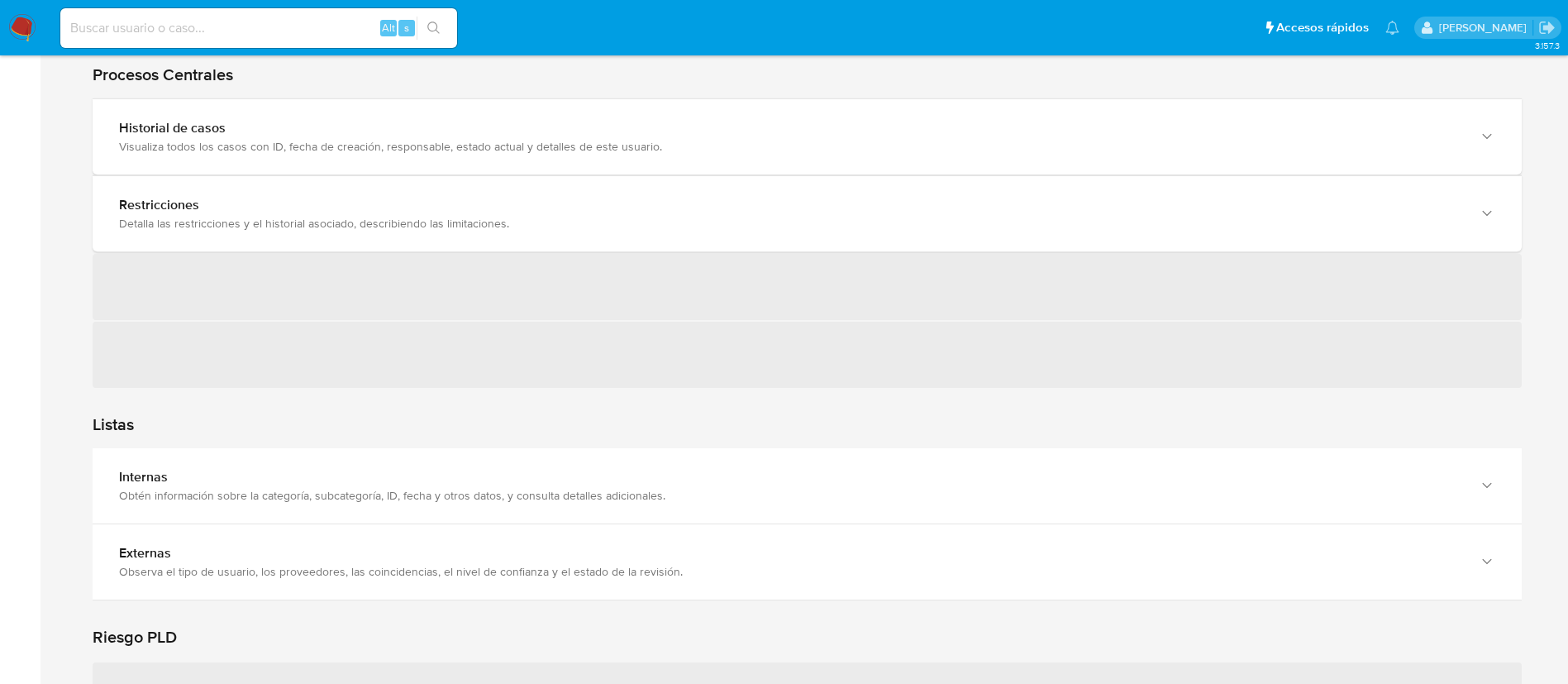
scroll to position [1597, 0]
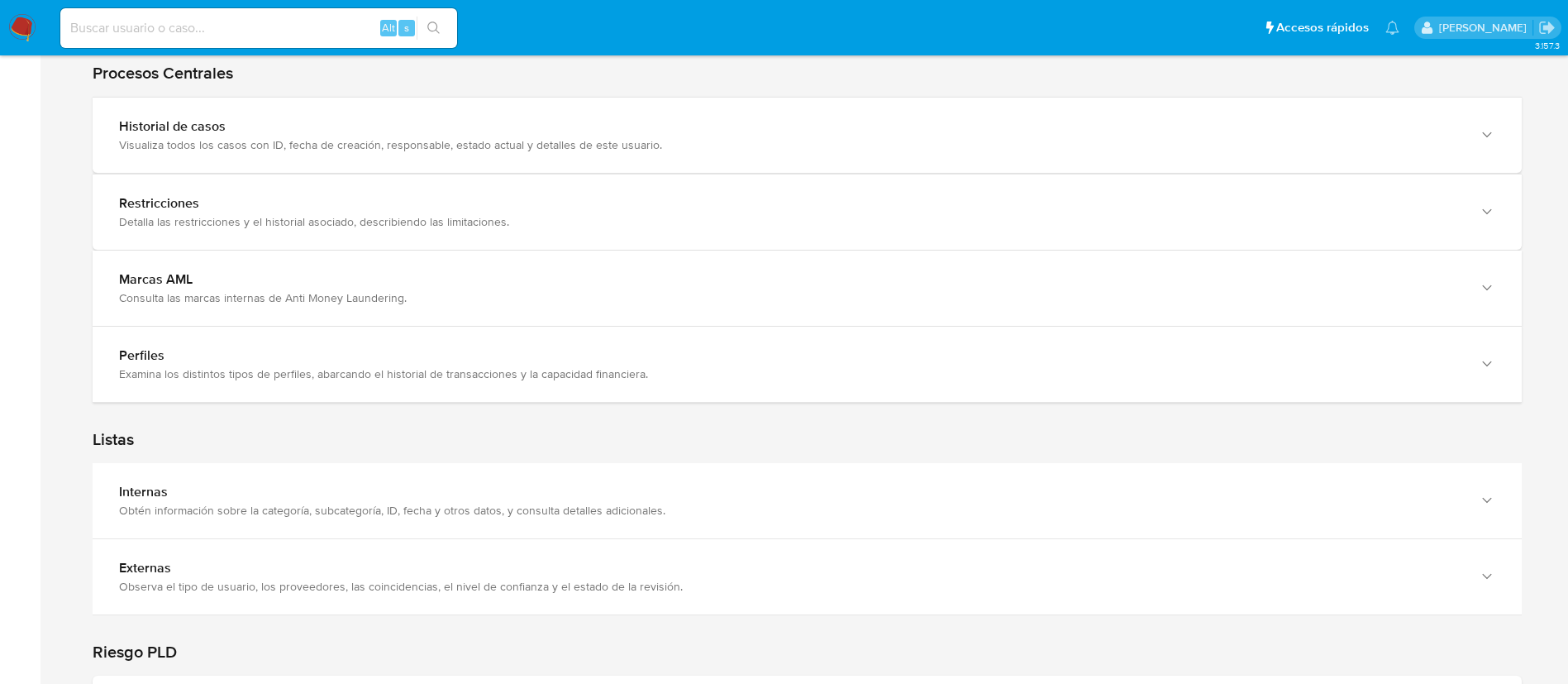
click at [1086, 255] on div "Marcas AML Consulta las marcas internas de Anti Money Laundering." at bounding box center [807, 288] width 1429 height 75
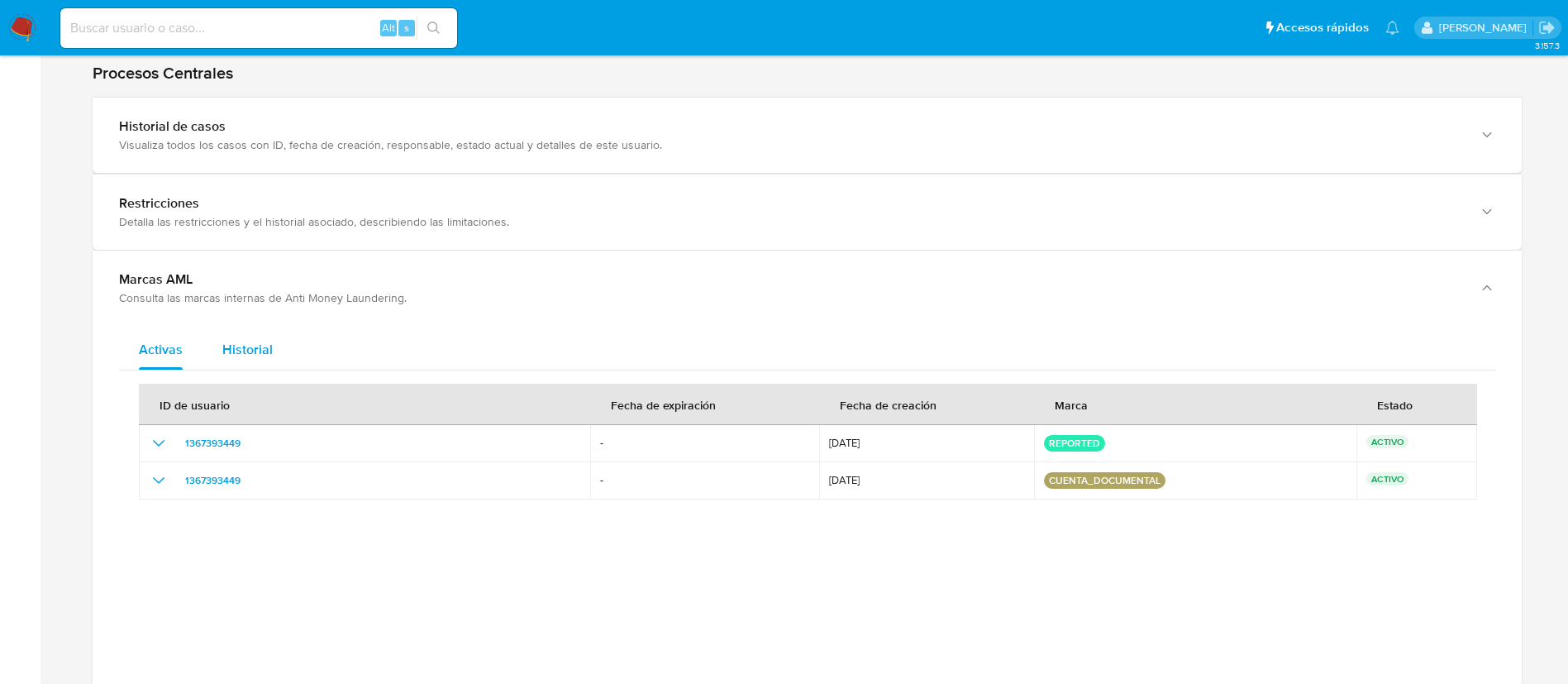
click at [252, 348] on span "Historial" at bounding box center [247, 349] width 50 height 19
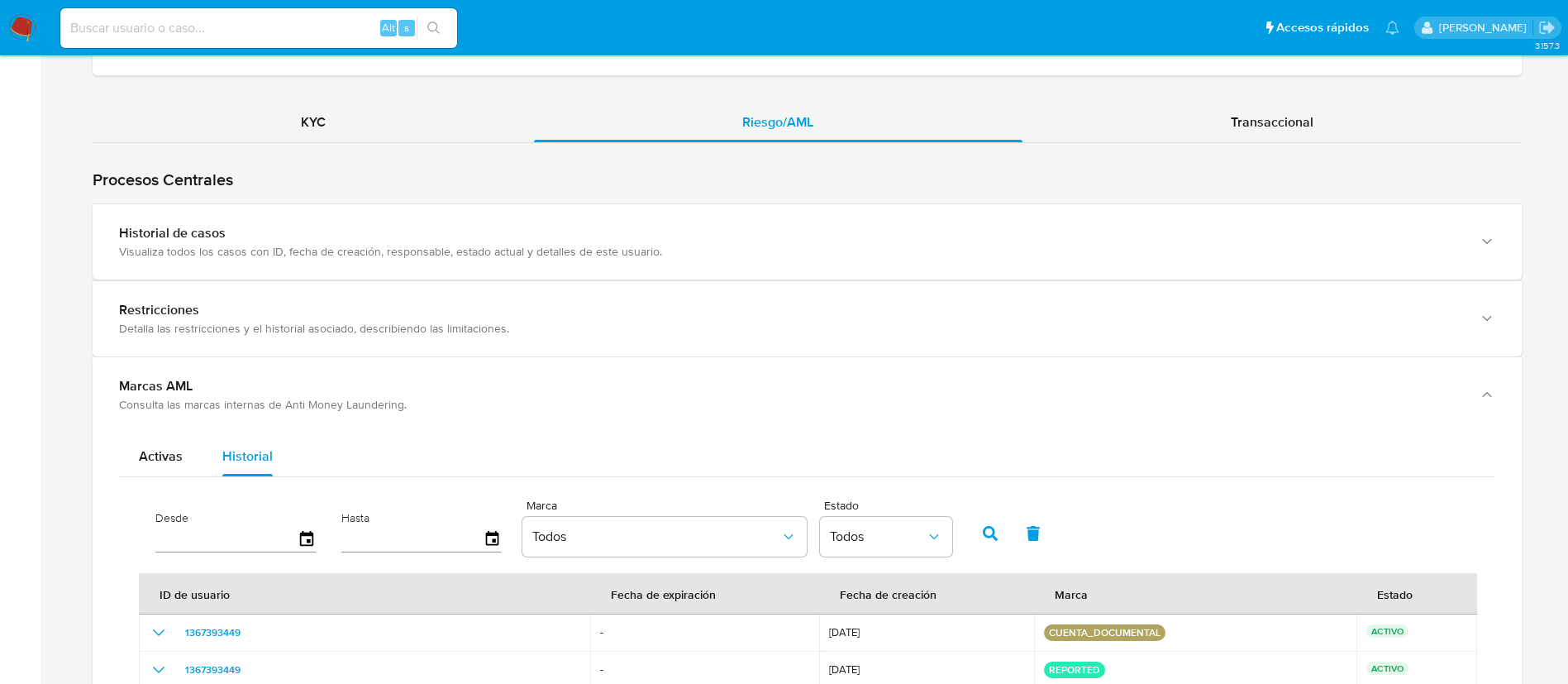
scroll to position [1488, 0]
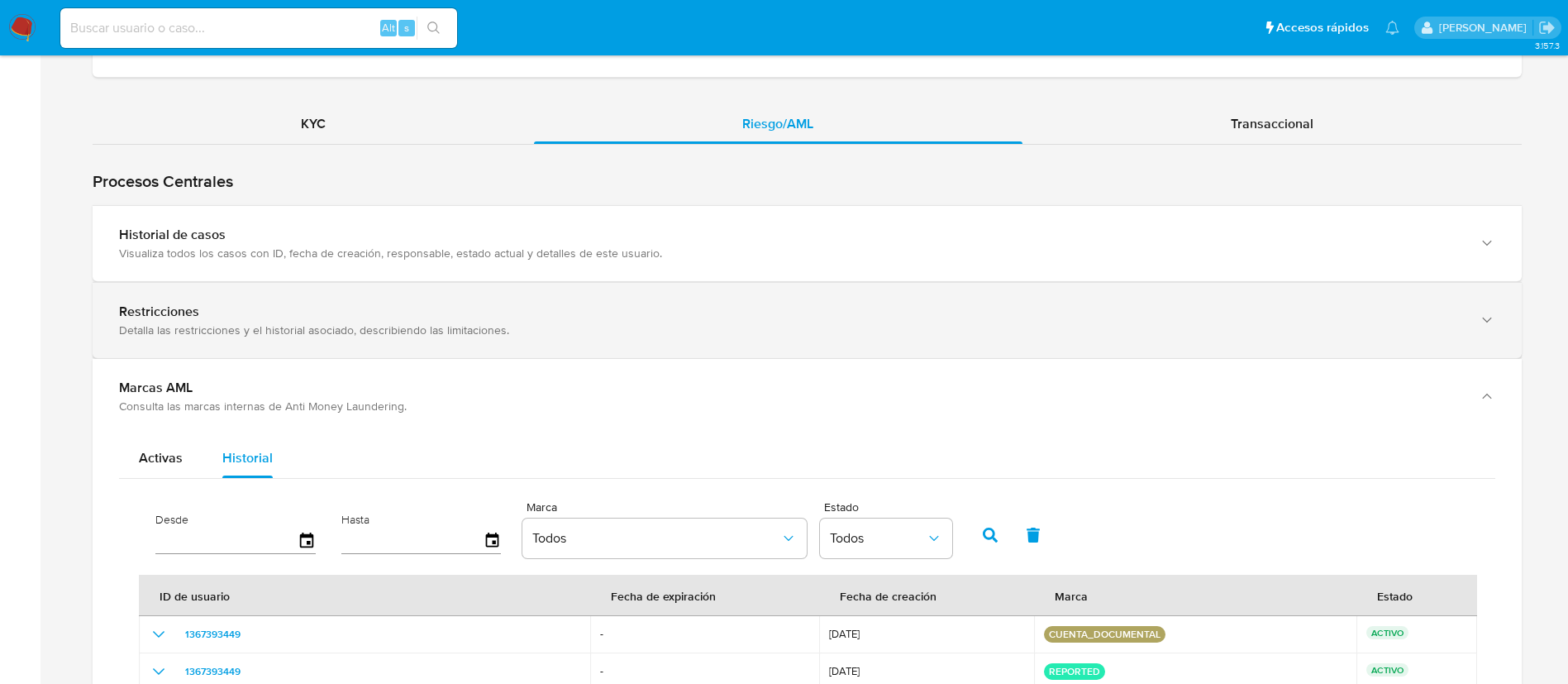
click at [1037, 342] on div "Restricciones Detalla las restricciones y el historial asociado, describiendo l…" at bounding box center [807, 320] width 1429 height 75
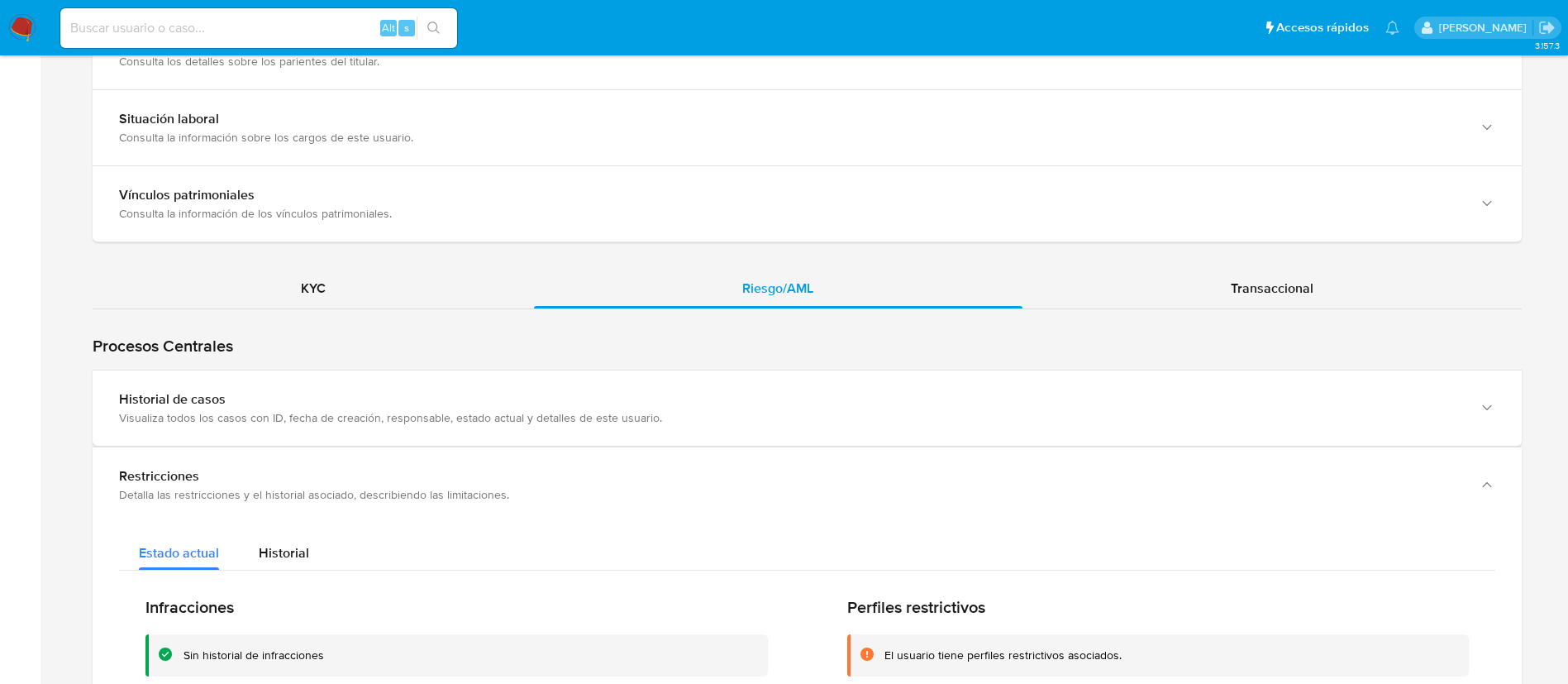
scroll to position [1260, 0]
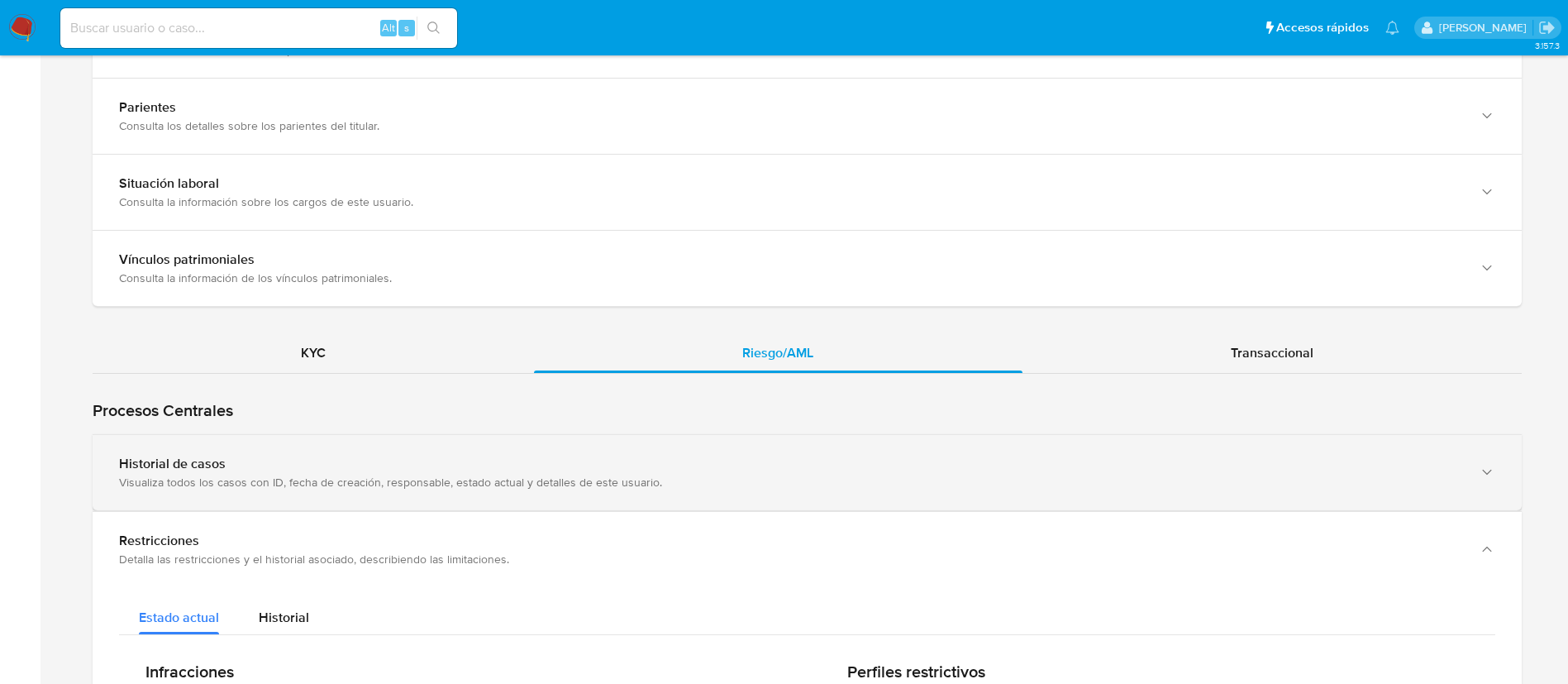
click at [684, 492] on div "Historial de casos Visualiza todos los casos con ID, fecha de creación, respons…" at bounding box center [807, 472] width 1429 height 75
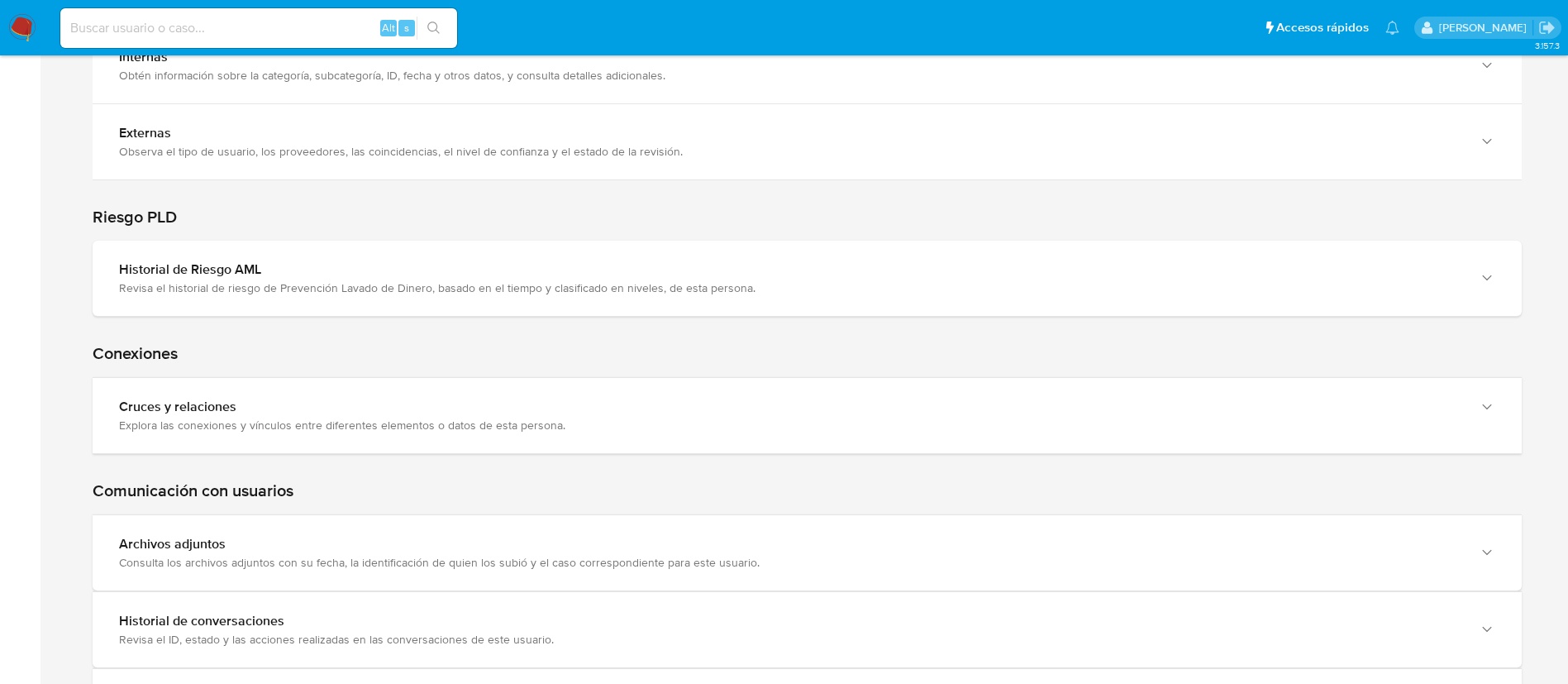
scroll to position [3568, 0]
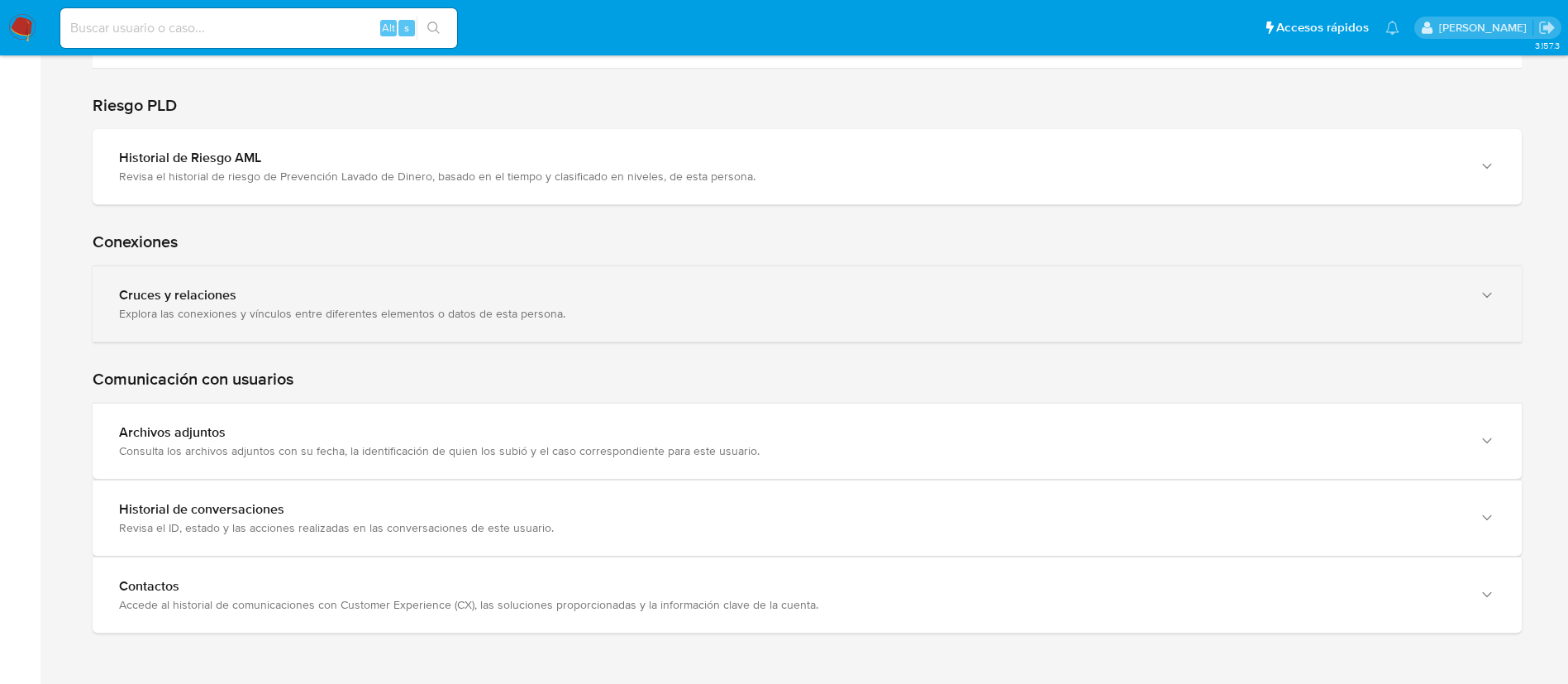
click at [743, 323] on div "Cruces y relaciones Explora las conexiones y vínculos entre diferentes elemento…" at bounding box center [807, 304] width 1429 height 75
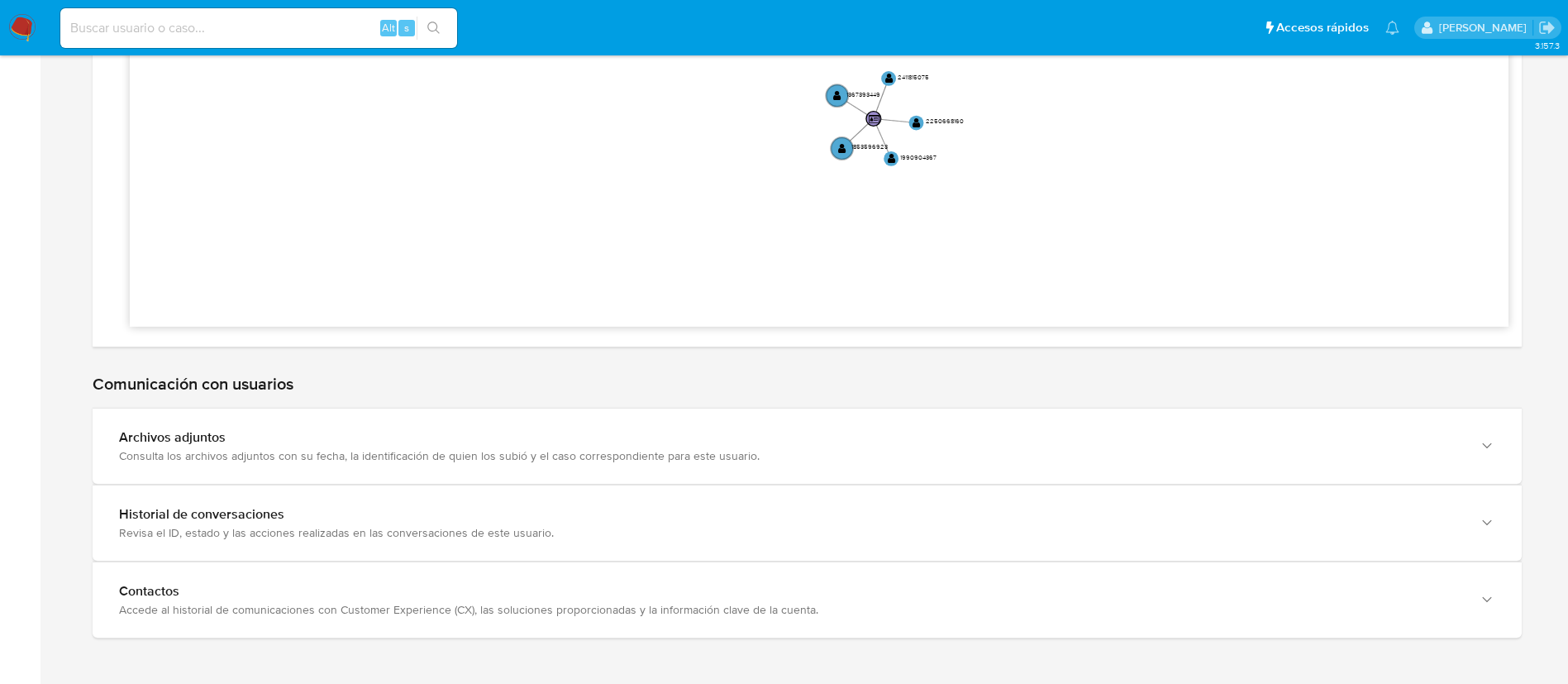
scroll to position [4141, 0]
click at [978, 350] on div "Comunicación con usuarios Archivos adjuntos Consulta los archivos adjuntos con …" at bounding box center [807, 488] width 1429 height 291
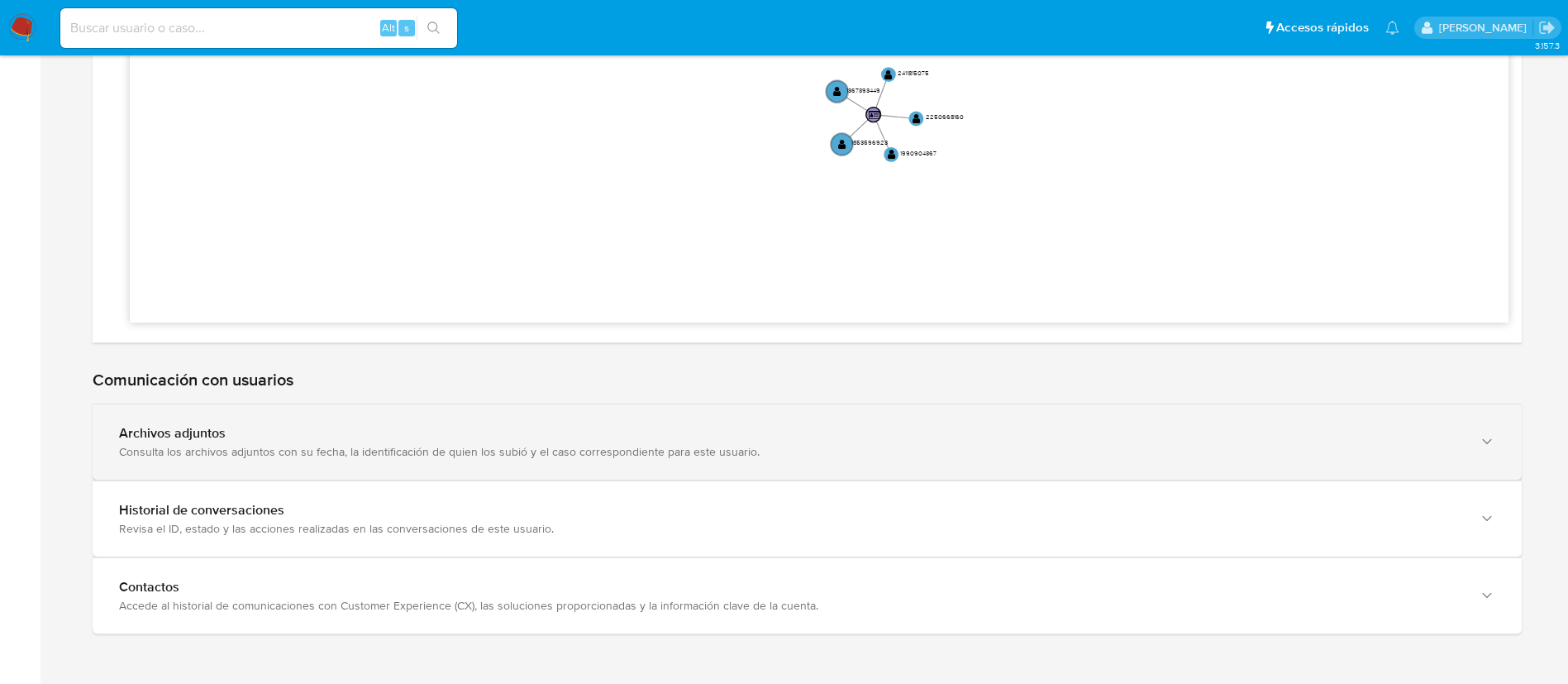
click at [938, 461] on div "Archivos adjuntos Consulta los archivos adjuntos con su fecha, la identificació…" at bounding box center [807, 442] width 1429 height 75
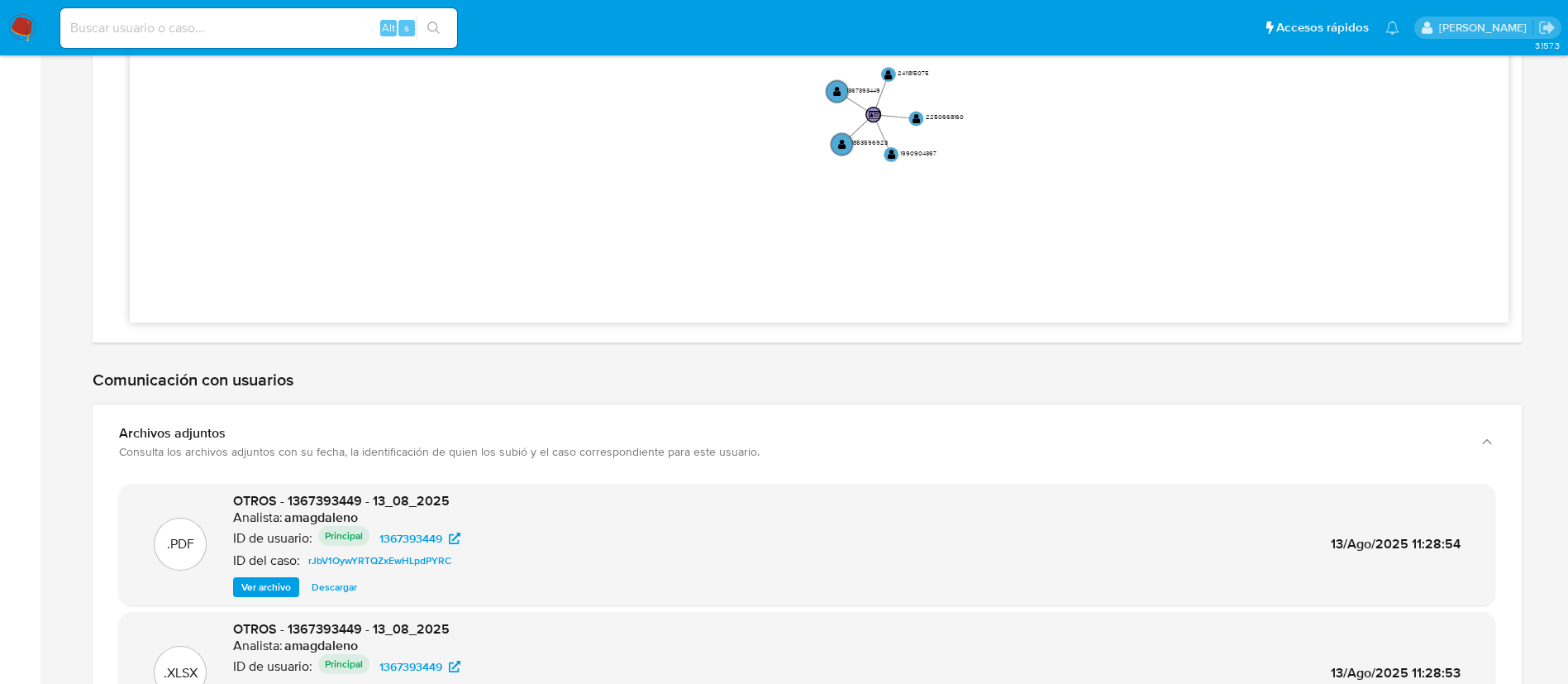
click at [955, 384] on h1 "Comunicación con usuarios" at bounding box center [807, 379] width 1429 height 21
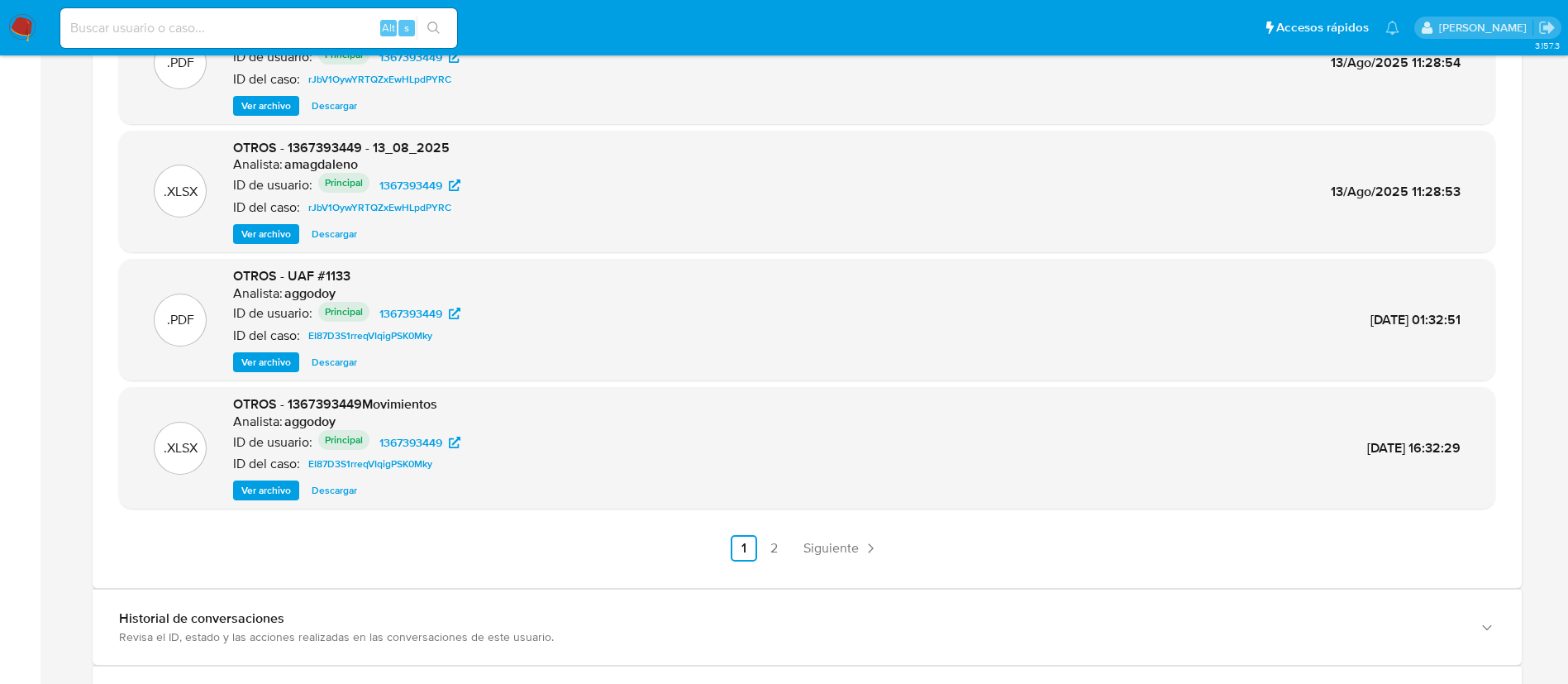
scroll to position [4638, 0]
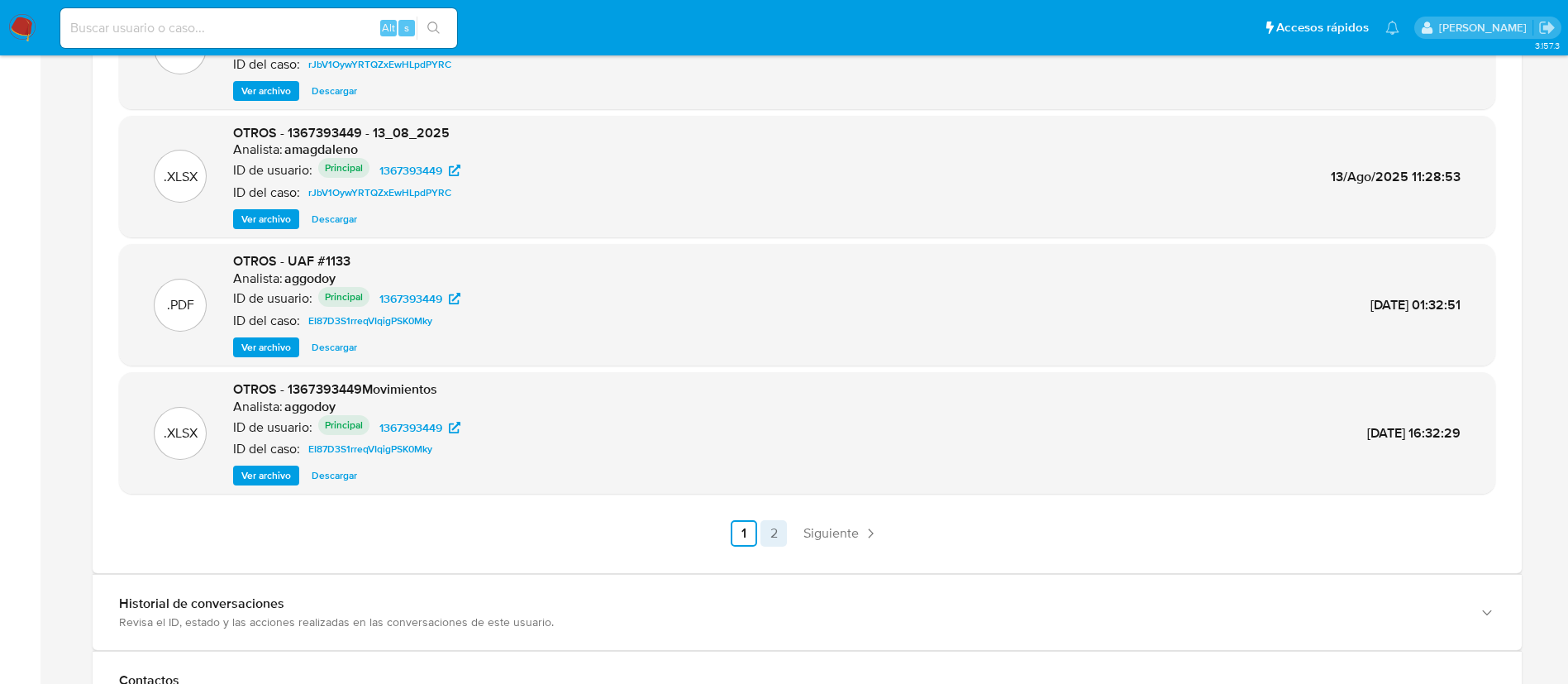
click at [779, 537] on link "2" at bounding box center [773, 533] width 27 height 27
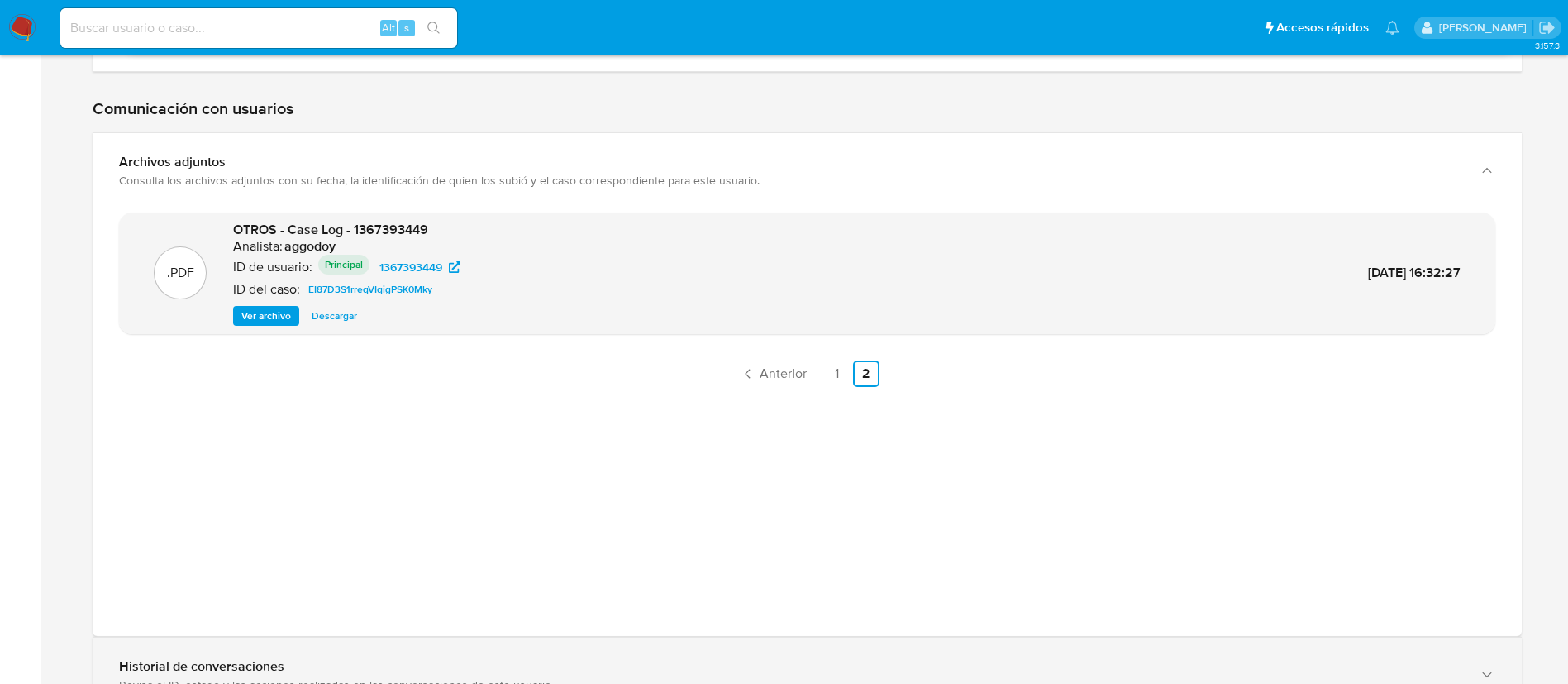
scroll to position [4569, 0]
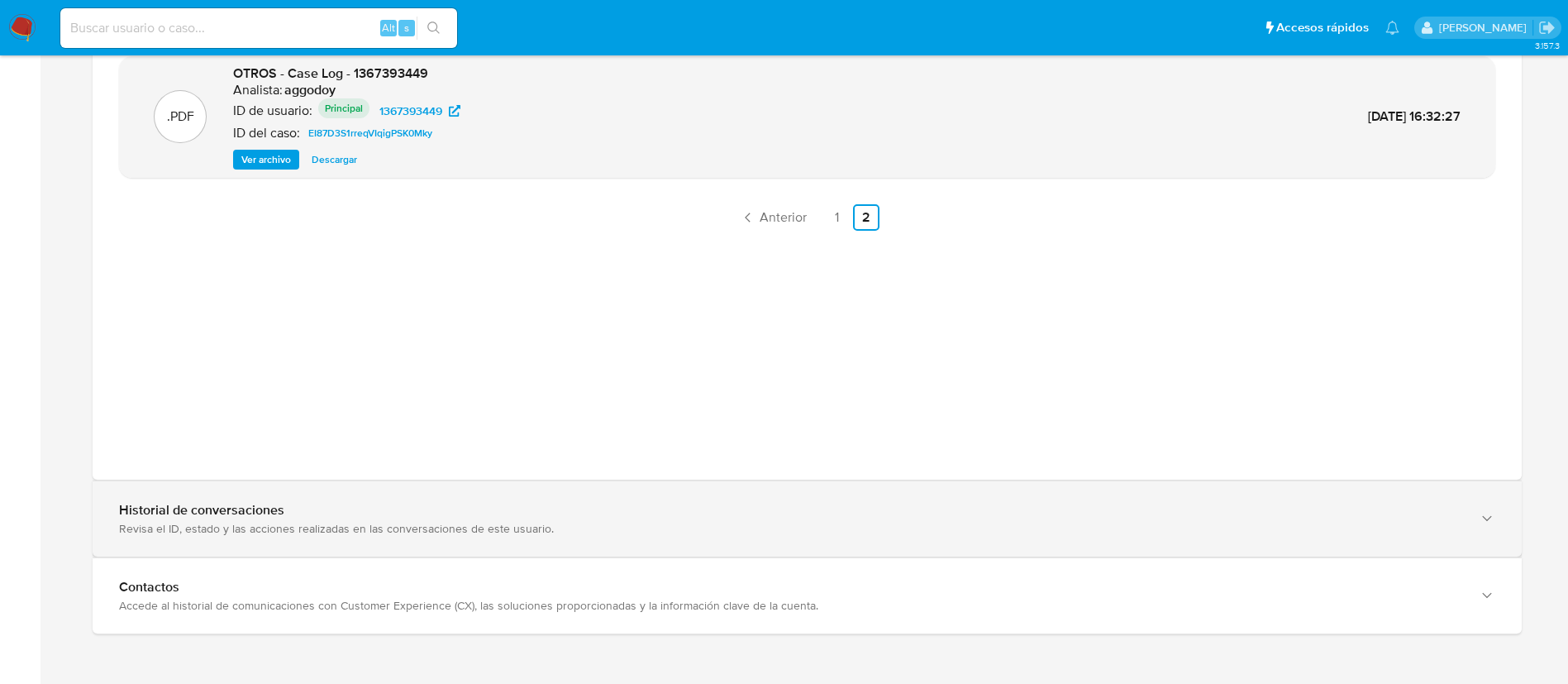
click at [947, 539] on div "Historial de conversaciones Revisa el ID, estado y las acciones realizadas en l…" at bounding box center [807, 518] width 1429 height 75
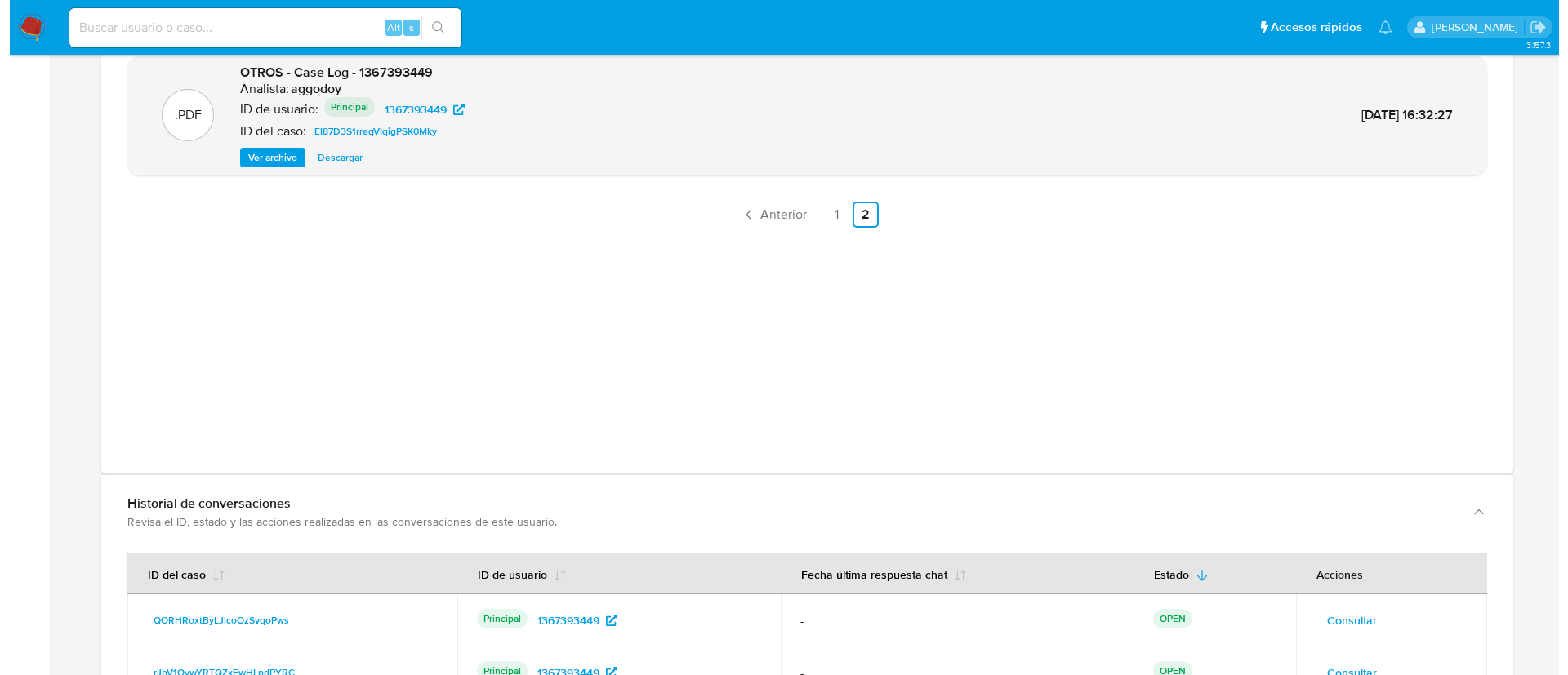
scroll to position [4737, 0]
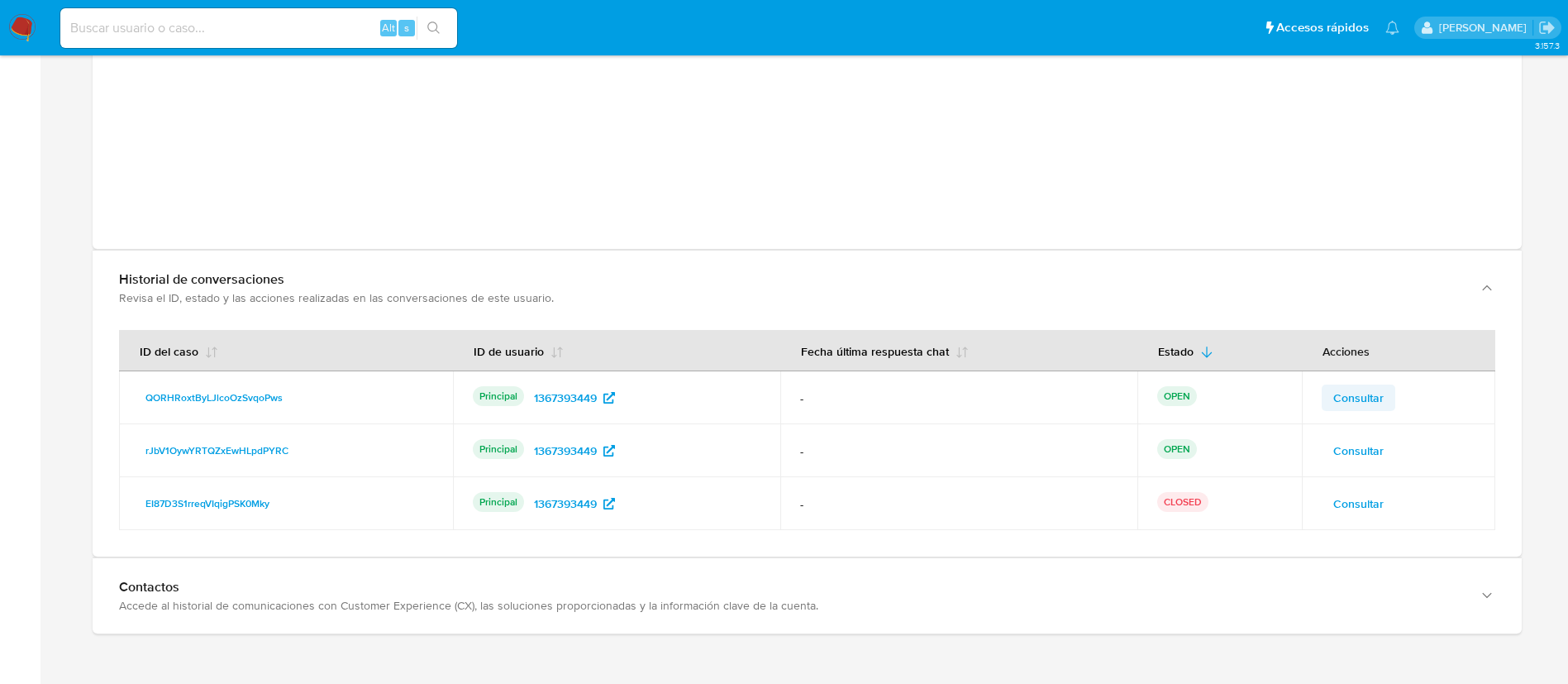
click at [1344, 394] on span "Consultar" at bounding box center [1358, 397] width 50 height 23
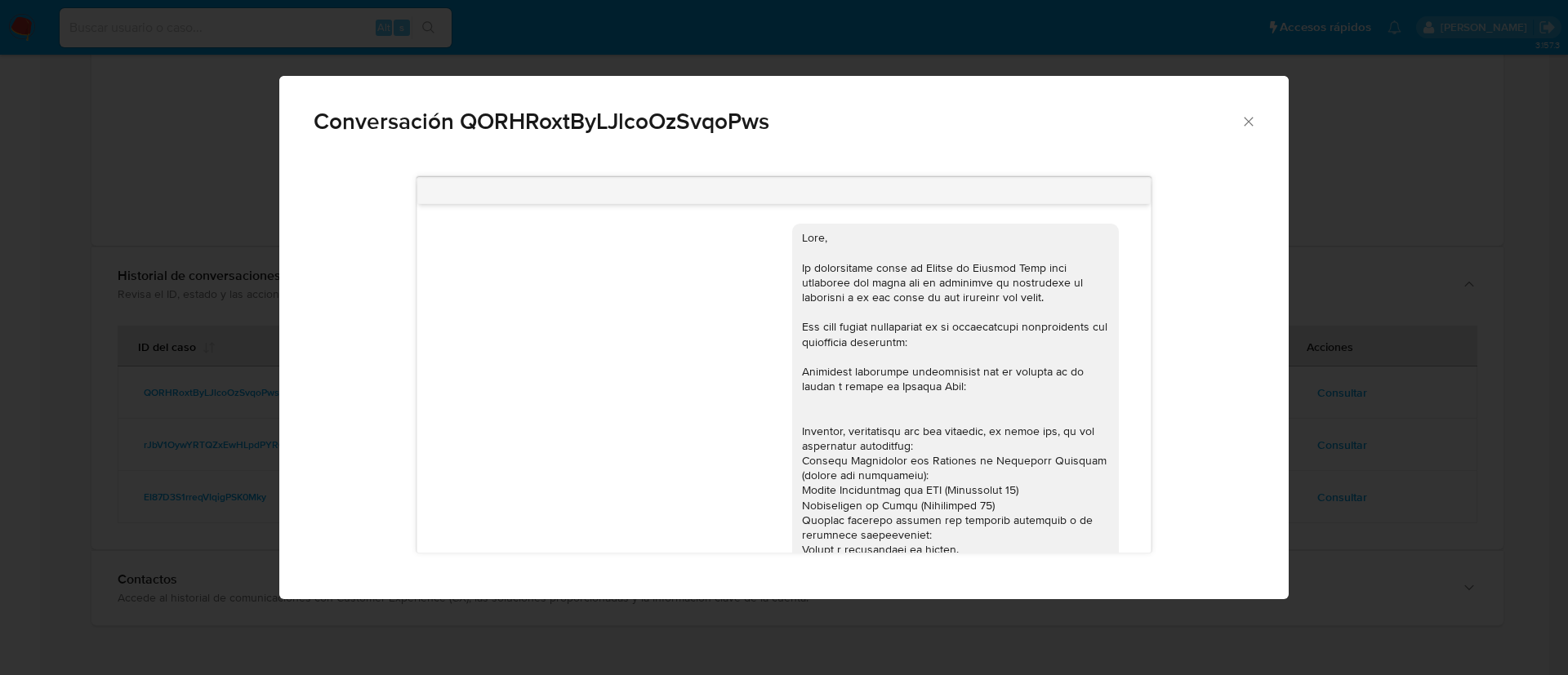
scroll to position [309, 0]
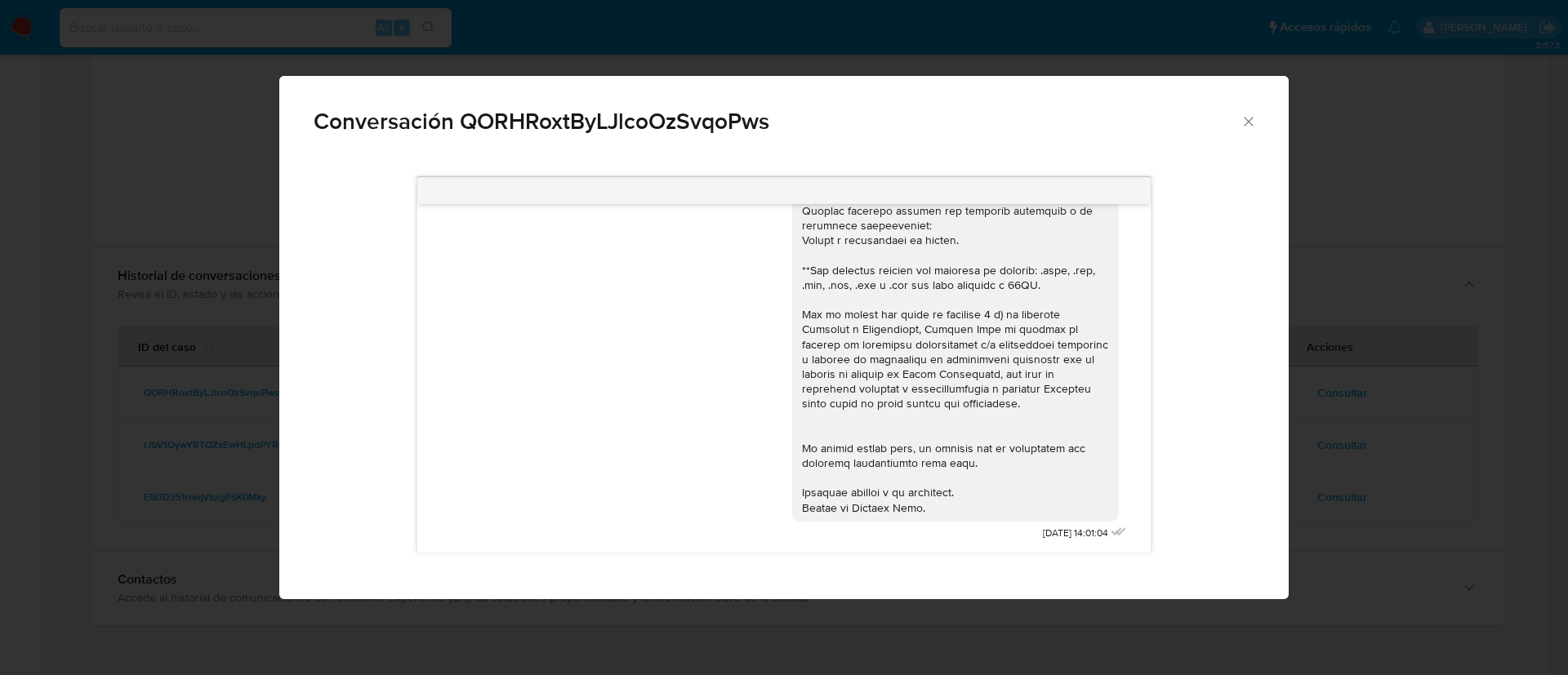
click at [1247, 118] on icon "Cerrar" at bounding box center [1249, 122] width 17 height 17
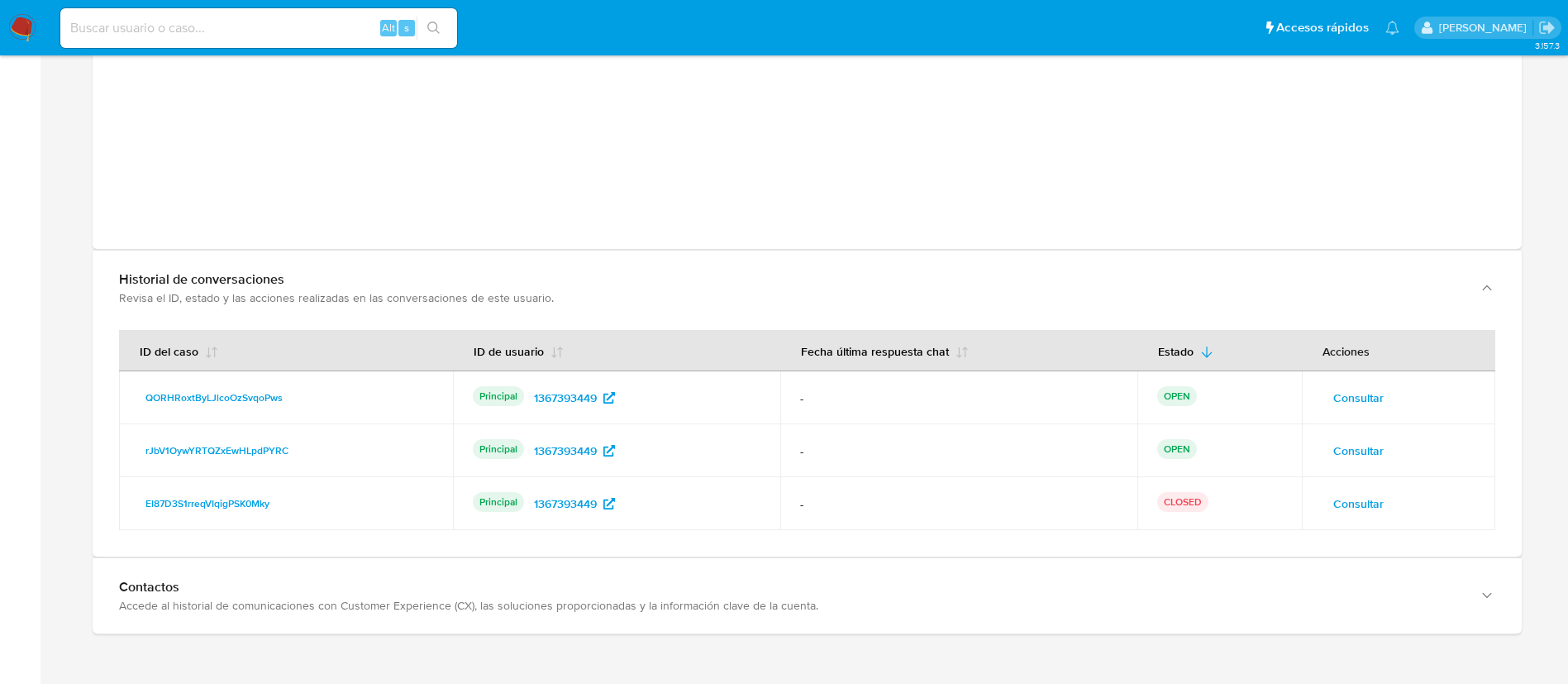
click at [1350, 452] on span "Consultar" at bounding box center [1358, 450] width 50 height 23
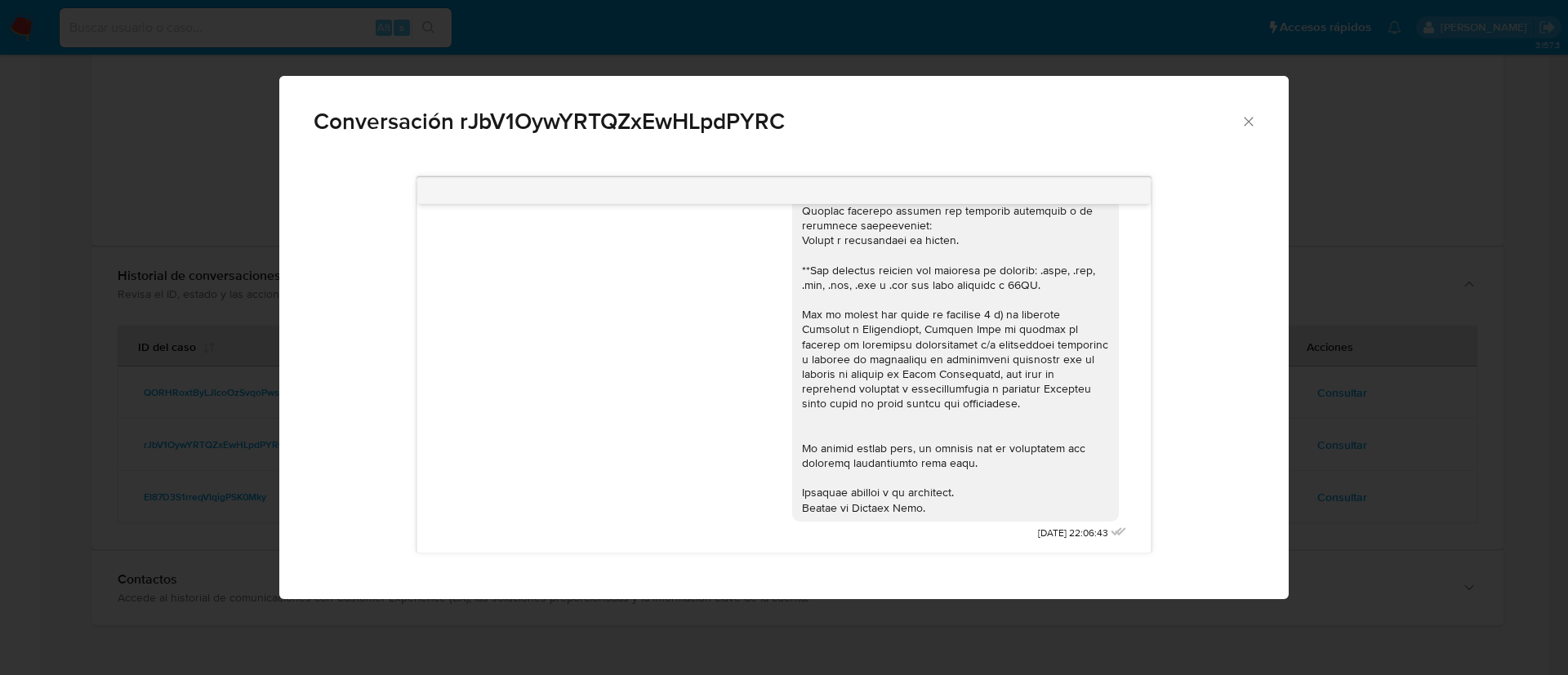
scroll to position [308, 0]
click at [1250, 136] on div "Conversación rJbV1OywYRTQZxEwHLpdPYRC" at bounding box center [784, 115] width 1009 height 78
click at [1250, 135] on div "Conversación rJbV1OywYRTQZxEwHLpdPYRC" at bounding box center [784, 115] width 1009 height 78
click at [1255, 124] on icon "Cerrar" at bounding box center [1249, 122] width 17 height 17
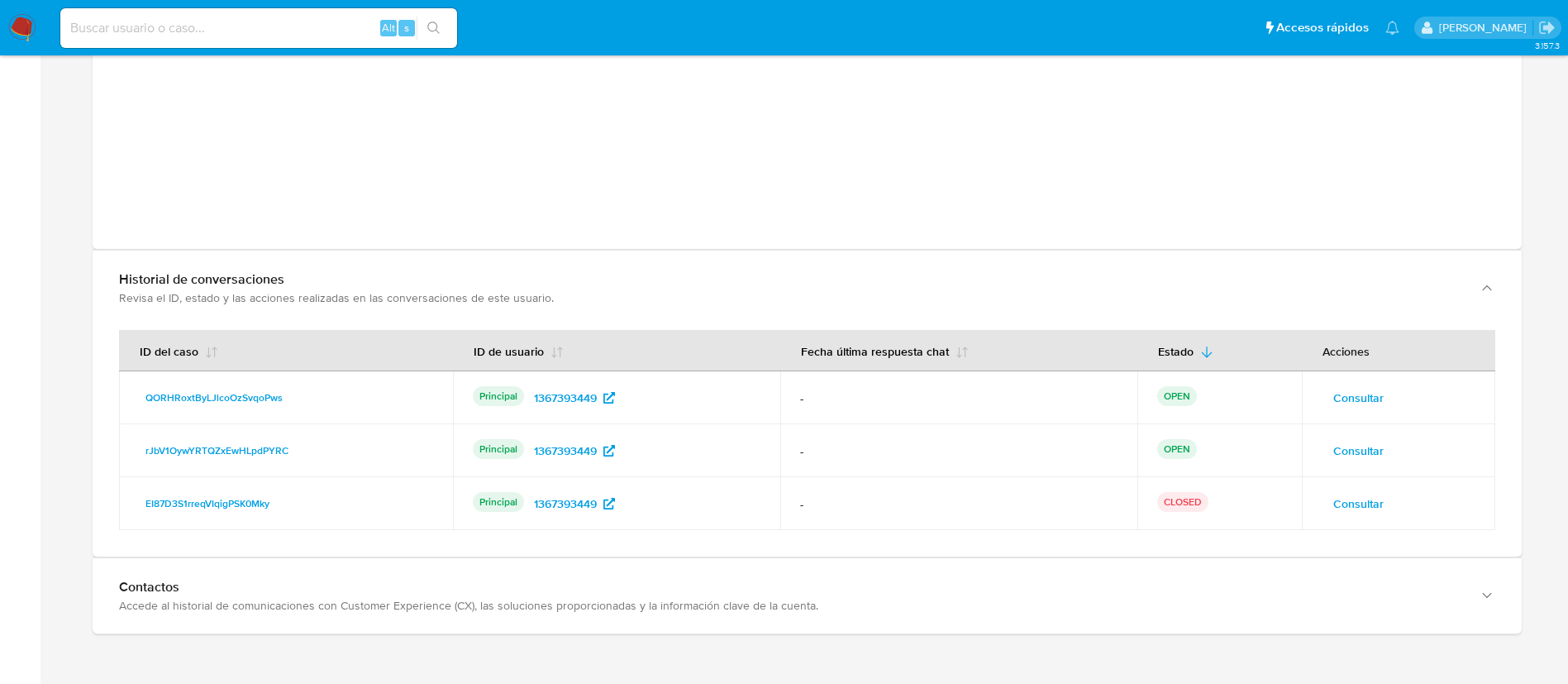
click at [1357, 506] on span "Consultar" at bounding box center [1358, 503] width 50 height 23
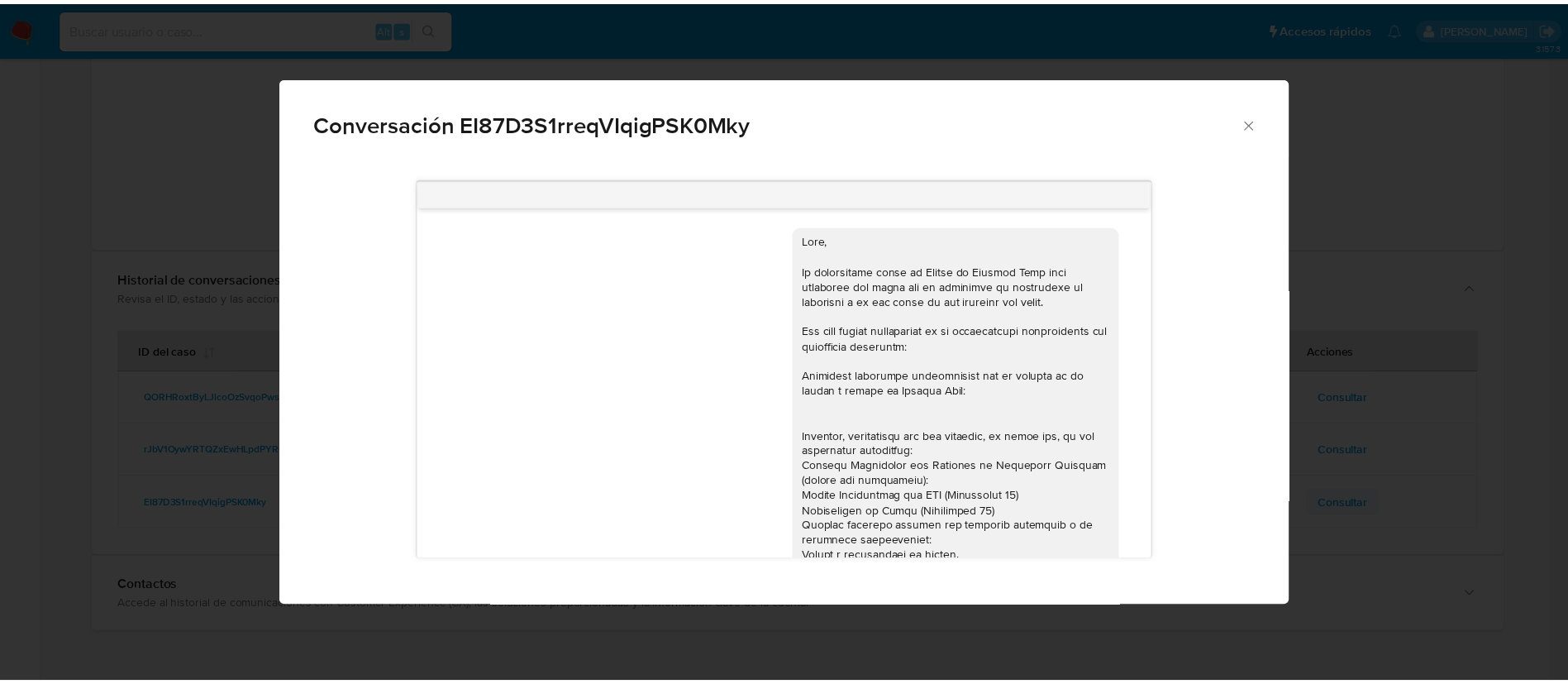
scroll to position [313, 0]
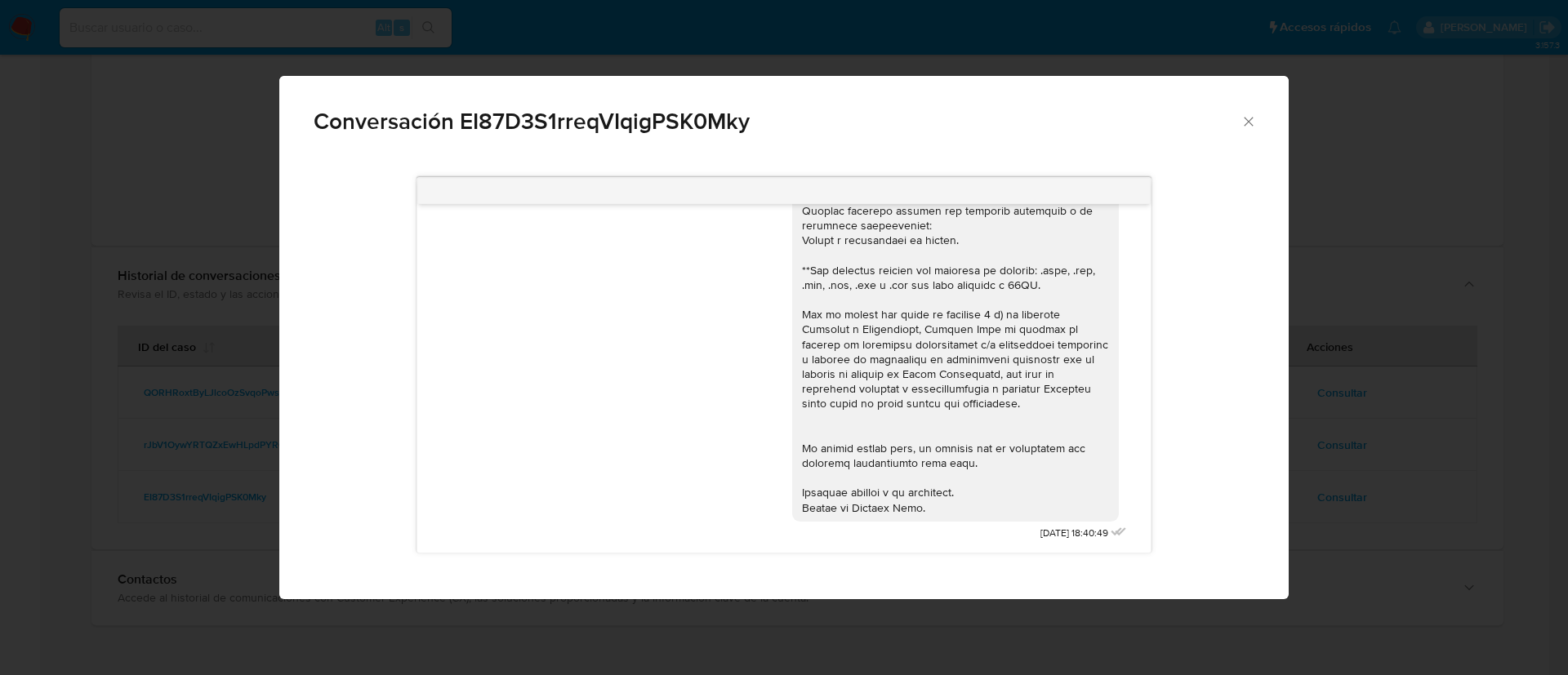
click at [1254, 121] on icon "Cerrar" at bounding box center [1249, 122] width 17 height 17
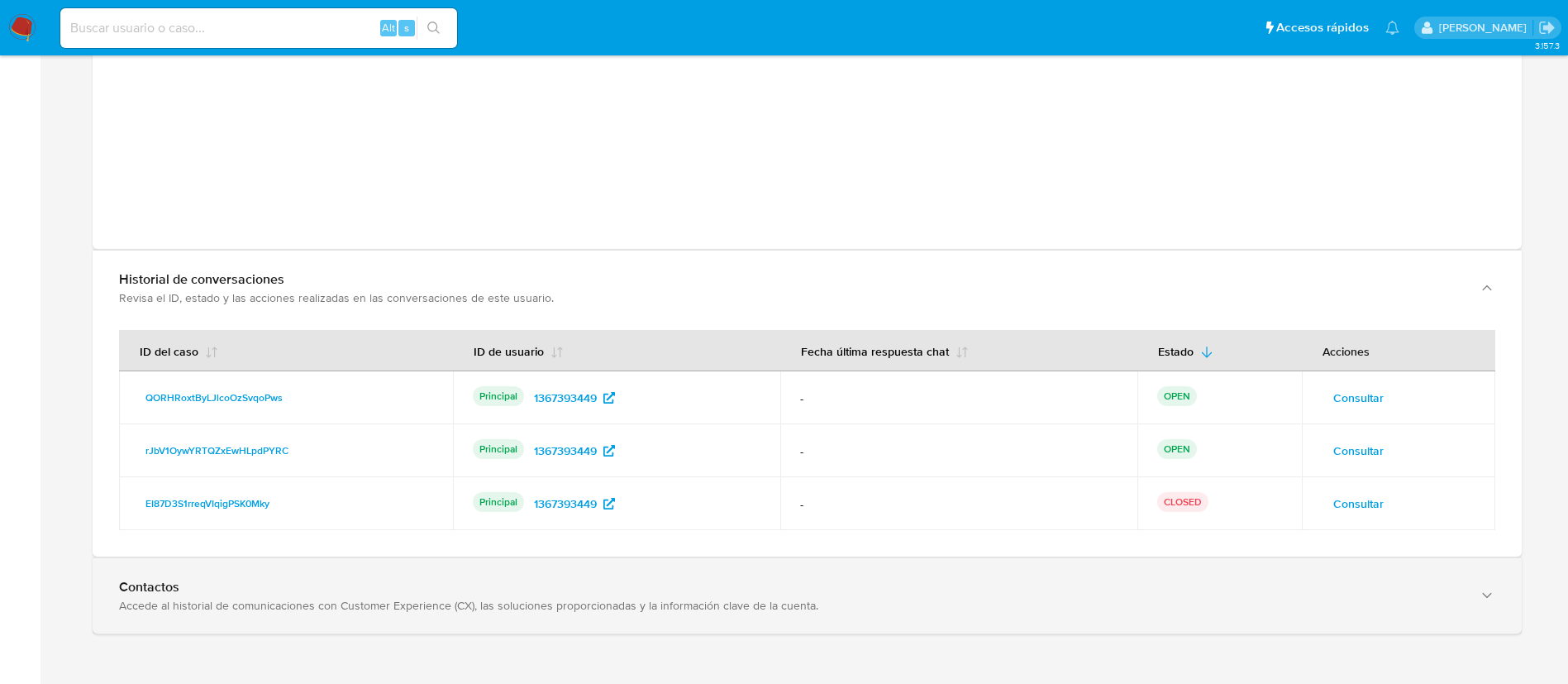
click at [974, 569] on div "Contactos Accede al historial de comunicaciones con Customer Experience (CX), l…" at bounding box center [807, 595] width 1429 height 75
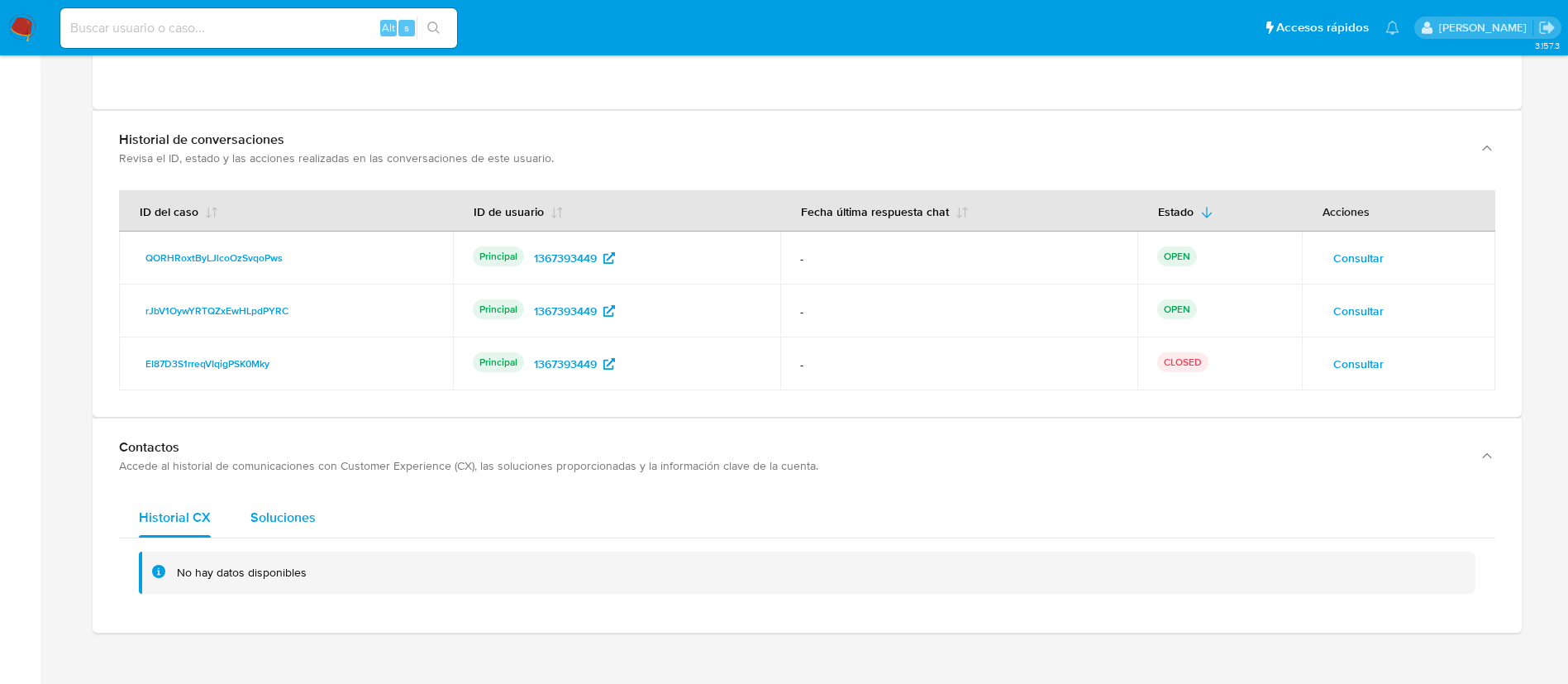
click at [288, 512] on span "Soluciones" at bounding box center [283, 516] width 65 height 19
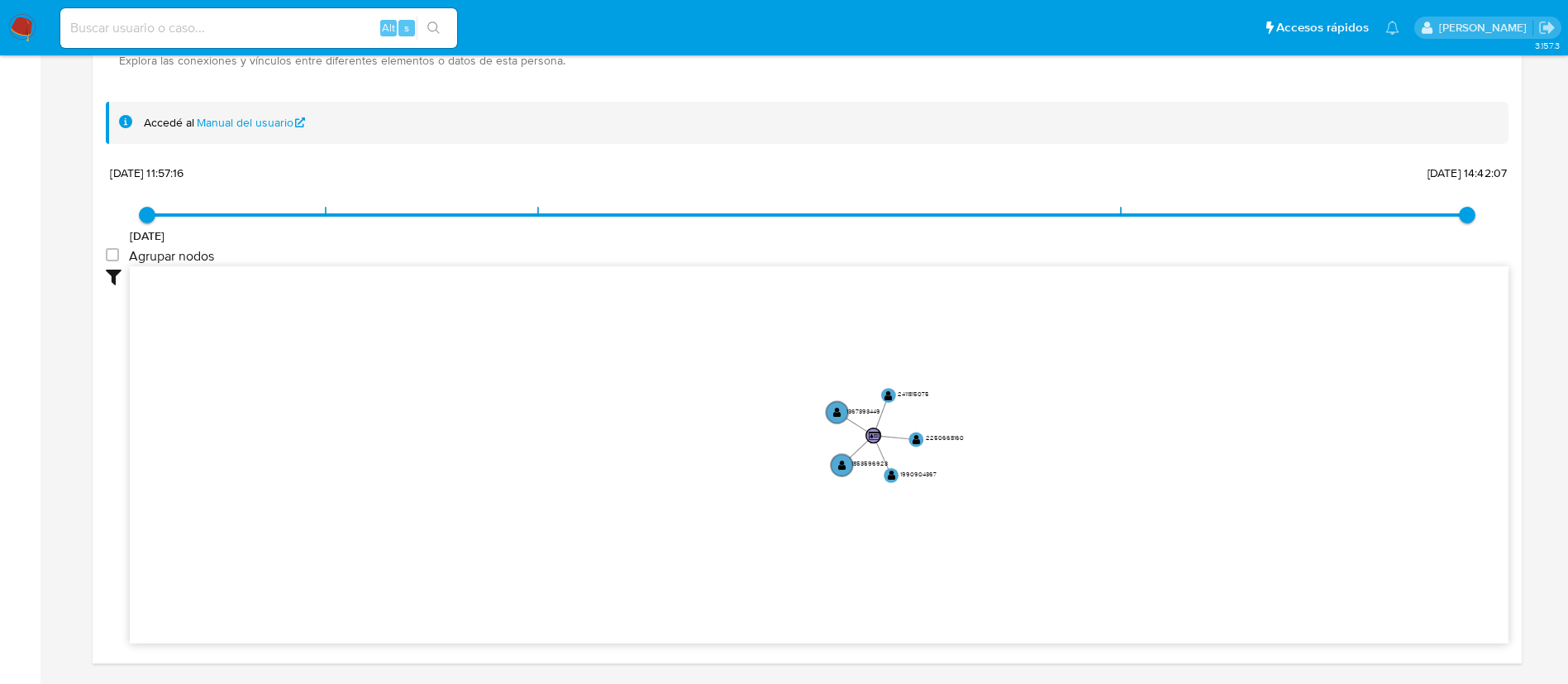
scroll to position [3825, 0]
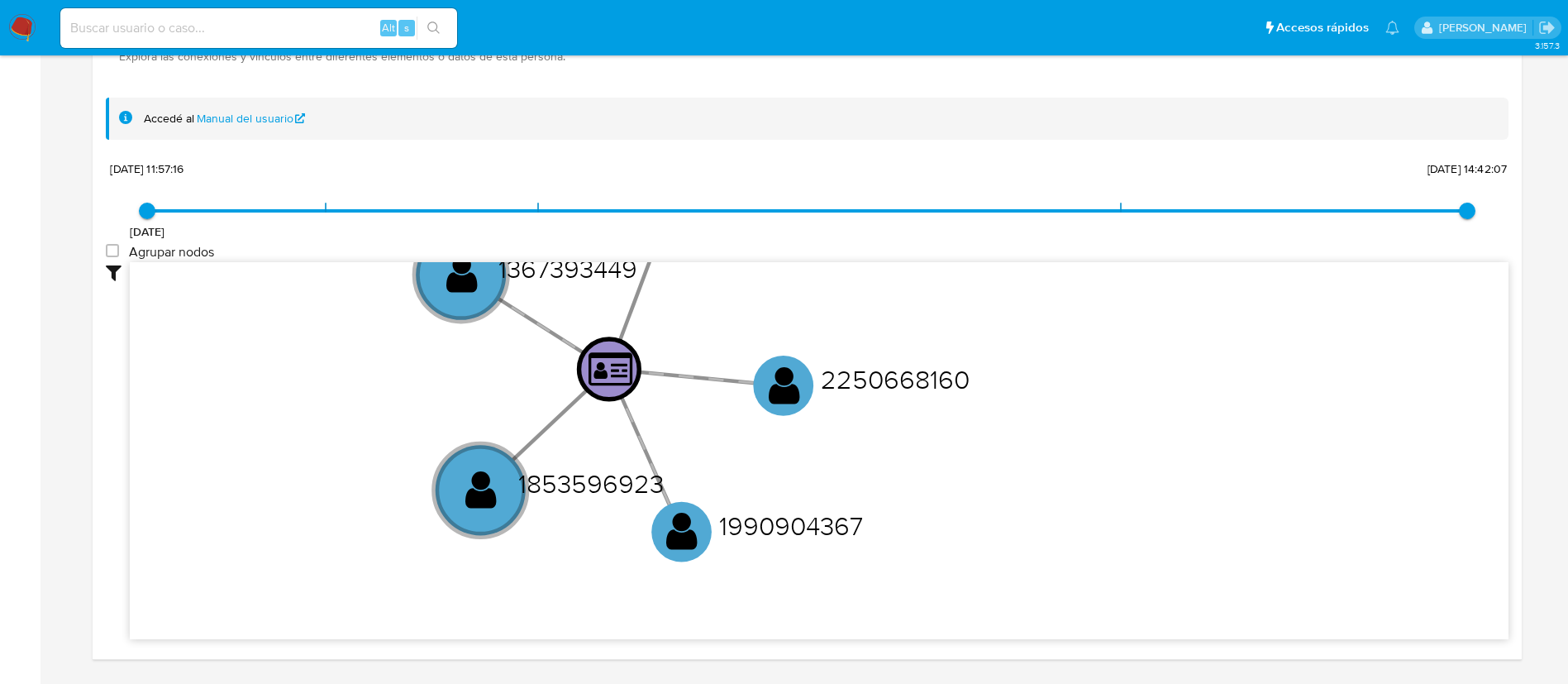
drag, startPoint x: 896, startPoint y: 480, endPoint x: 1053, endPoint y: 316, distance: 227.0
click at [1053, 316] on icon "user-1990904367  1990904367 user-1853596923  1853596923 user-2411815075  241…" at bounding box center [819, 448] width 1379 height 373
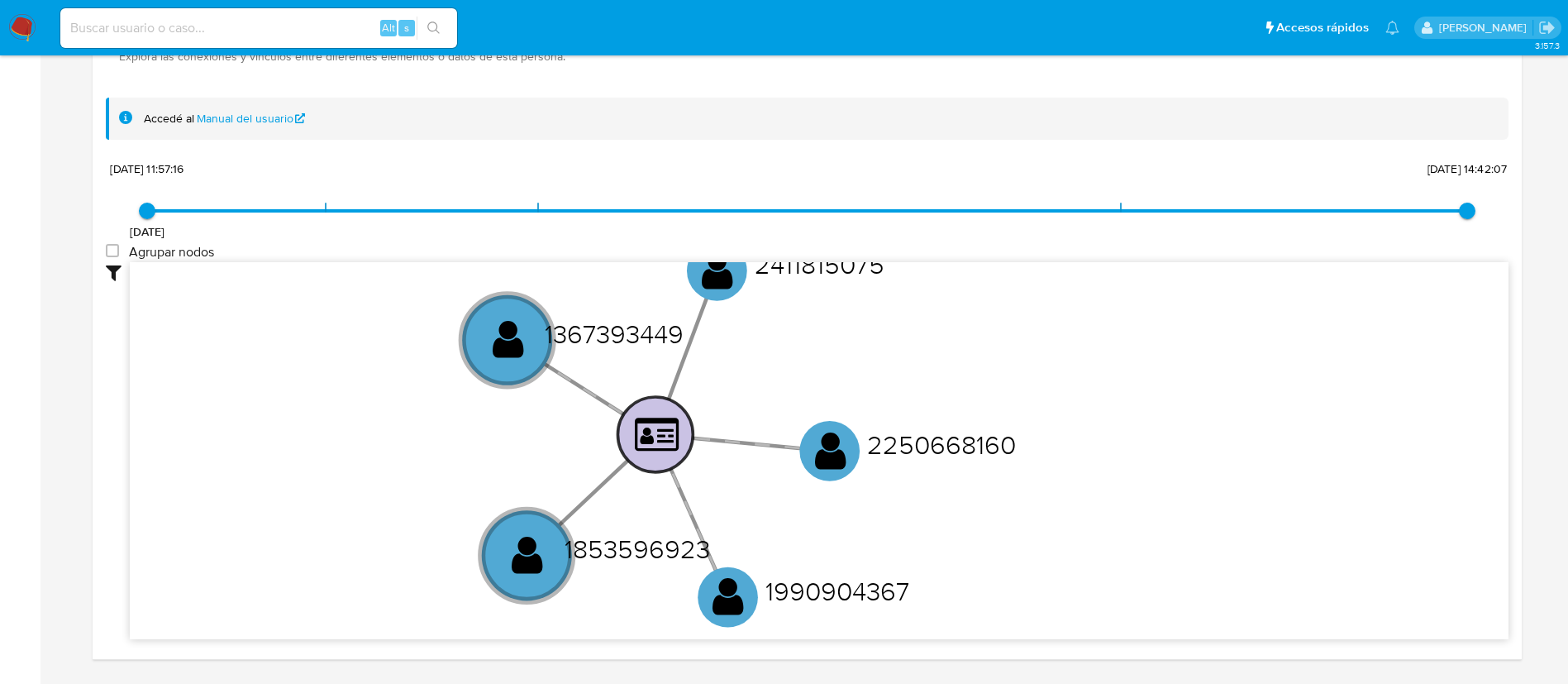
click at [652, 432] on text "" at bounding box center [656, 434] width 44 height 38
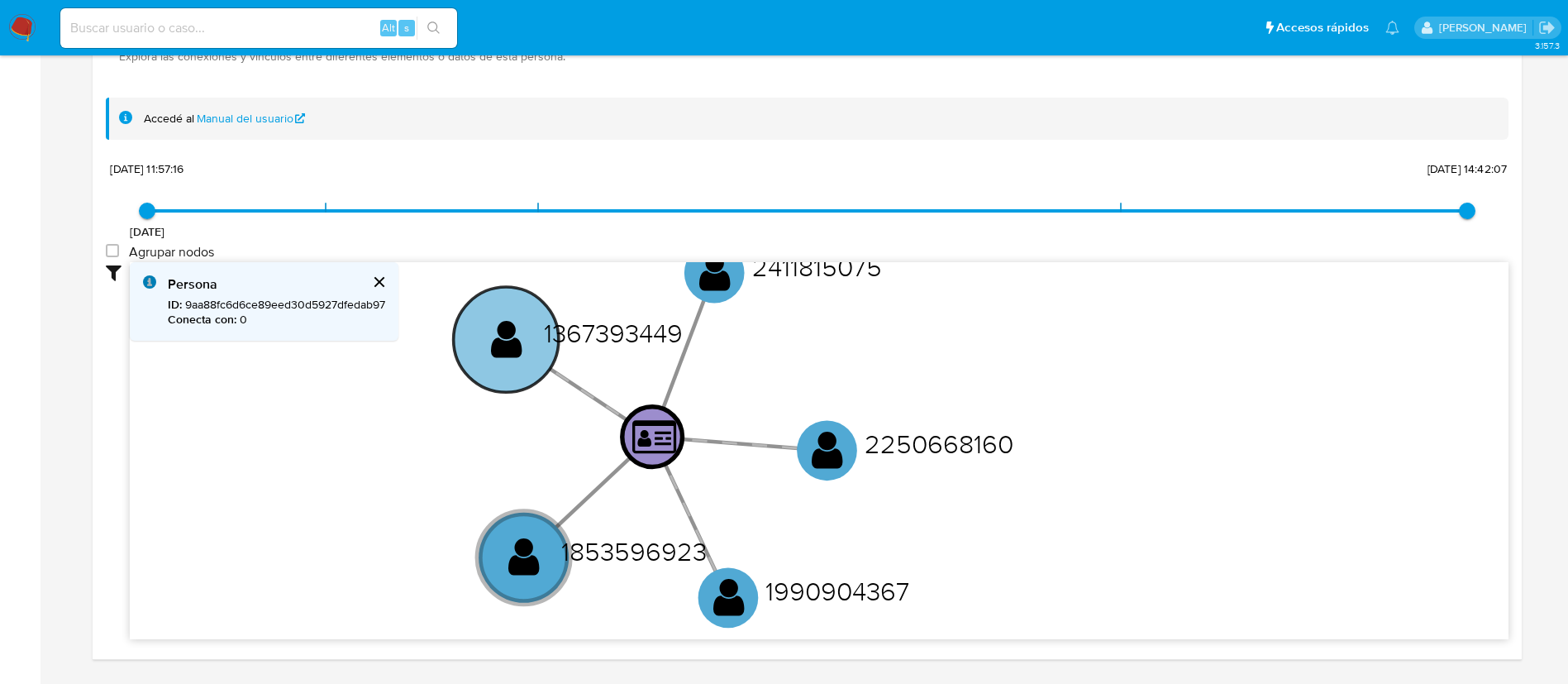
click at [519, 350] on text "" at bounding box center [506, 339] width 32 height 43
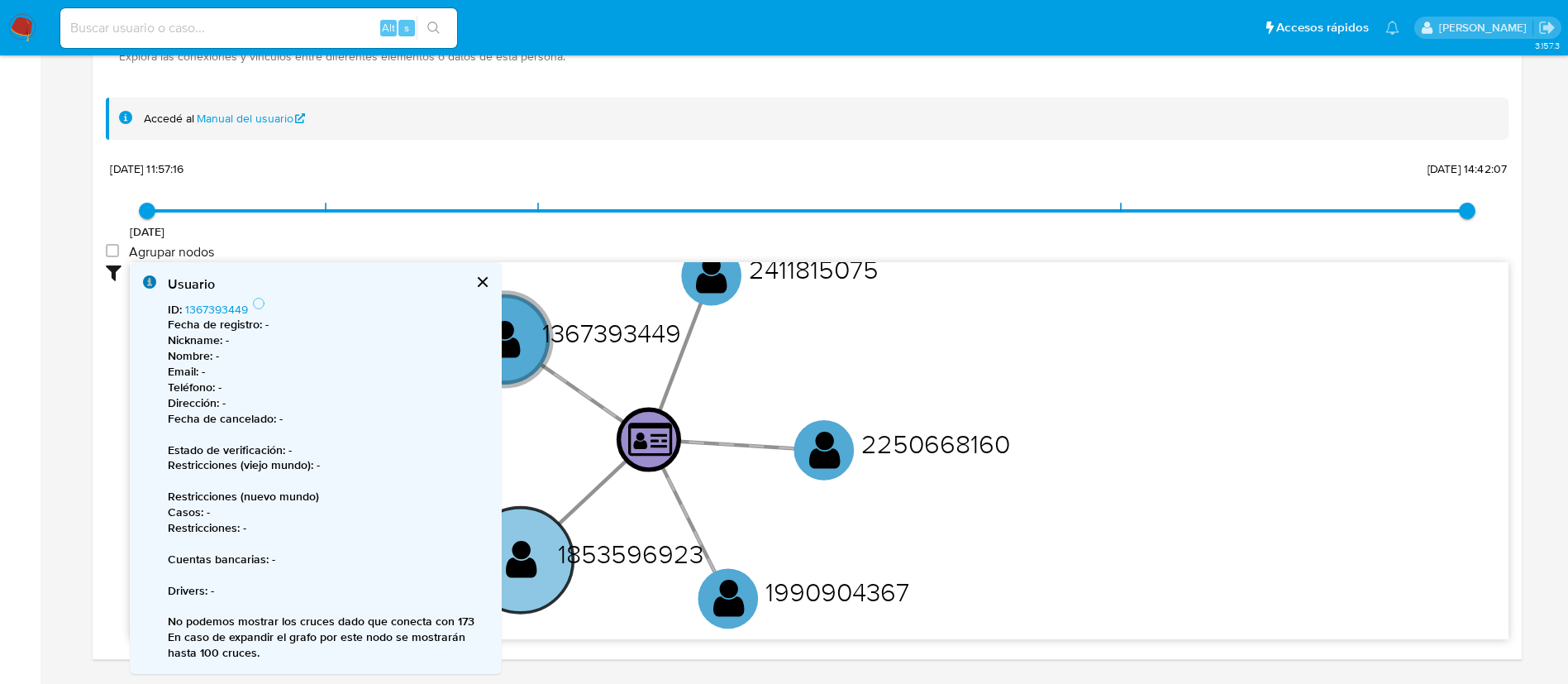
click at [541, 571] on circle at bounding box center [520, 560] width 105 height 105
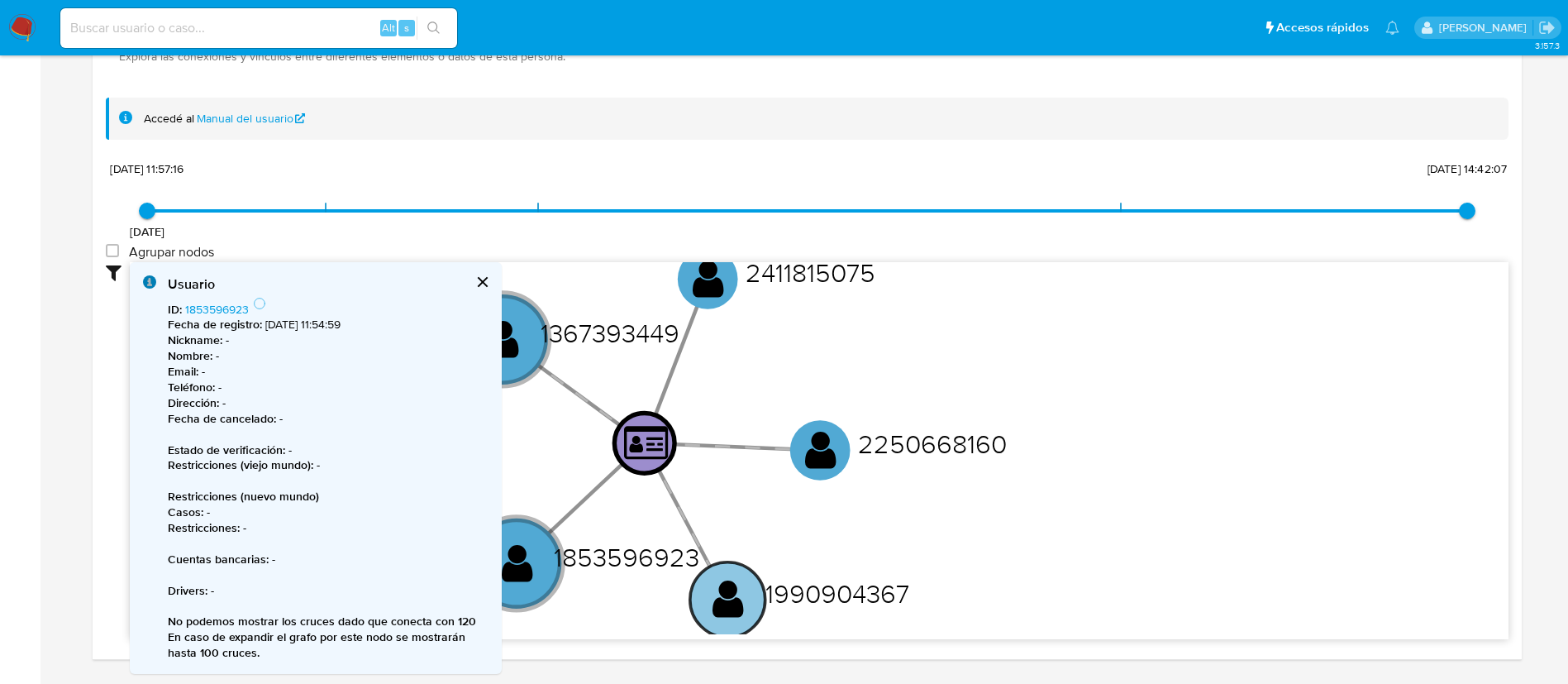
click at [748, 594] on circle at bounding box center [728, 600] width 75 height 75
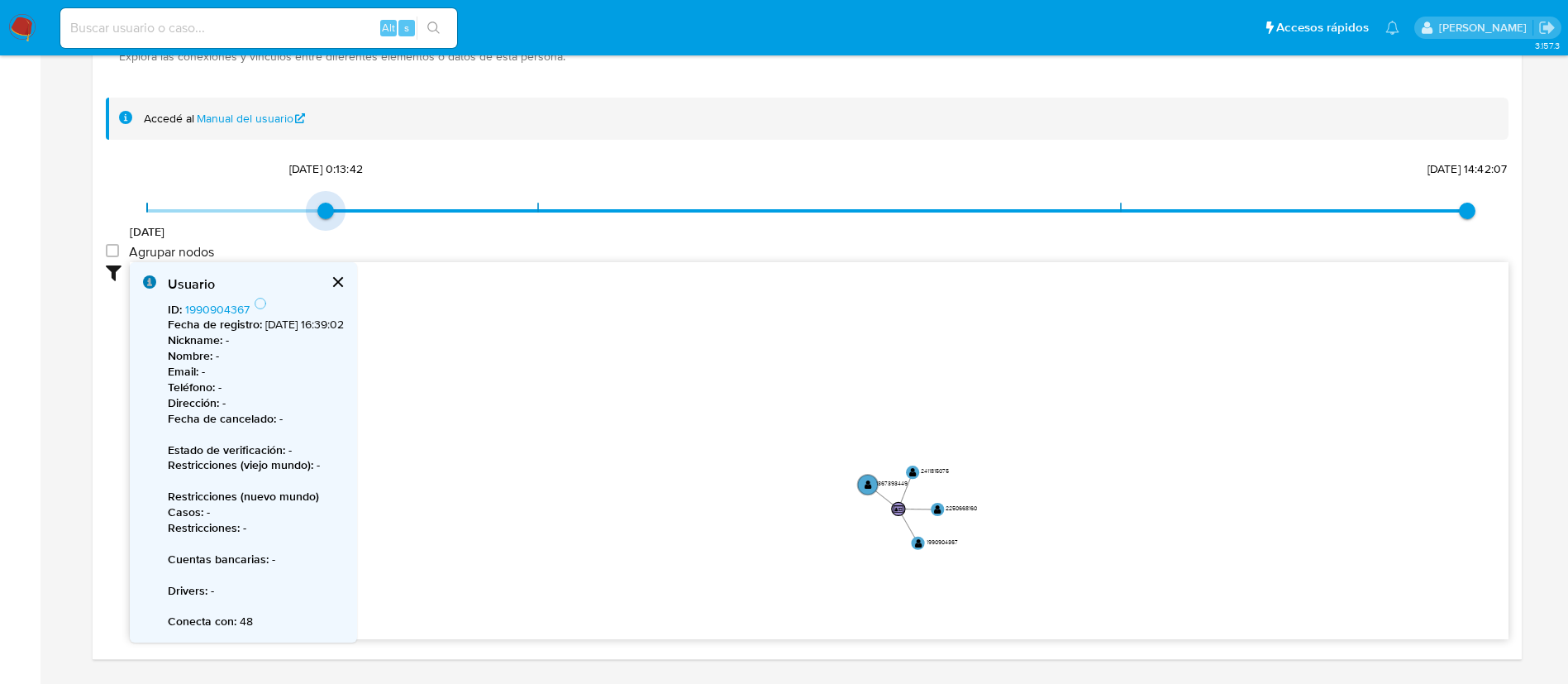
drag, startPoint x: 143, startPoint y: 205, endPoint x: 327, endPoint y: 194, distance: 184.3
click at [327, 203] on span "26/7/2024, 0:13:42" at bounding box center [325, 211] width 17 height 17
type input "1718207836000"
drag, startPoint x: 327, startPoint y: 194, endPoint x: 83, endPoint y: 194, distance: 244.0
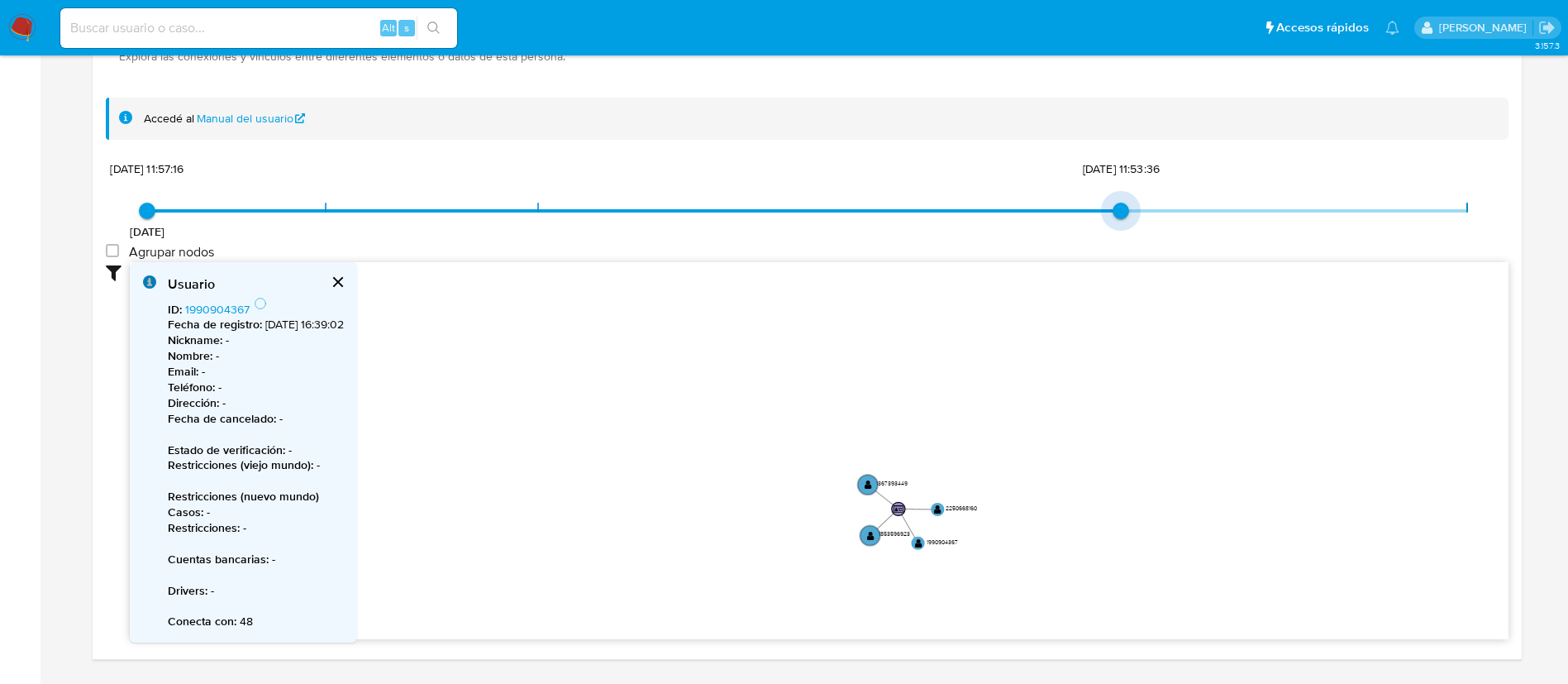
drag, startPoint x: 1458, startPoint y: 199, endPoint x: 1136, endPoint y: 221, distance: 322.8
click at [1136, 221] on span "12/6/2024 12/6/2024, 11:57:16 4/2/2025, 11:53:36" at bounding box center [807, 210] width 1320 height 25
type input "1745952127000"
drag, startPoint x: 1119, startPoint y: 217, endPoint x: 1582, endPoint y: 176, distance: 464.8
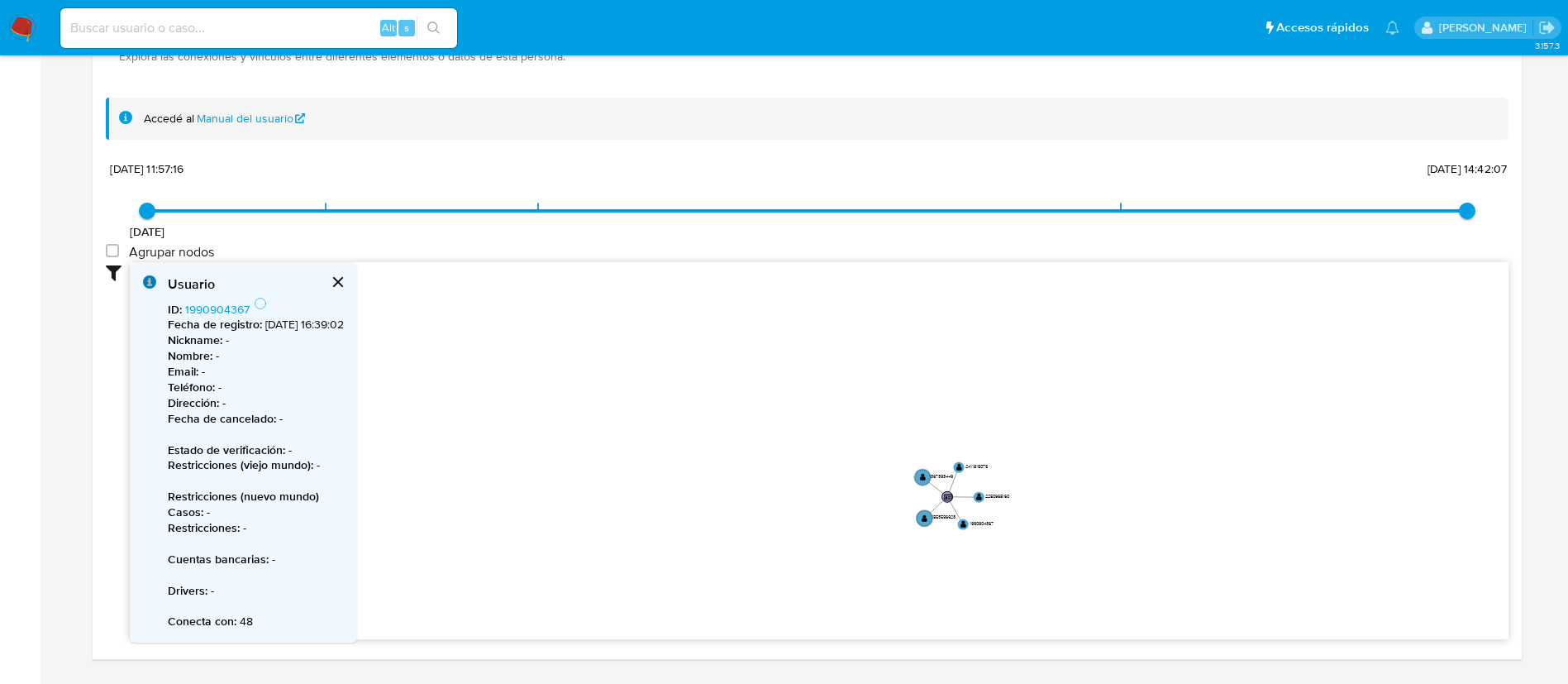
click at [917, 467] on icon "user-1990904367  1990904367 user-1853596923  1853596923 user-2411815075  241…" at bounding box center [819, 448] width 1379 height 373
click at [919, 472] on circle at bounding box center [922, 477] width 19 height 19
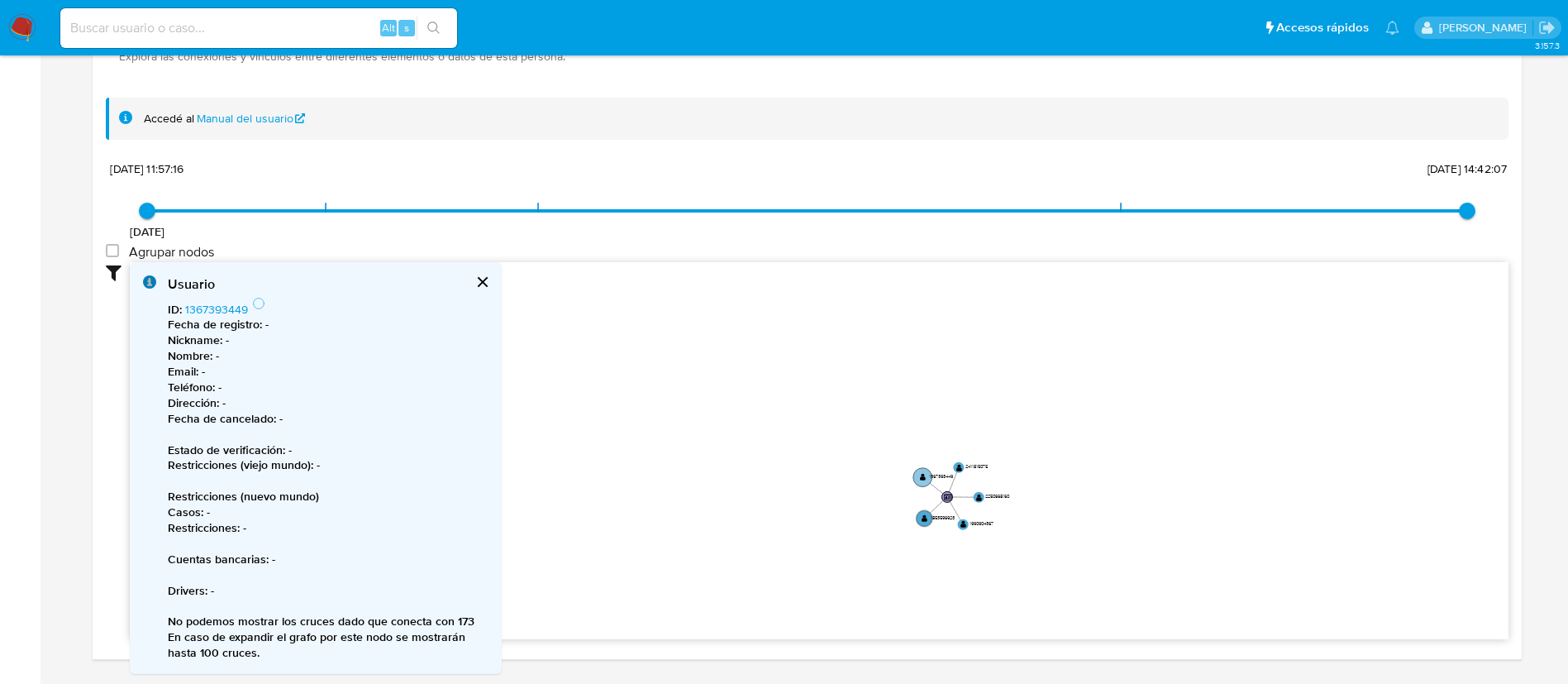
click at [919, 472] on circle at bounding box center [922, 477] width 19 height 19
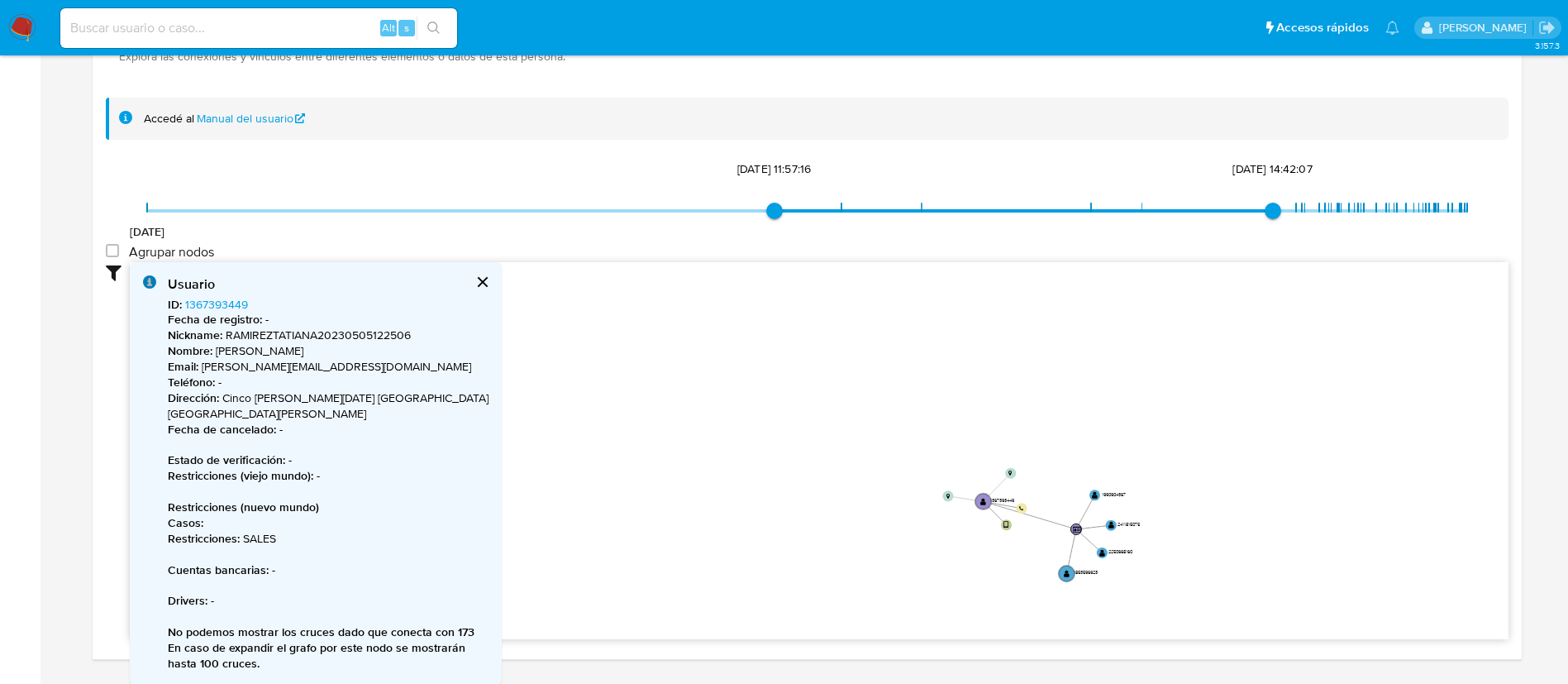
click at [473, 278] on button "cerrar" at bounding box center [482, 282] width 39 height 39
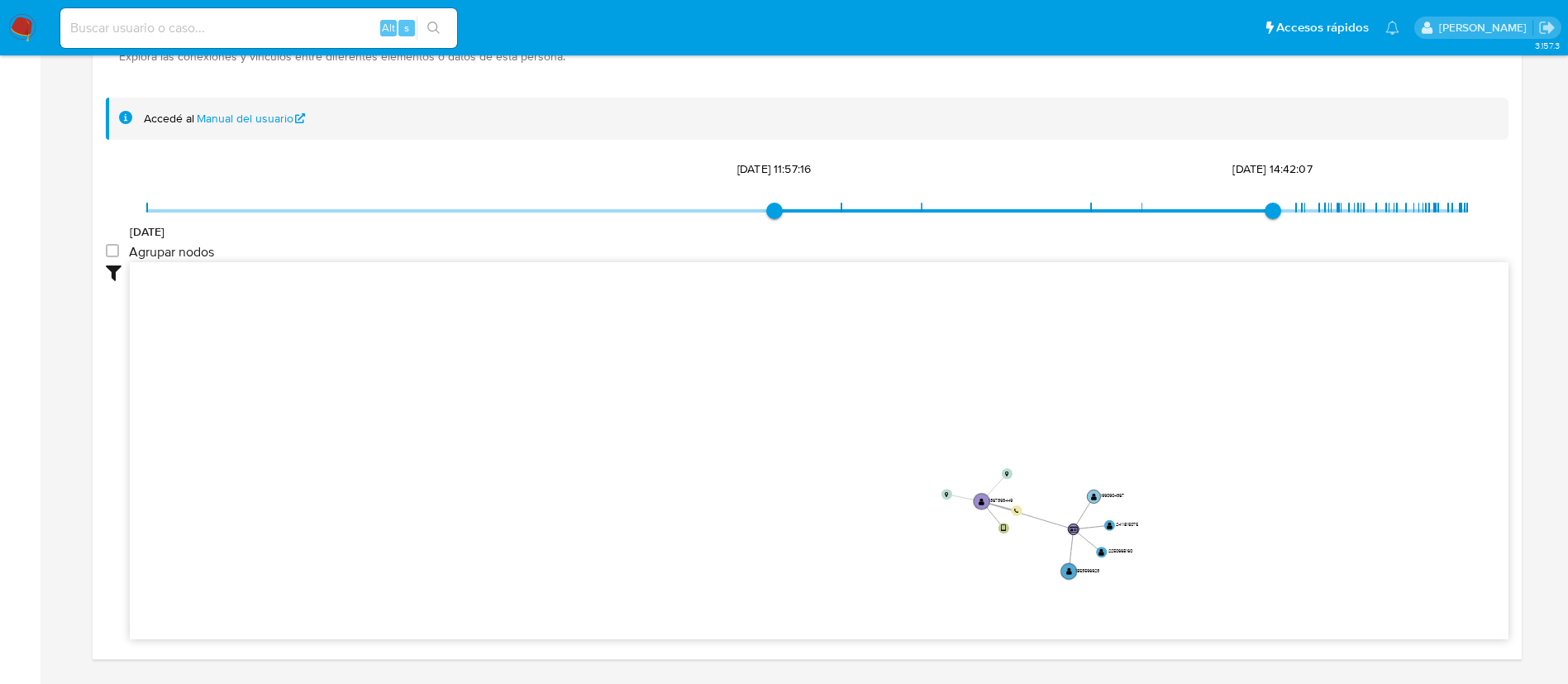
click at [1096, 497] on text "" at bounding box center [1094, 497] width 6 height 8
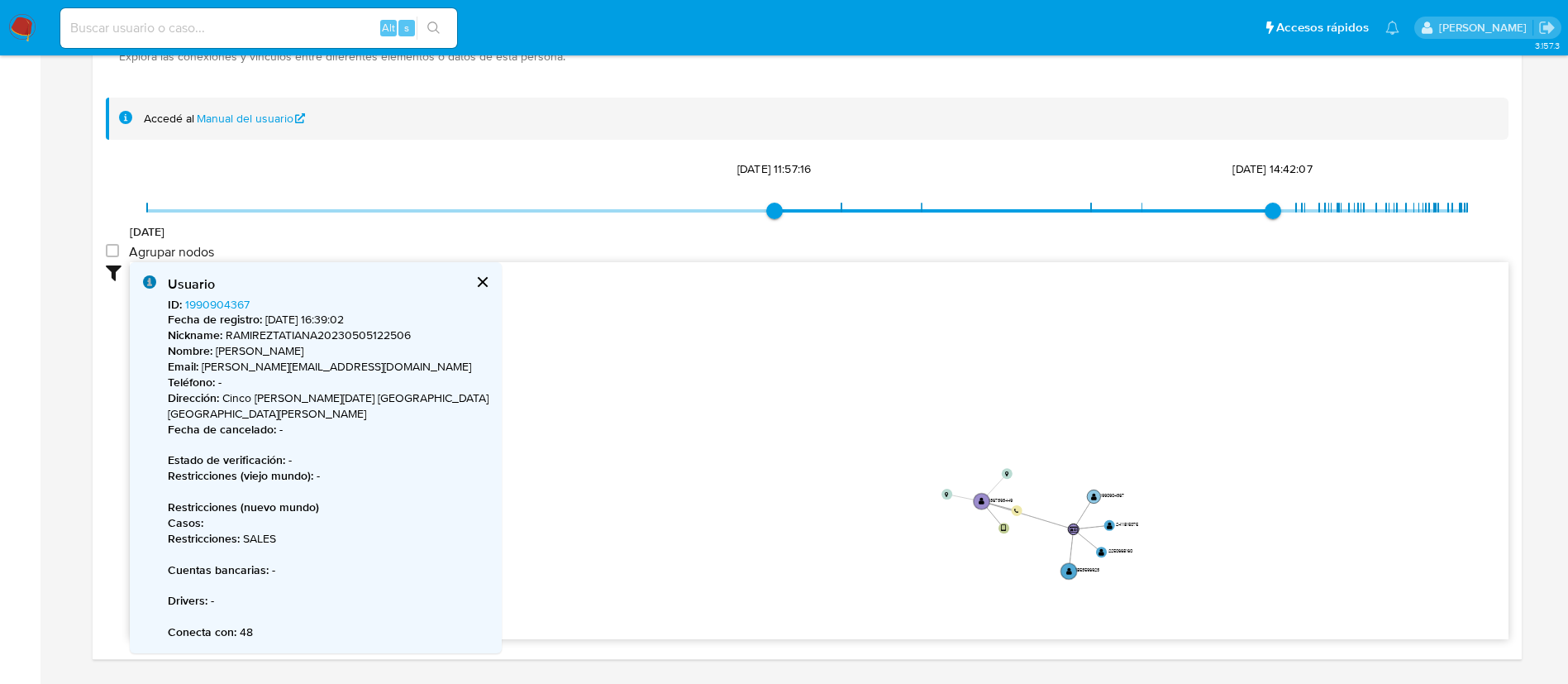
click at [1096, 497] on text "" at bounding box center [1094, 497] width 6 height 8
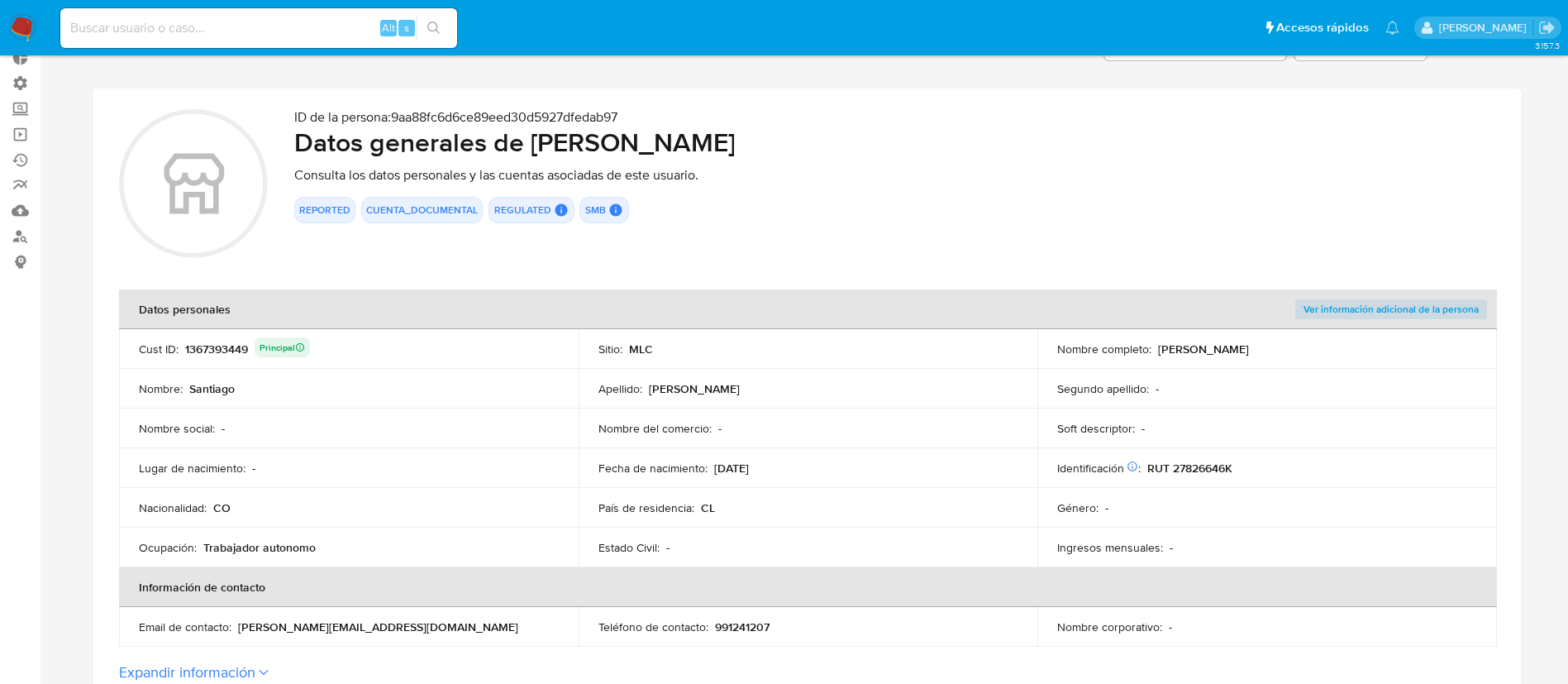
scroll to position [0, 0]
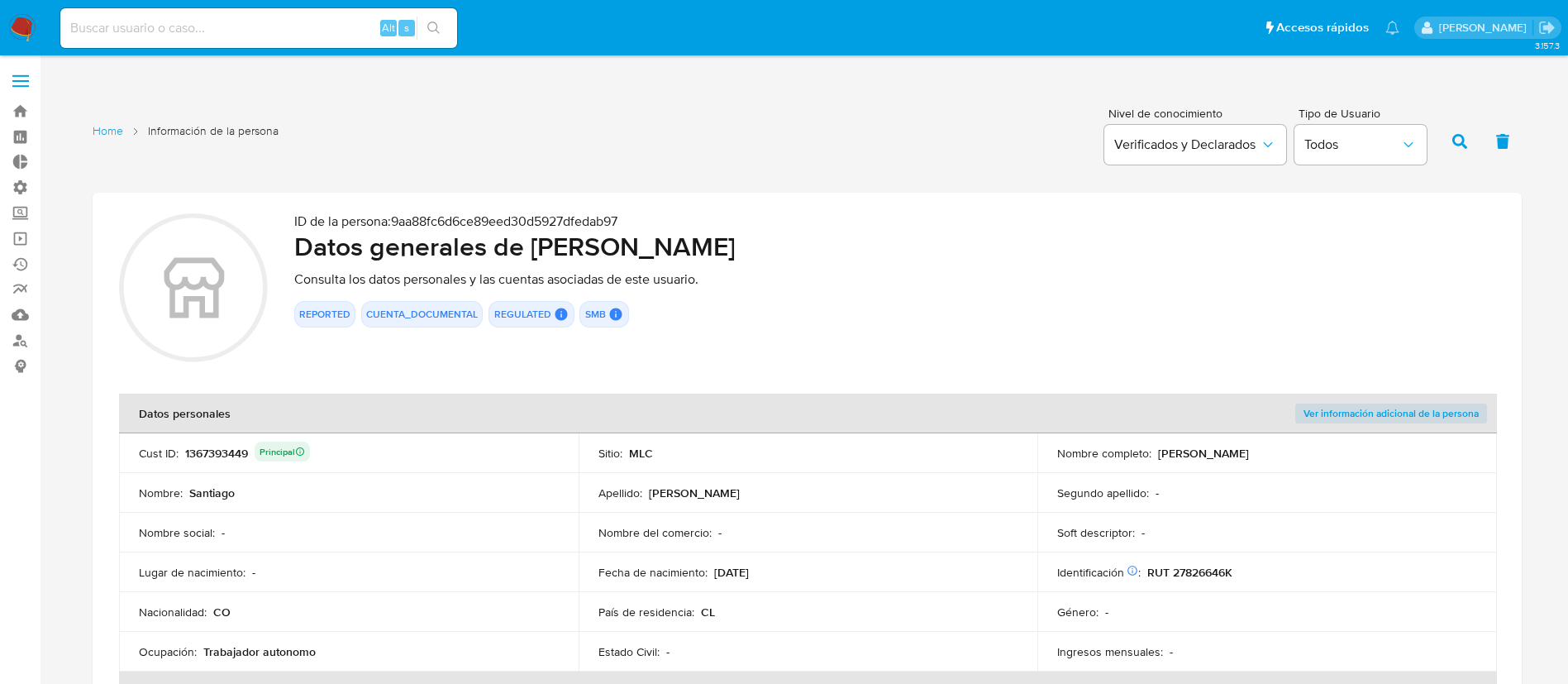
drag, startPoint x: 184, startPoint y: 449, endPoint x: 249, endPoint y: 449, distance: 65.0
click at [249, 449] on div "1367393449 Principal" at bounding box center [247, 452] width 125 height 23
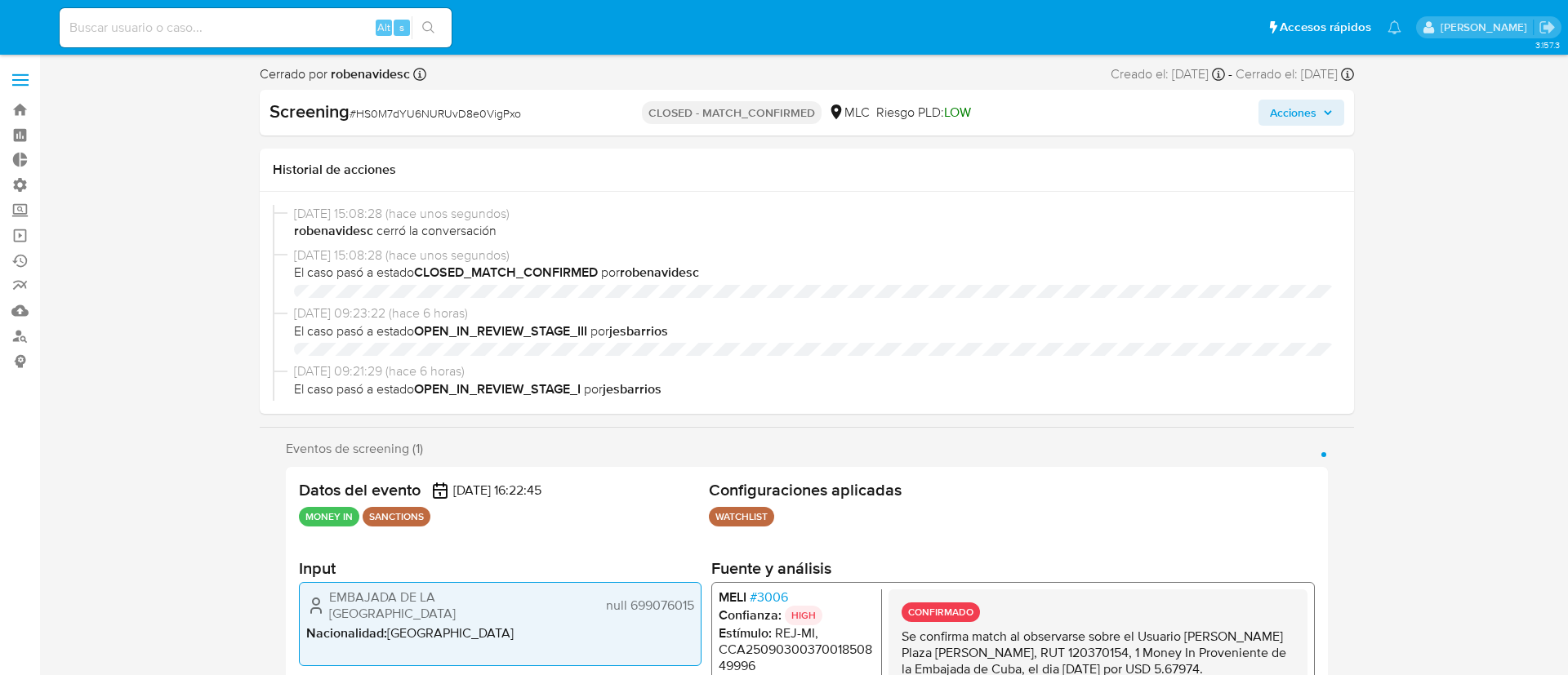
select select "10"
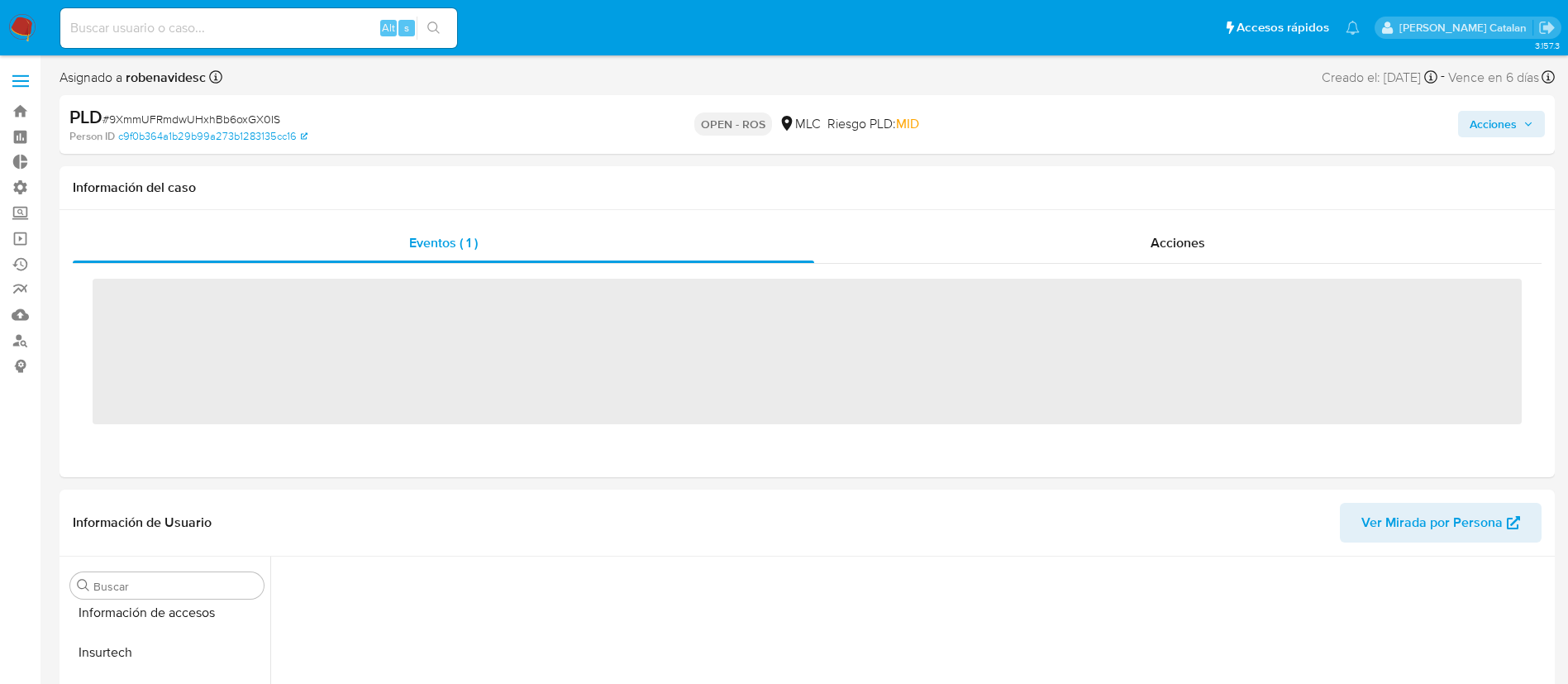
scroll to position [699, 0]
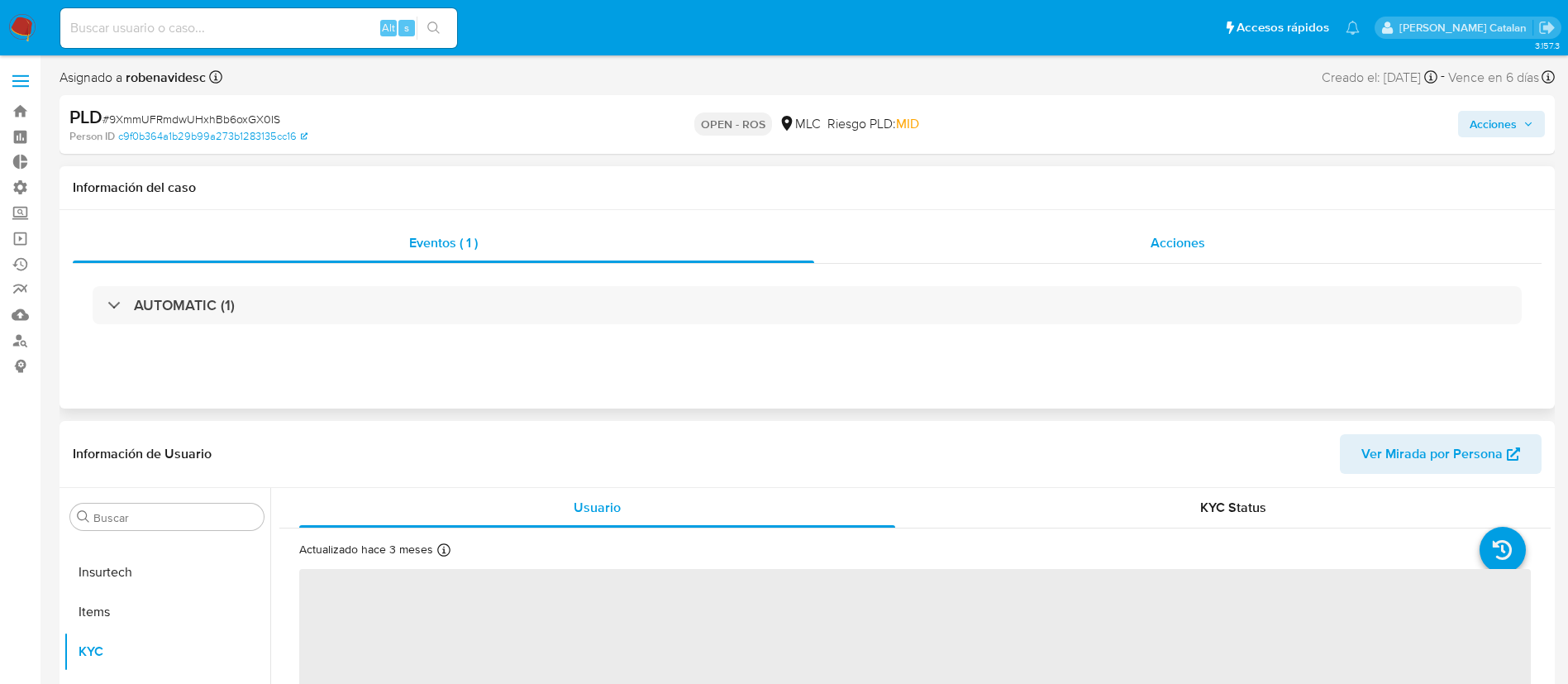
click at [1194, 254] on div "Acciones" at bounding box center [1178, 243] width 727 height 39
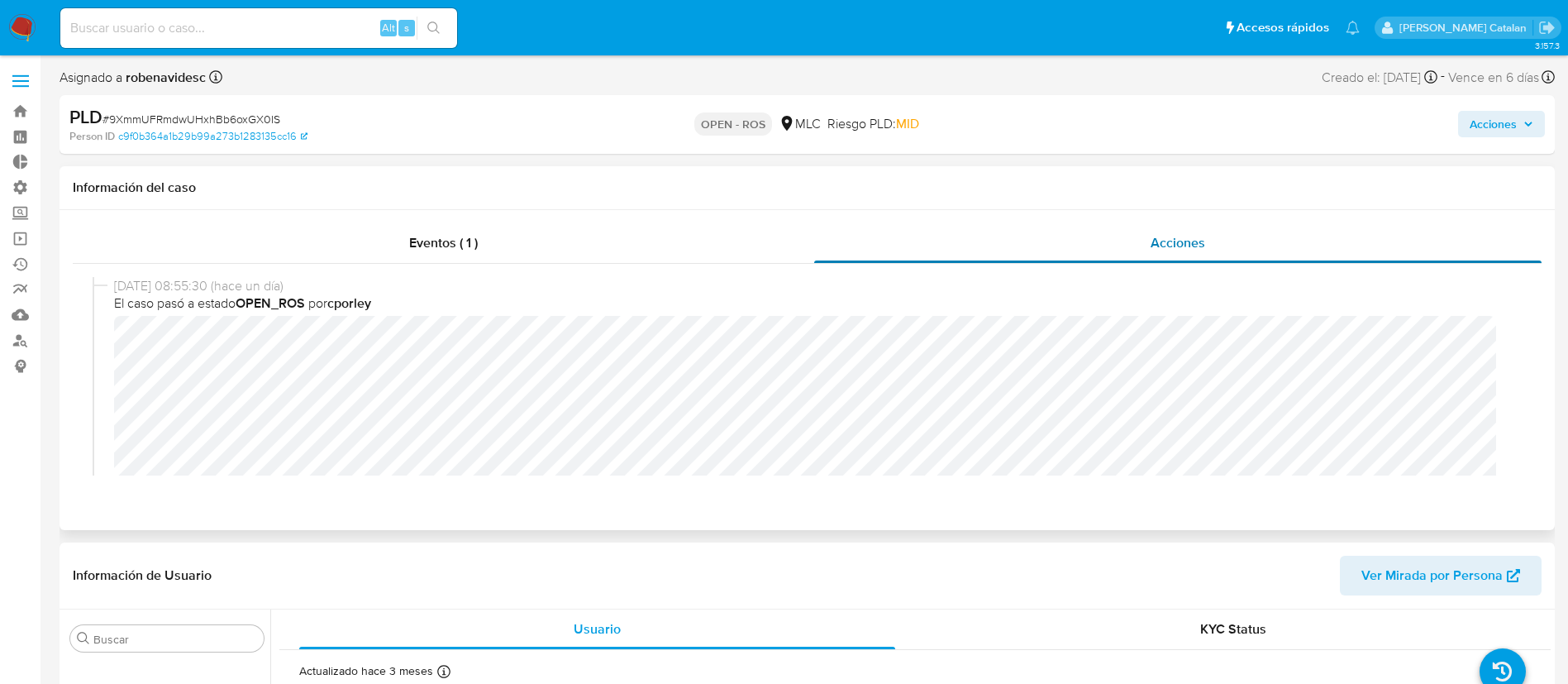
select select "10"
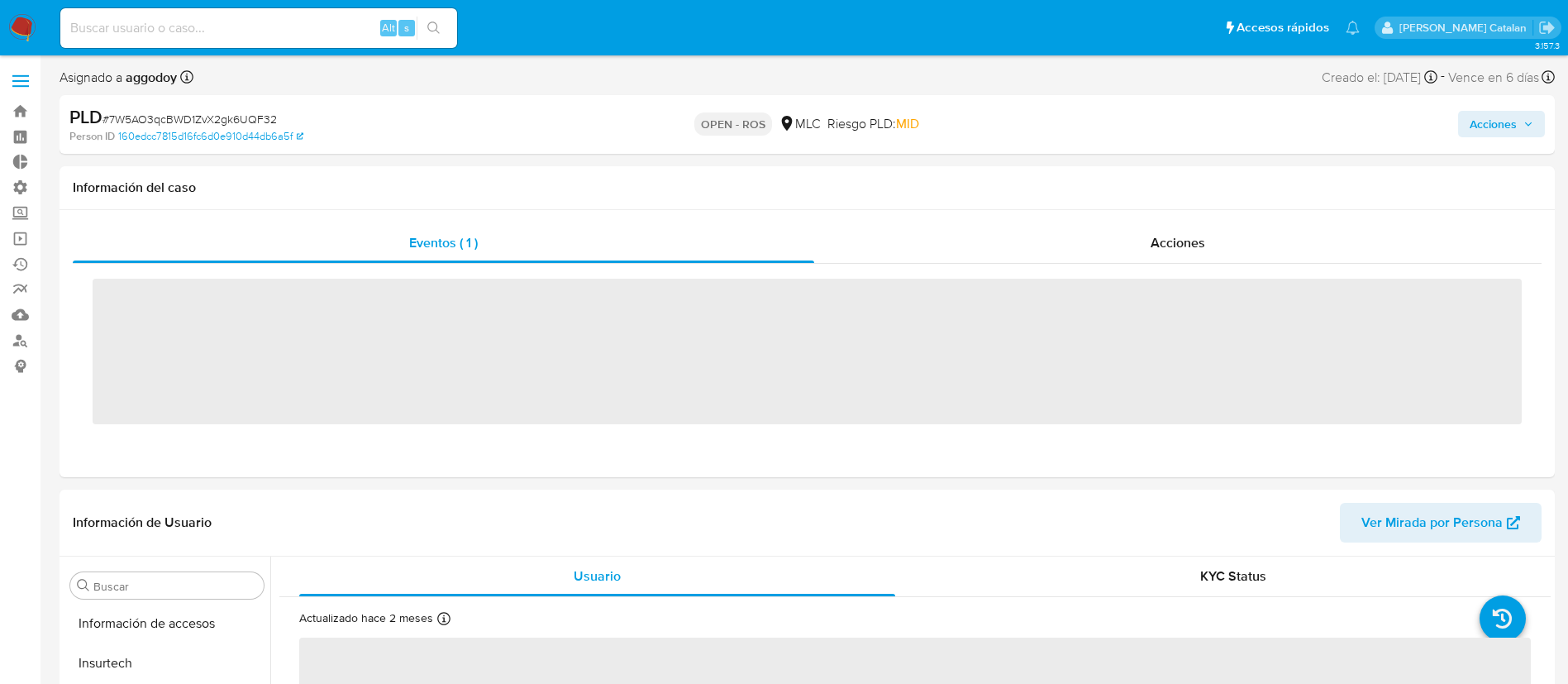
scroll to position [699, 0]
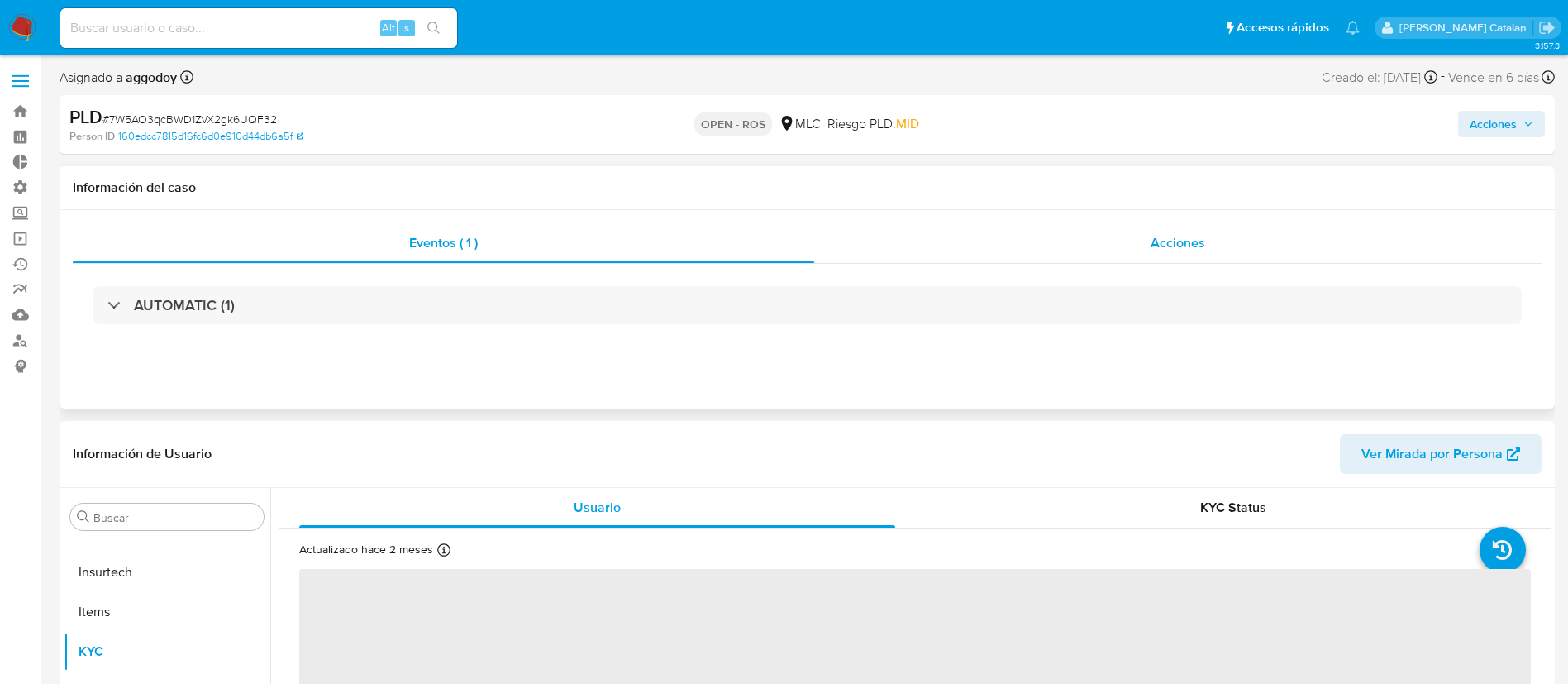
click at [1077, 224] on div "Acciones" at bounding box center [1178, 243] width 727 height 39
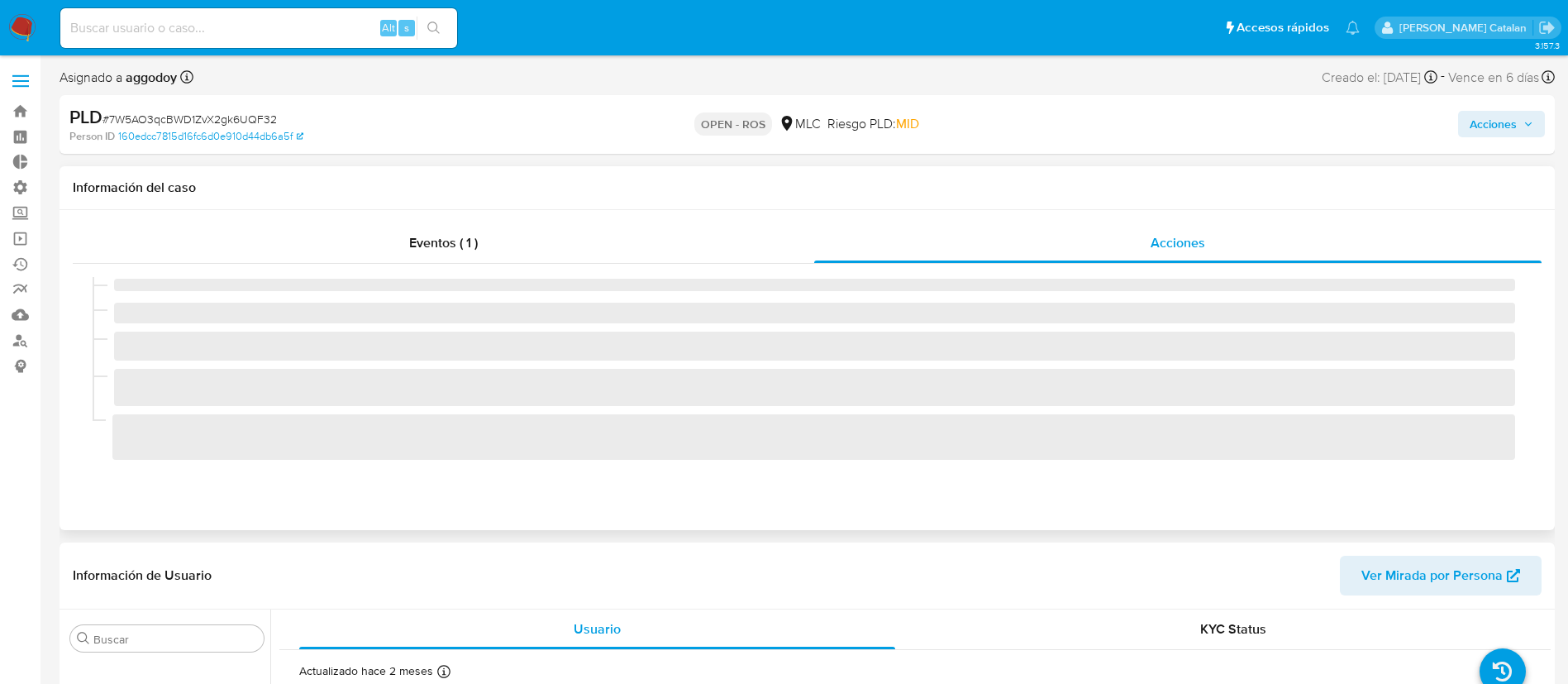
select select "10"
